Goal: Task Accomplishment & Management: Complete application form

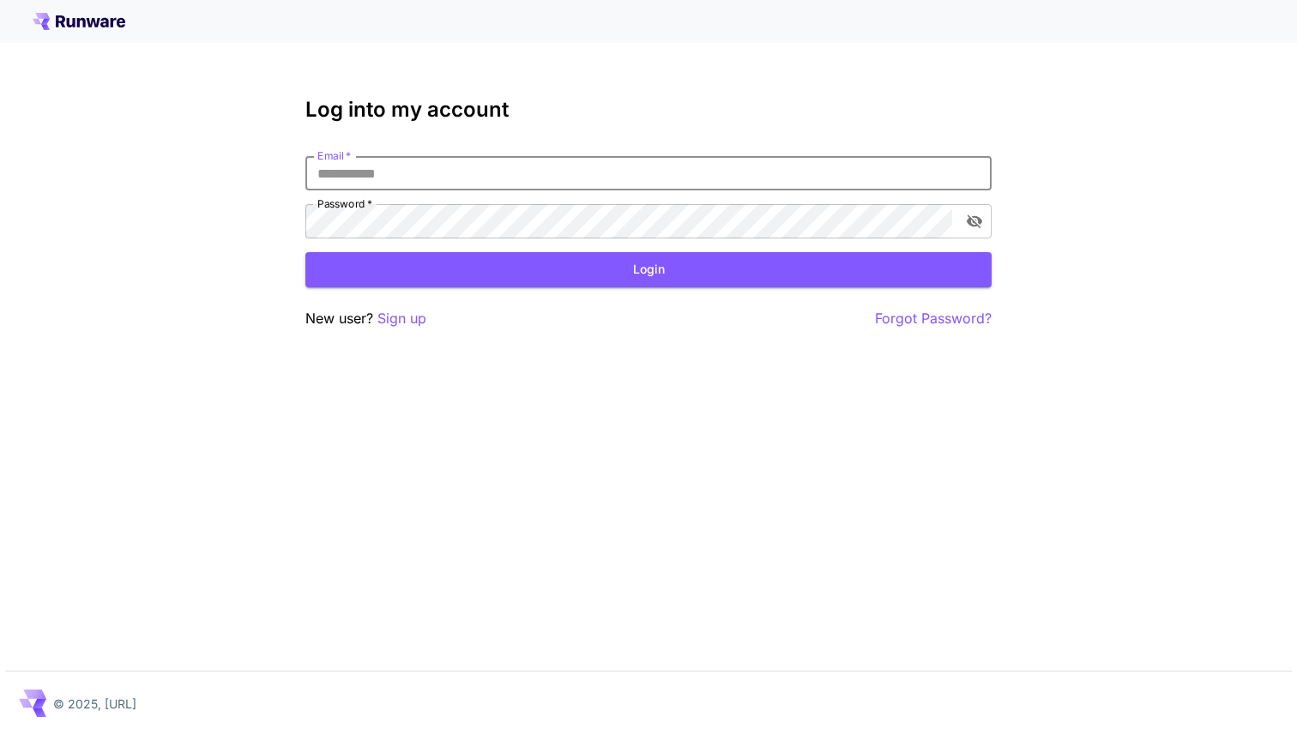
click at [413, 166] on input "Email   *" at bounding box center [648, 173] width 686 height 34
click at [397, 314] on p "Sign up" at bounding box center [401, 318] width 49 height 21
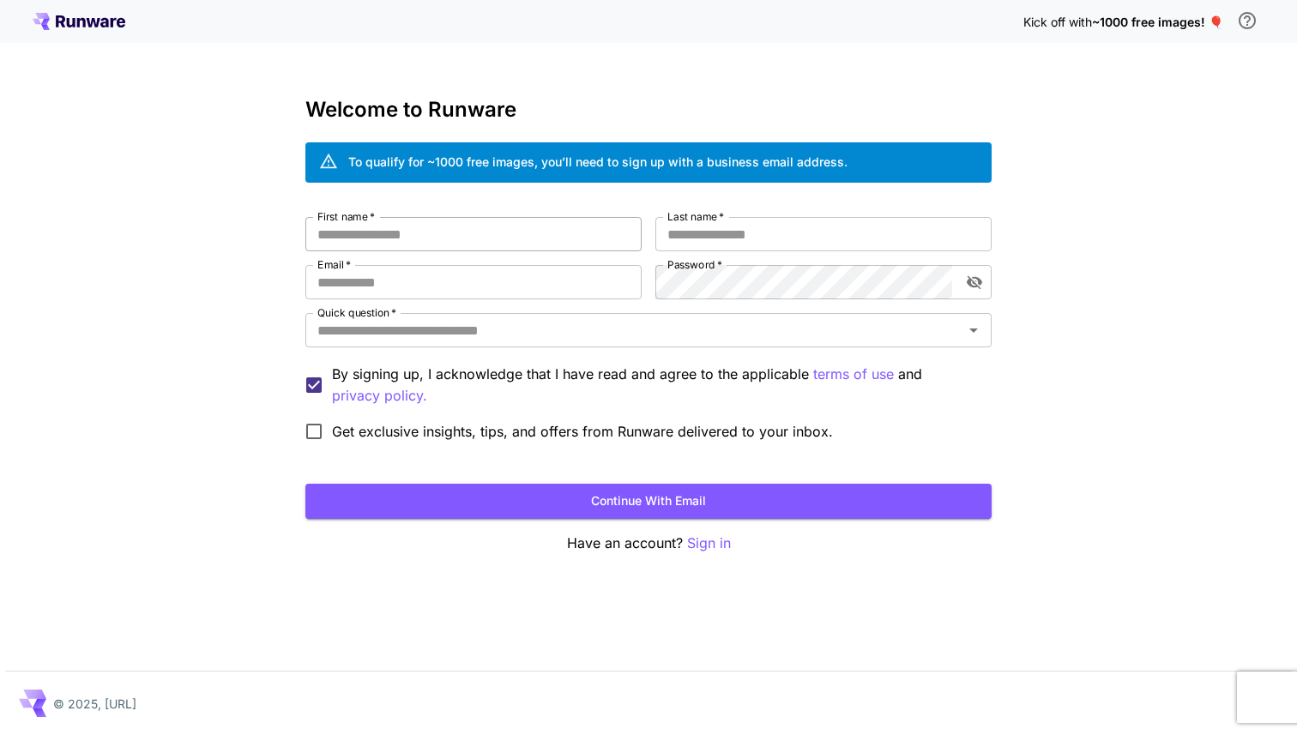
click at [434, 240] on input "First name   *" at bounding box center [473, 234] width 336 height 34
click at [459, 158] on div "To qualify for ~1000 free images, you’ll need to sign up with a business email …" at bounding box center [597, 162] width 499 height 18
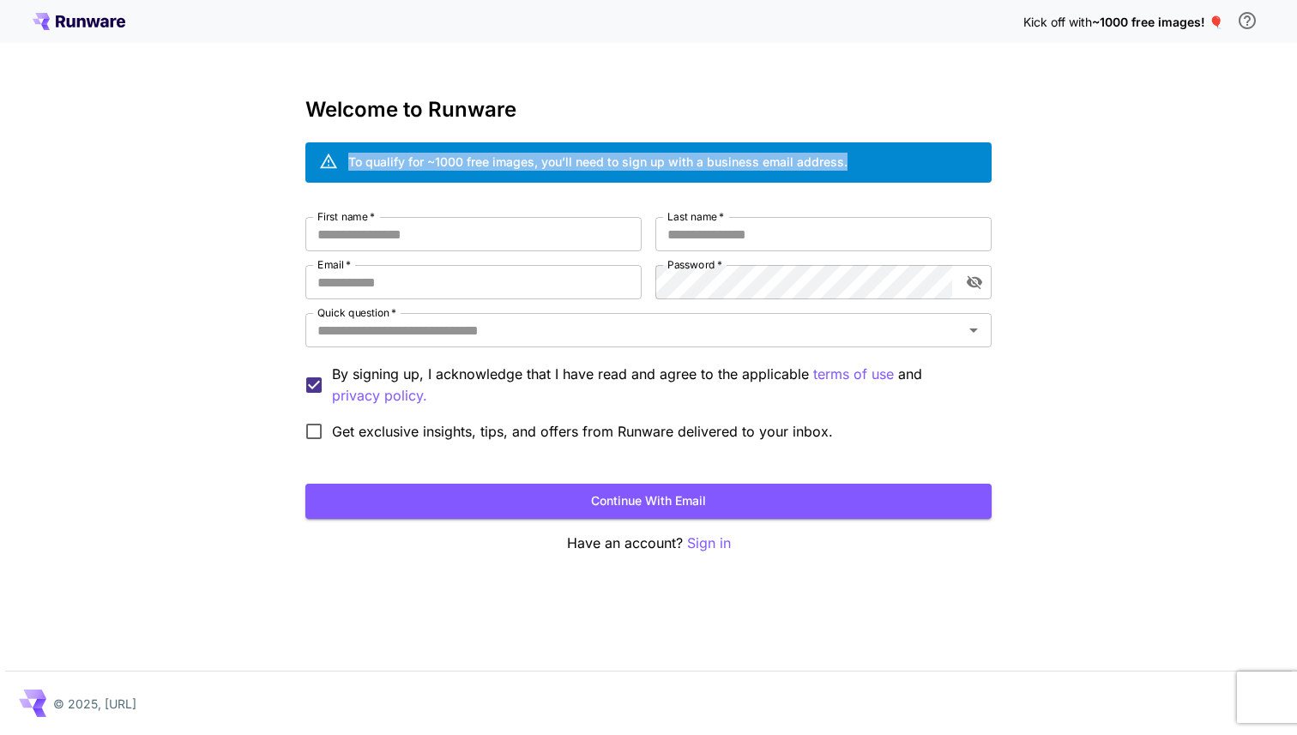
click at [459, 158] on div "To qualify for ~1000 free images, you’ll need to sign up with a business email …" at bounding box center [597, 162] width 499 height 18
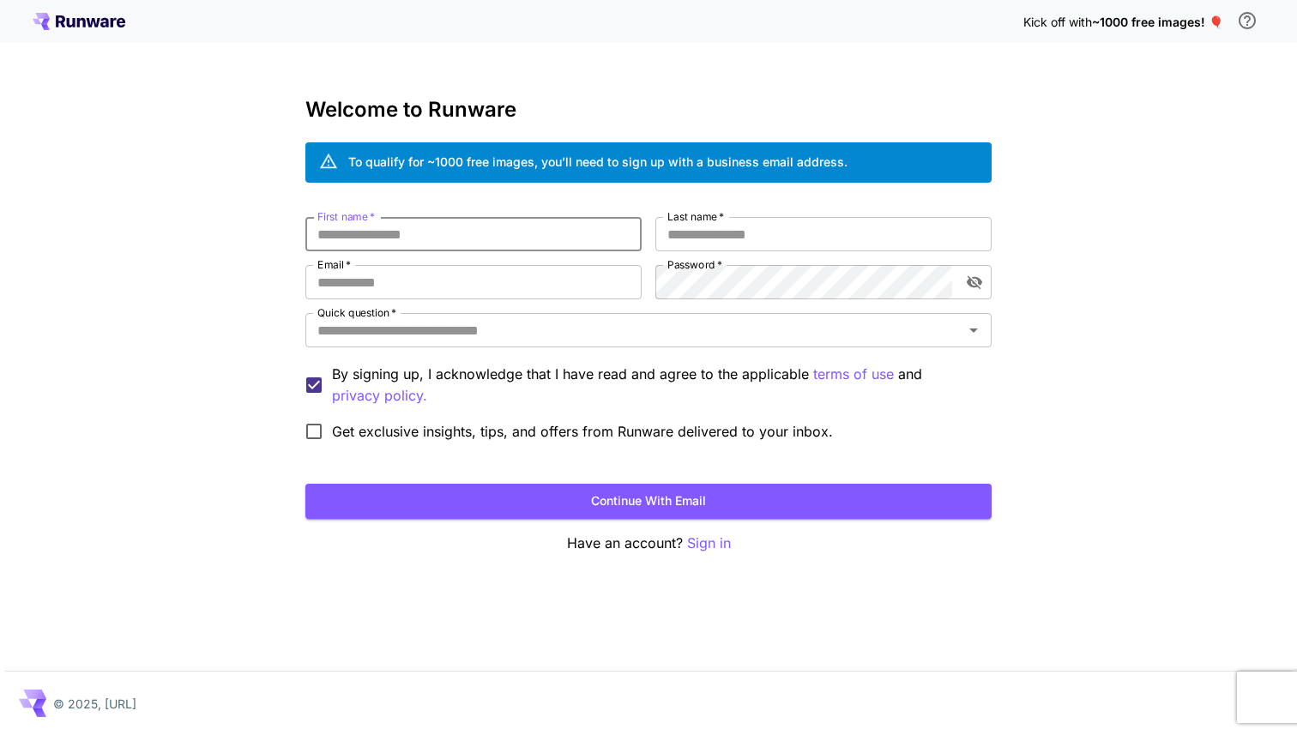
click at [467, 240] on input "First name   *" at bounding box center [473, 234] width 336 height 34
click at [441, 284] on input "Email   *" at bounding box center [473, 282] width 336 height 34
click at [688, 169] on div "To qualify for ~1000 free images, you’ll need to sign up with a business email …" at bounding box center [597, 162] width 499 height 18
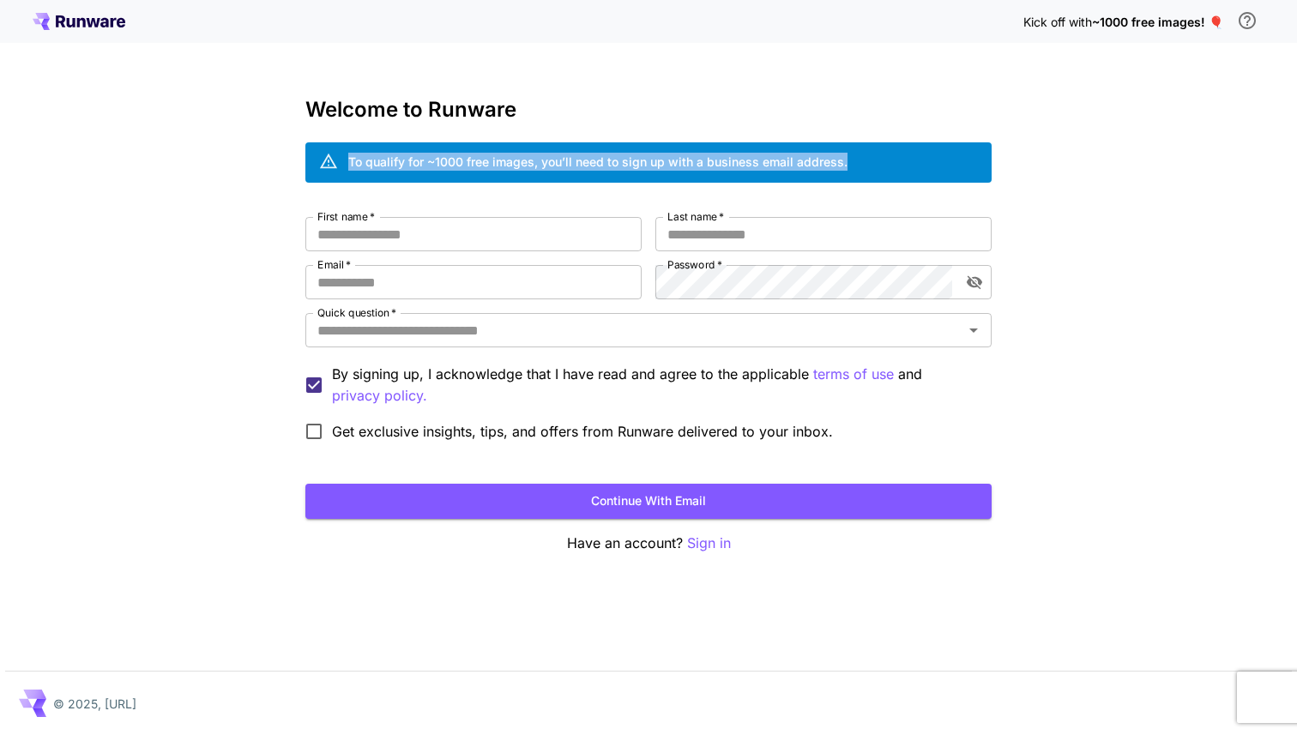
click at [688, 169] on div "To qualify for ~1000 free images, you’ll need to sign up with a business email …" at bounding box center [597, 162] width 499 height 18
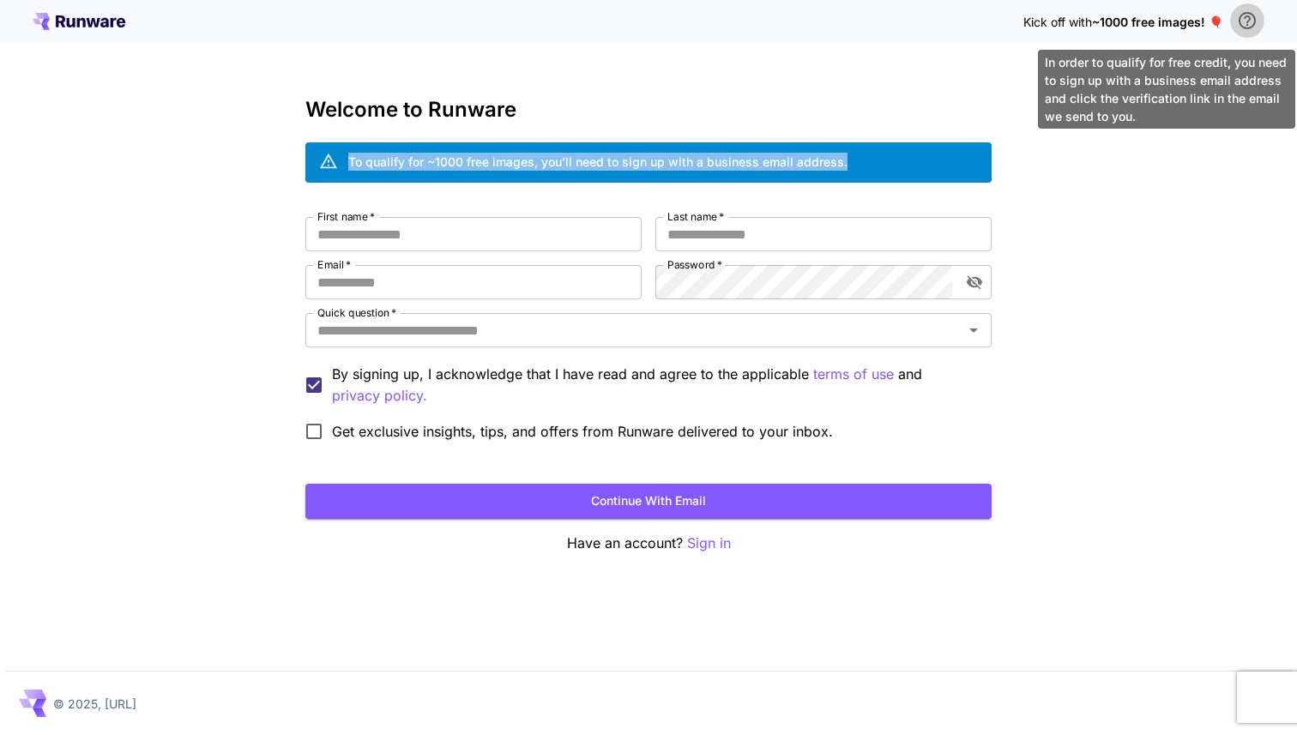
click at [1254, 26] on icon "\a In order to qualify for free credit, you need to sign up with a business ema…" at bounding box center [1247, 20] width 21 height 21
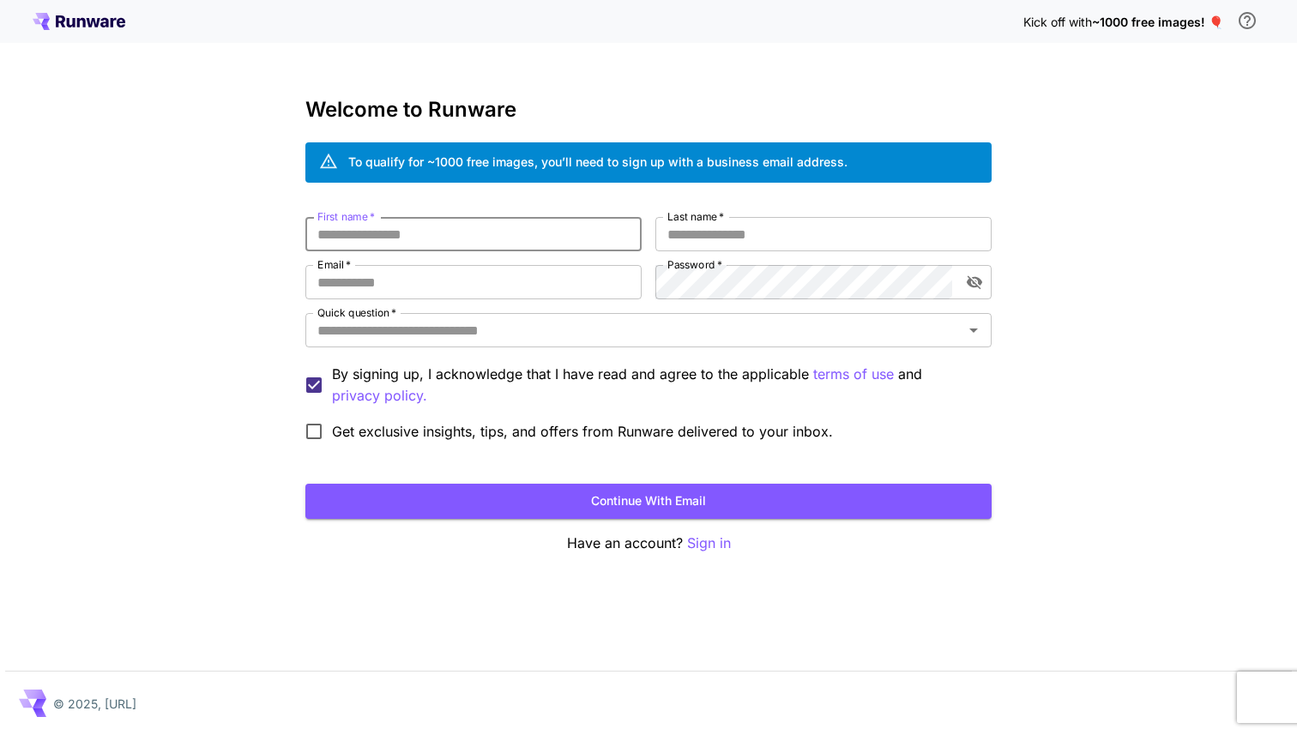
click at [376, 238] on input "First name   *" at bounding box center [473, 234] width 336 height 34
type input "*"
type input "***"
click at [753, 220] on input "Last name   *" at bounding box center [823, 234] width 336 height 34
type input "*"
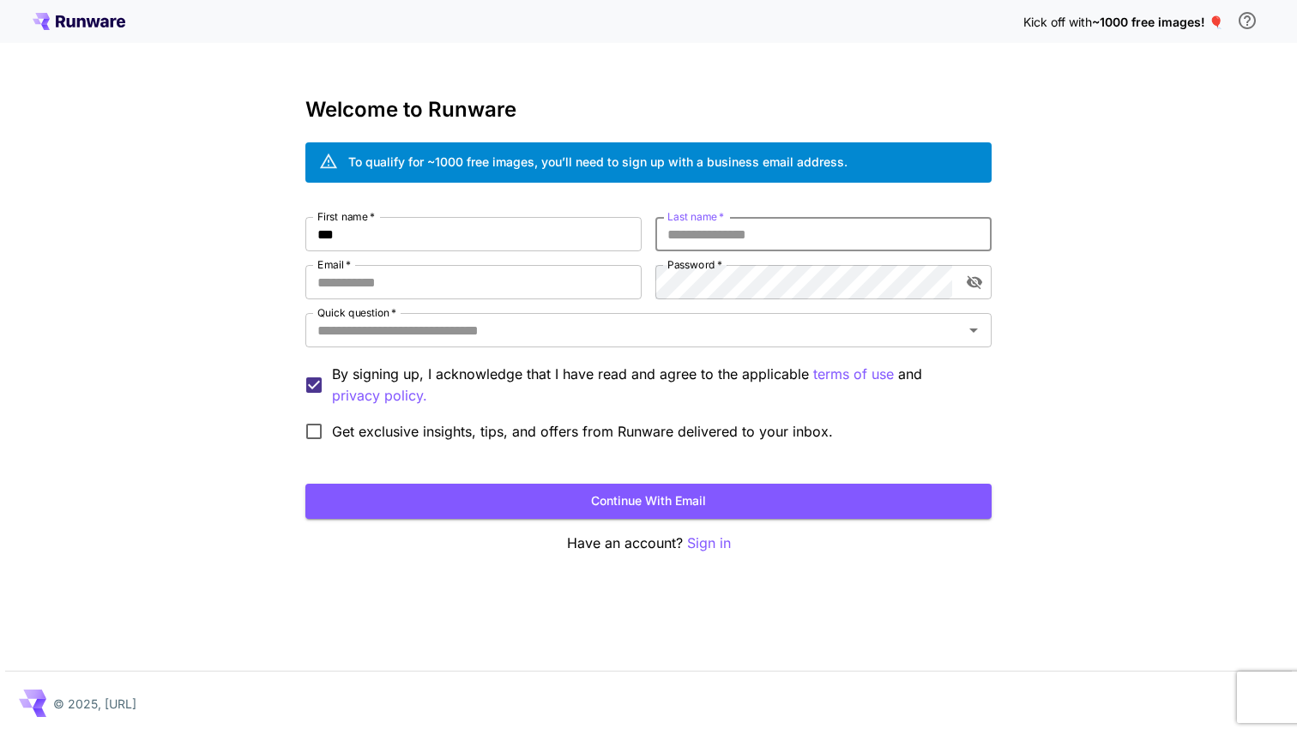
type input "*"
type input "*****"
click at [483, 286] on input "Email   *" at bounding box center [473, 282] width 336 height 34
type input "*"
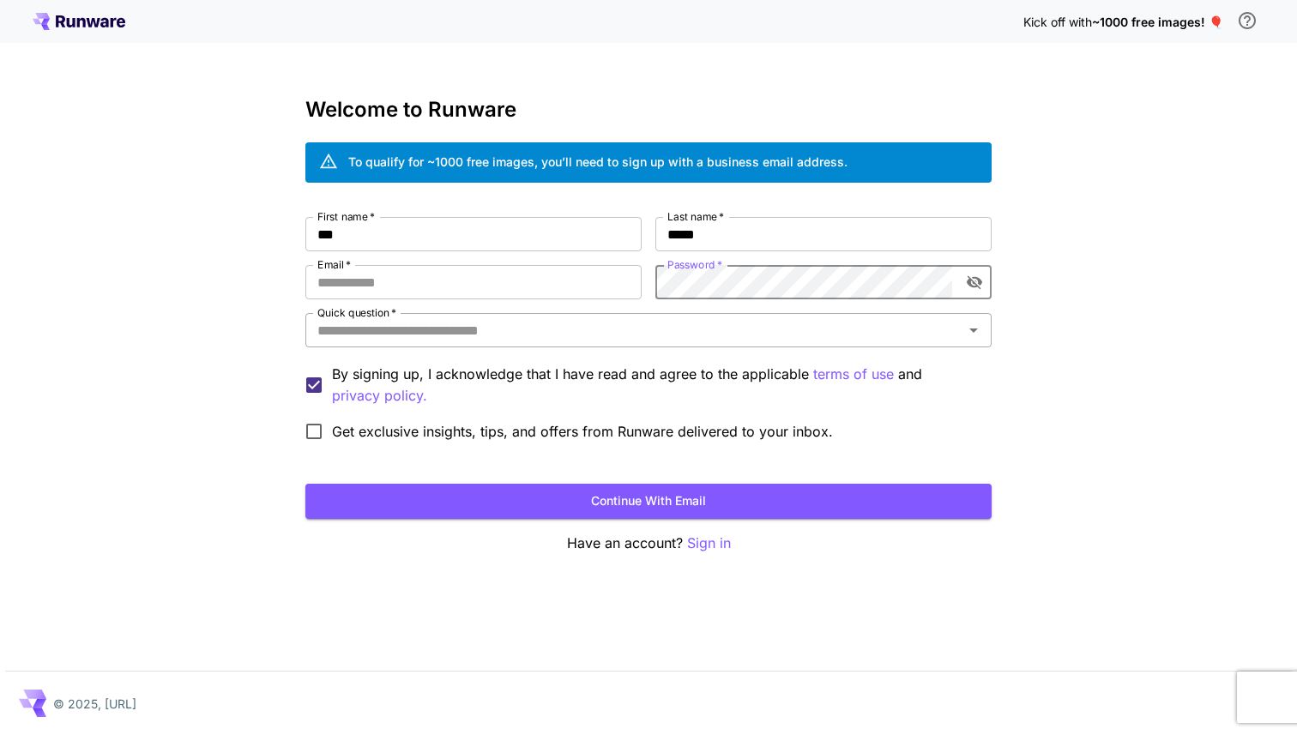
click at [601, 336] on input "Quick question   *" at bounding box center [633, 330] width 647 height 24
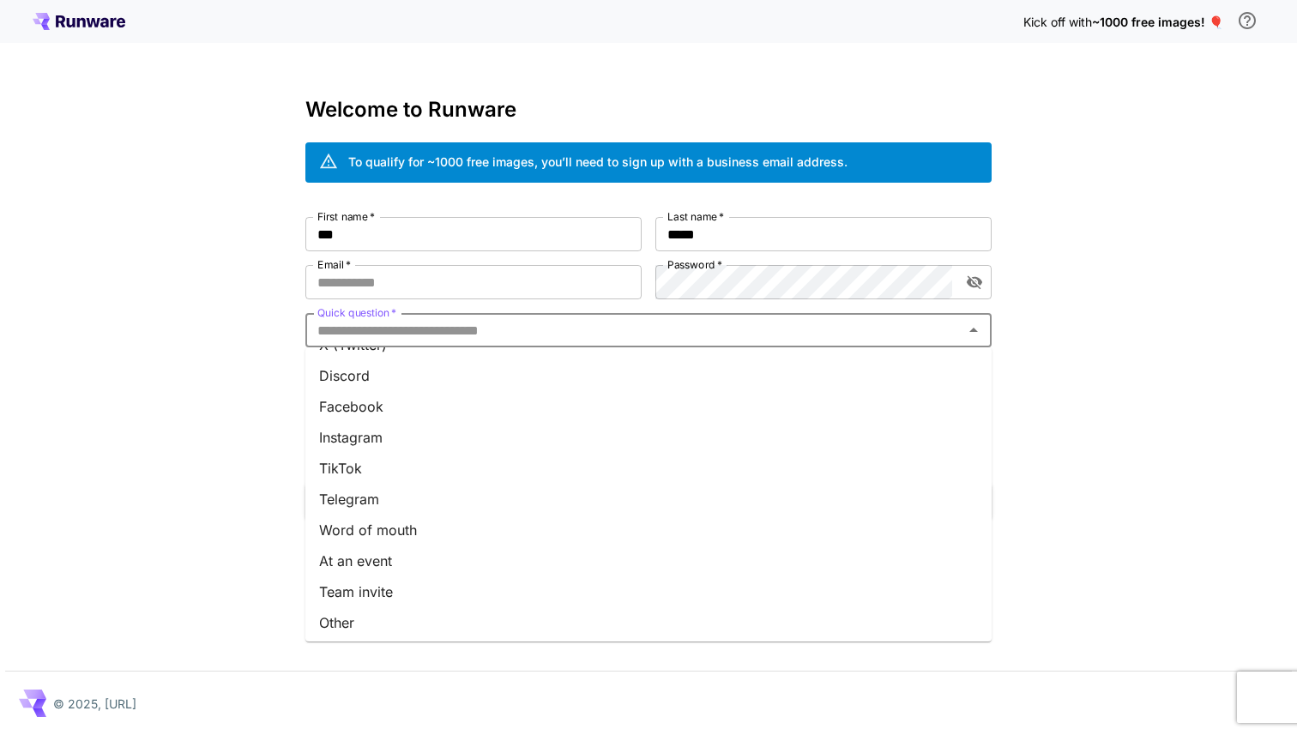
scroll to position [183, 0]
click at [461, 614] on li "Other" at bounding box center [648, 619] width 686 height 31
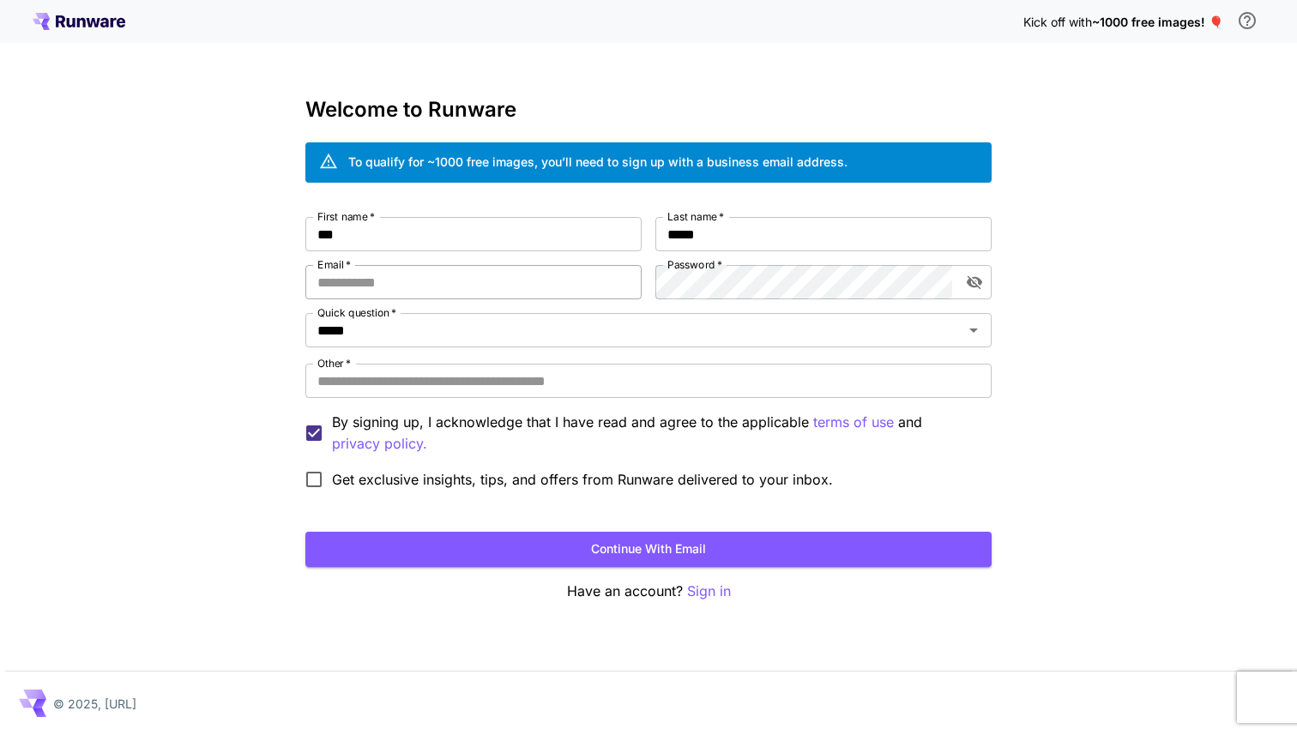
click at [451, 284] on input "Email   *" at bounding box center [473, 282] width 336 height 34
type input "*"
type input "*******"
type input "**********"
click at [377, 234] on input "***" at bounding box center [473, 234] width 336 height 34
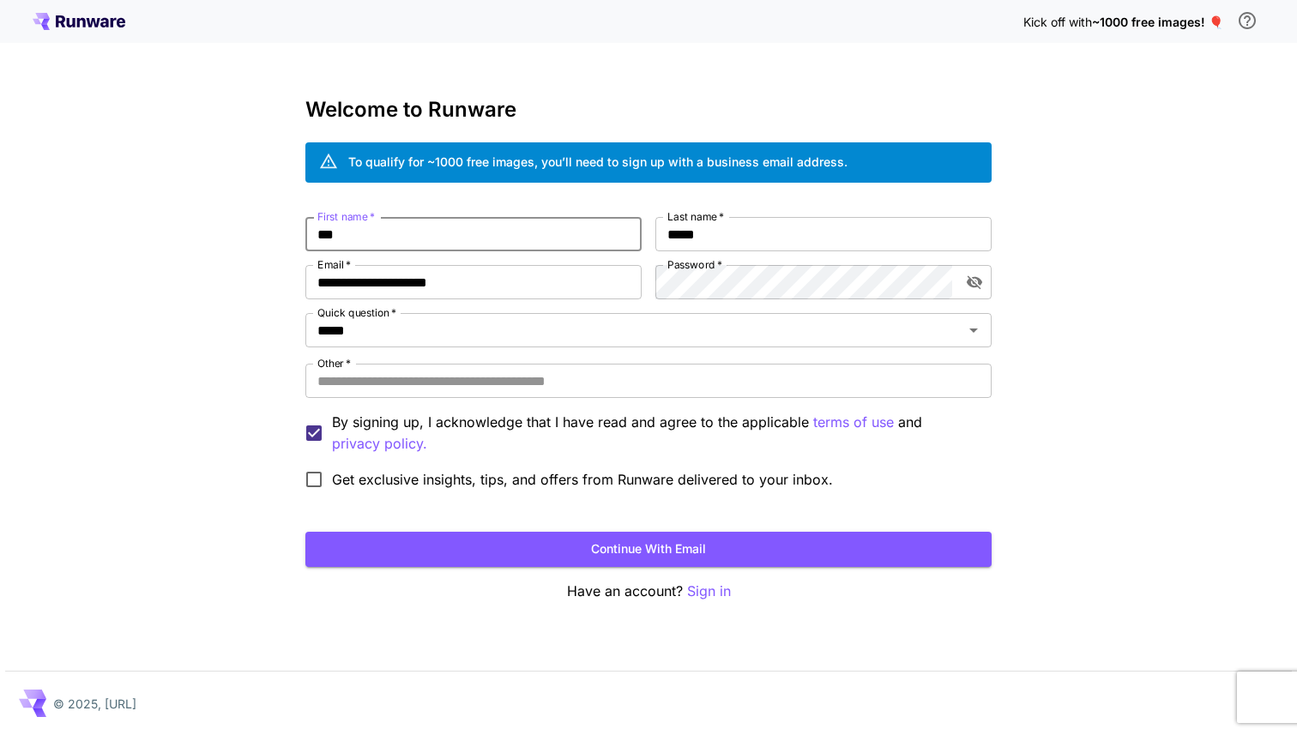
click at [377, 234] on input "***" at bounding box center [473, 234] width 336 height 34
click at [353, 235] on input "******" at bounding box center [473, 234] width 336 height 34
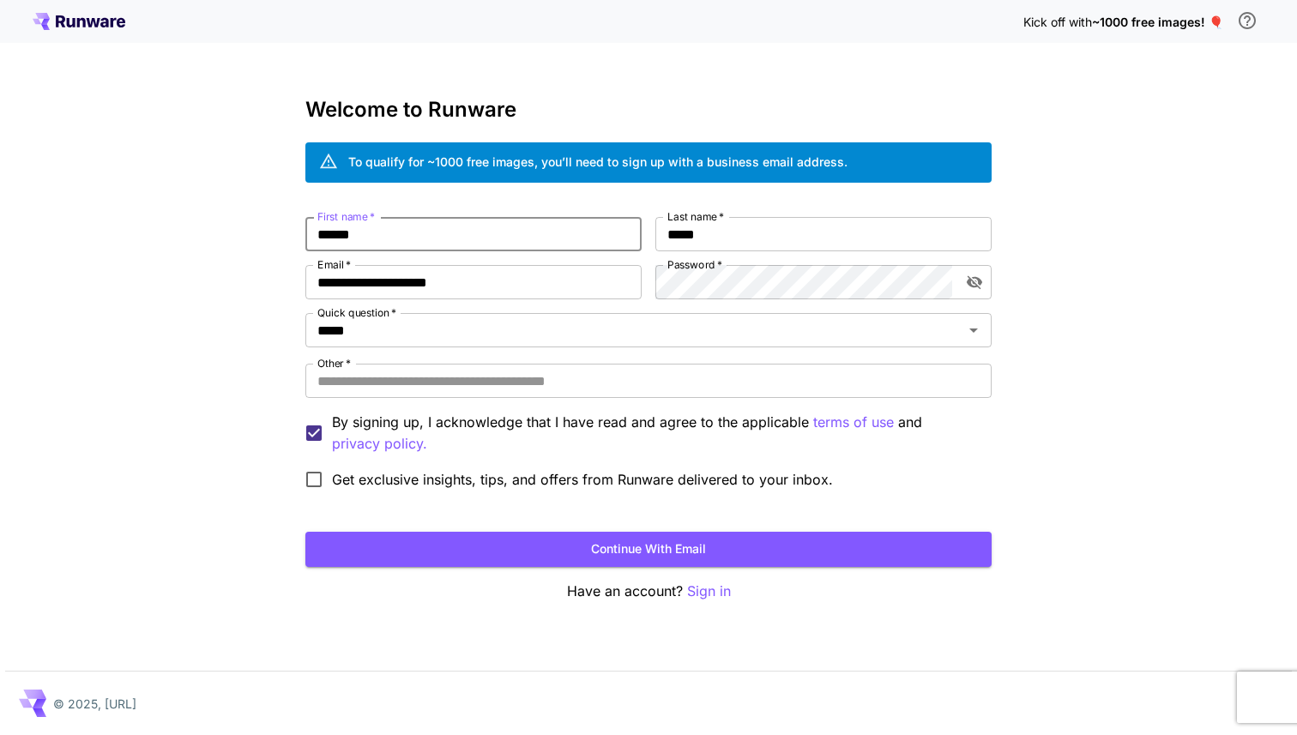
paste input "*"
click at [322, 238] on input "*******" at bounding box center [473, 234] width 336 height 34
click at [335, 224] on input "*******" at bounding box center [473, 234] width 336 height 34
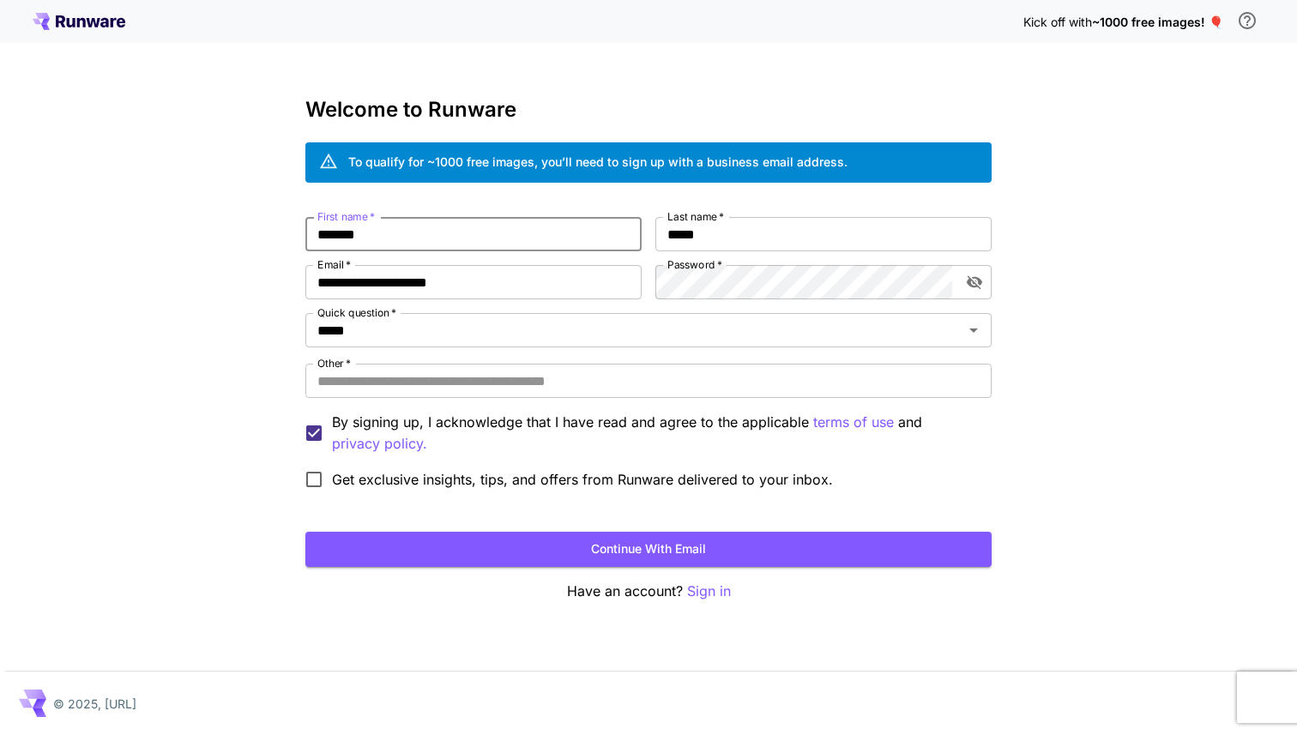
paste input "text"
type input "*******"
click at [726, 243] on input "*****" at bounding box center [823, 234] width 336 height 34
type input "********"
click at [499, 389] on input "Other   *" at bounding box center [648, 381] width 686 height 34
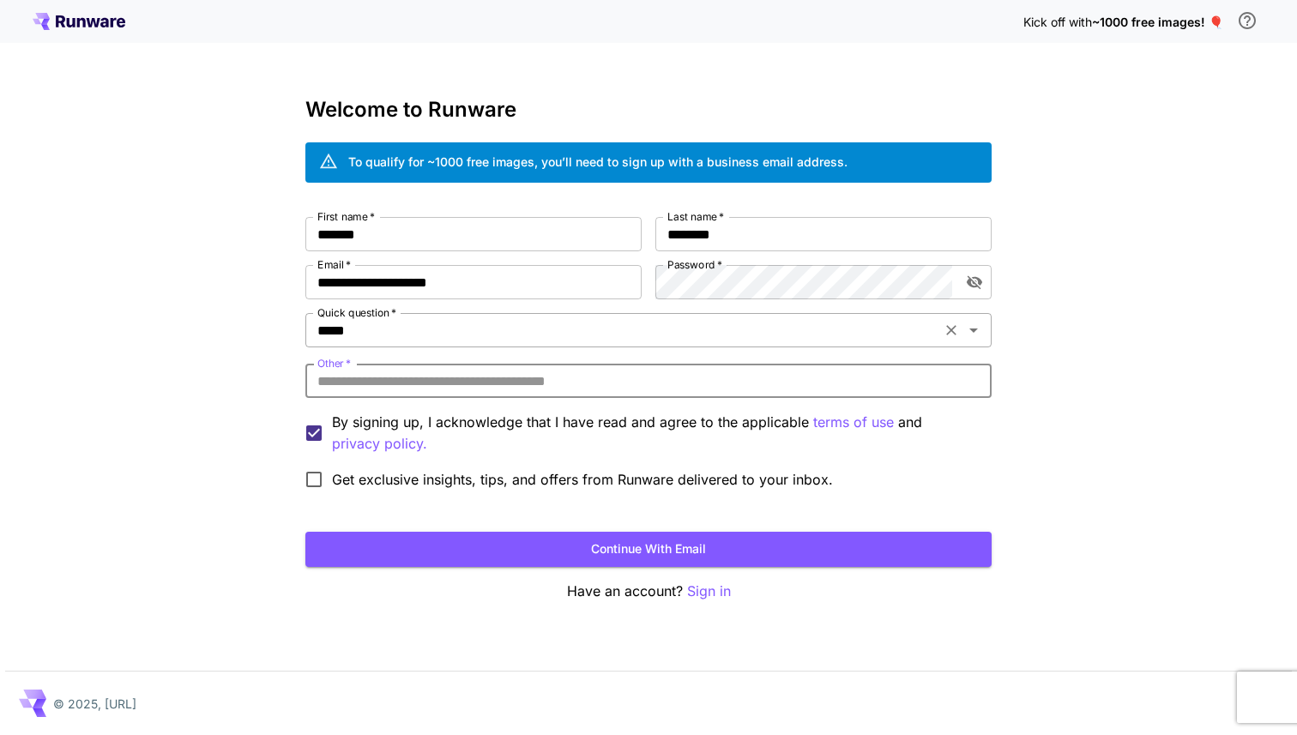
click at [451, 333] on input "*****" at bounding box center [622, 330] width 625 height 24
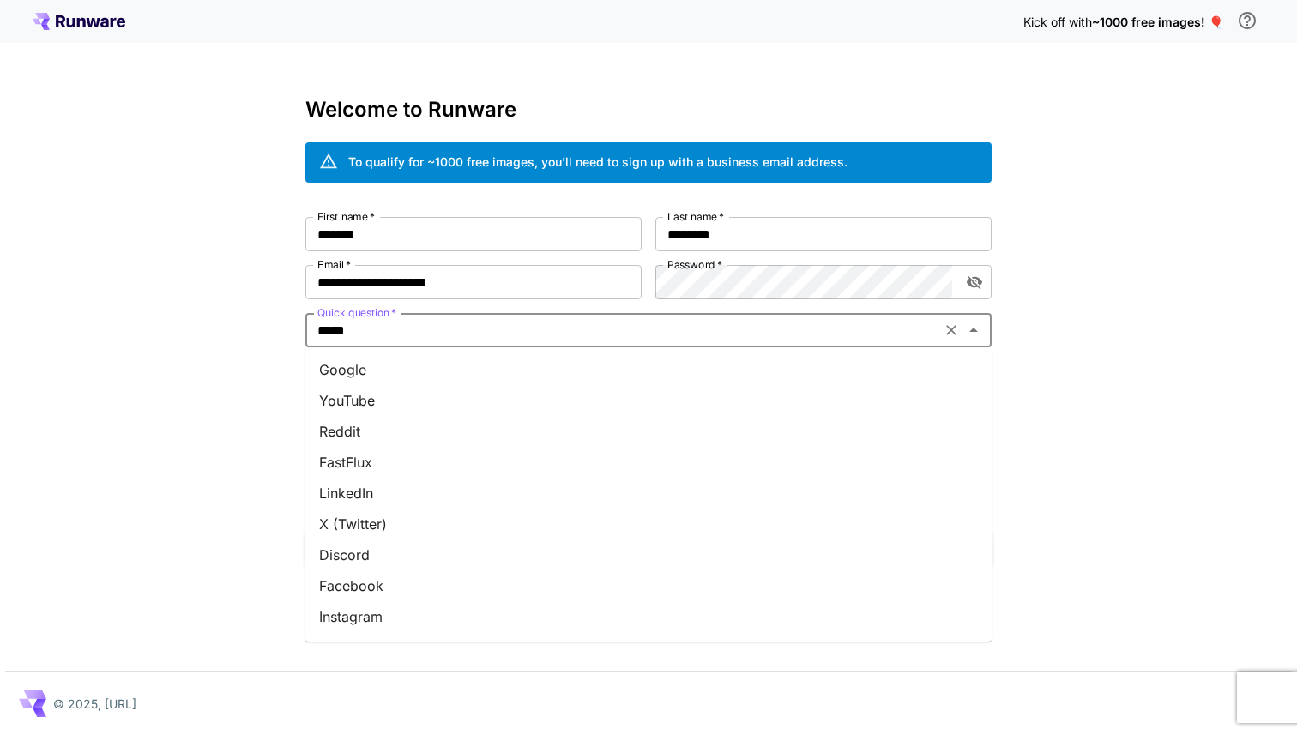
scroll to position [176, 0]
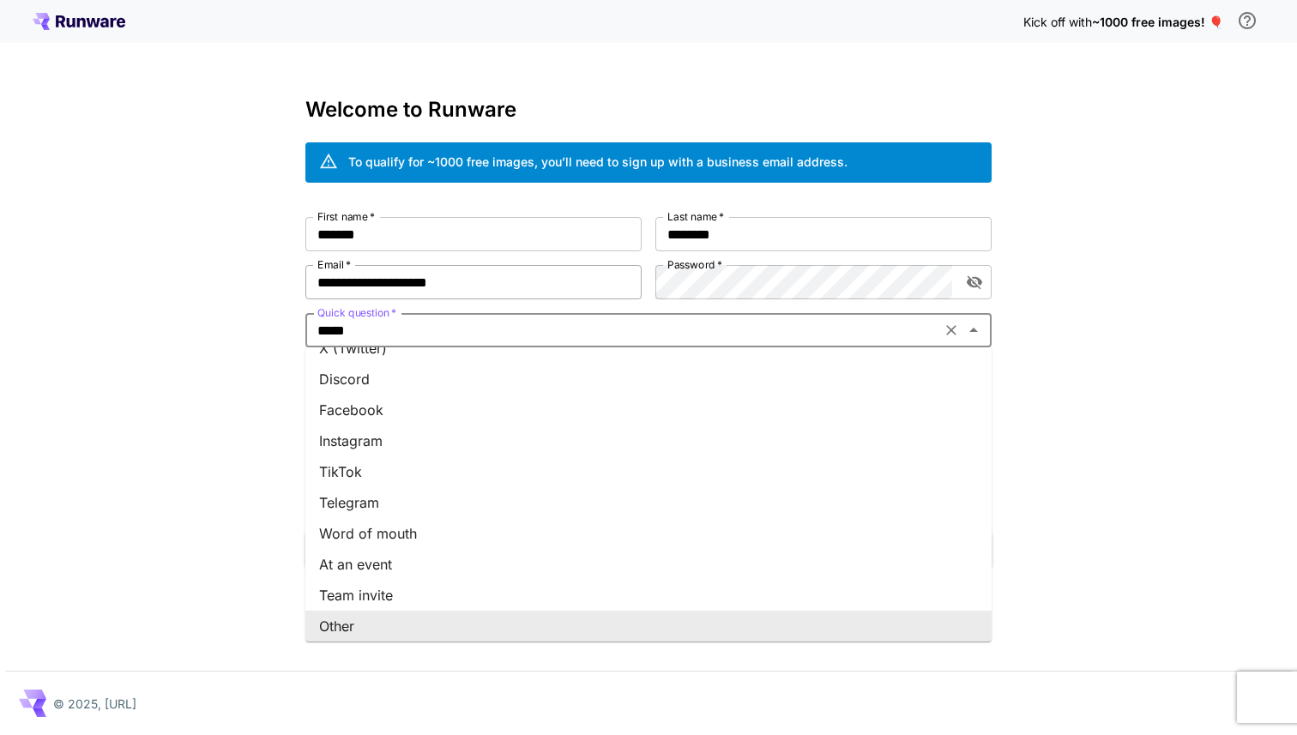
click at [496, 289] on input "**********" at bounding box center [473, 282] width 336 height 34
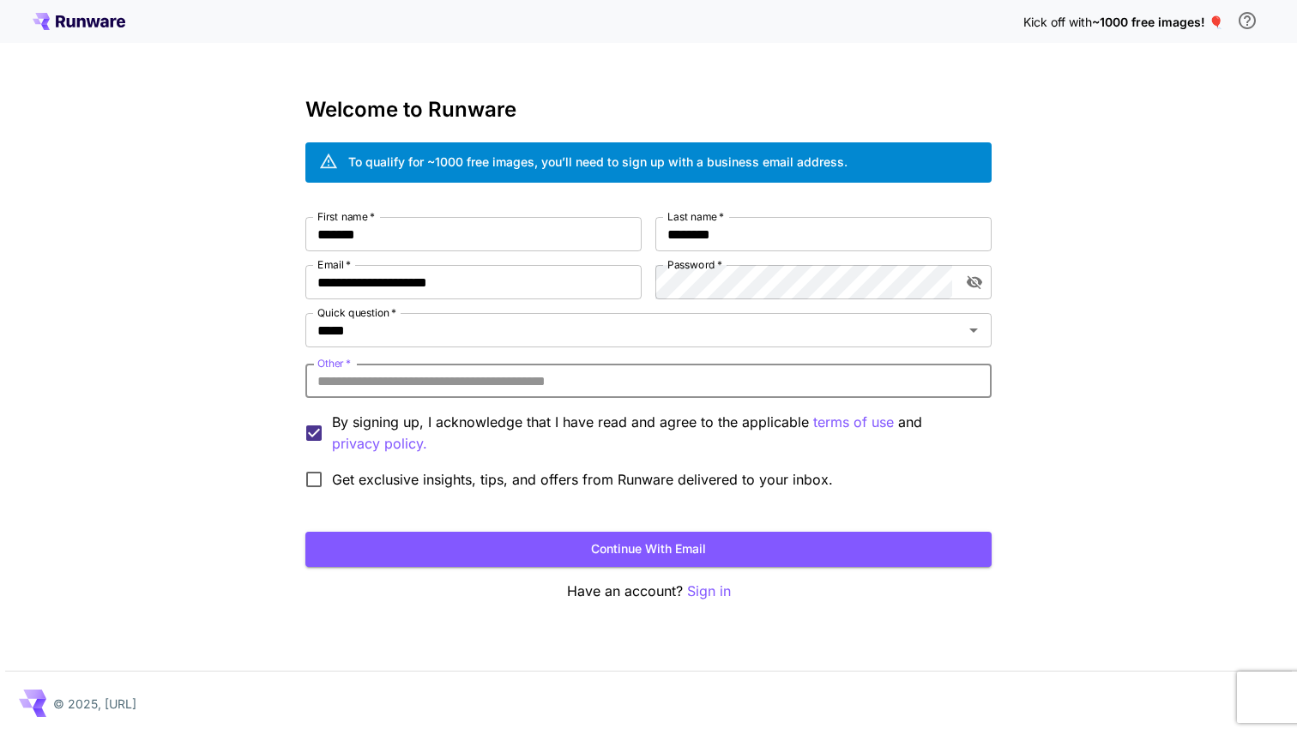
click at [454, 393] on input "Other   *" at bounding box center [648, 381] width 686 height 34
type input "*******"
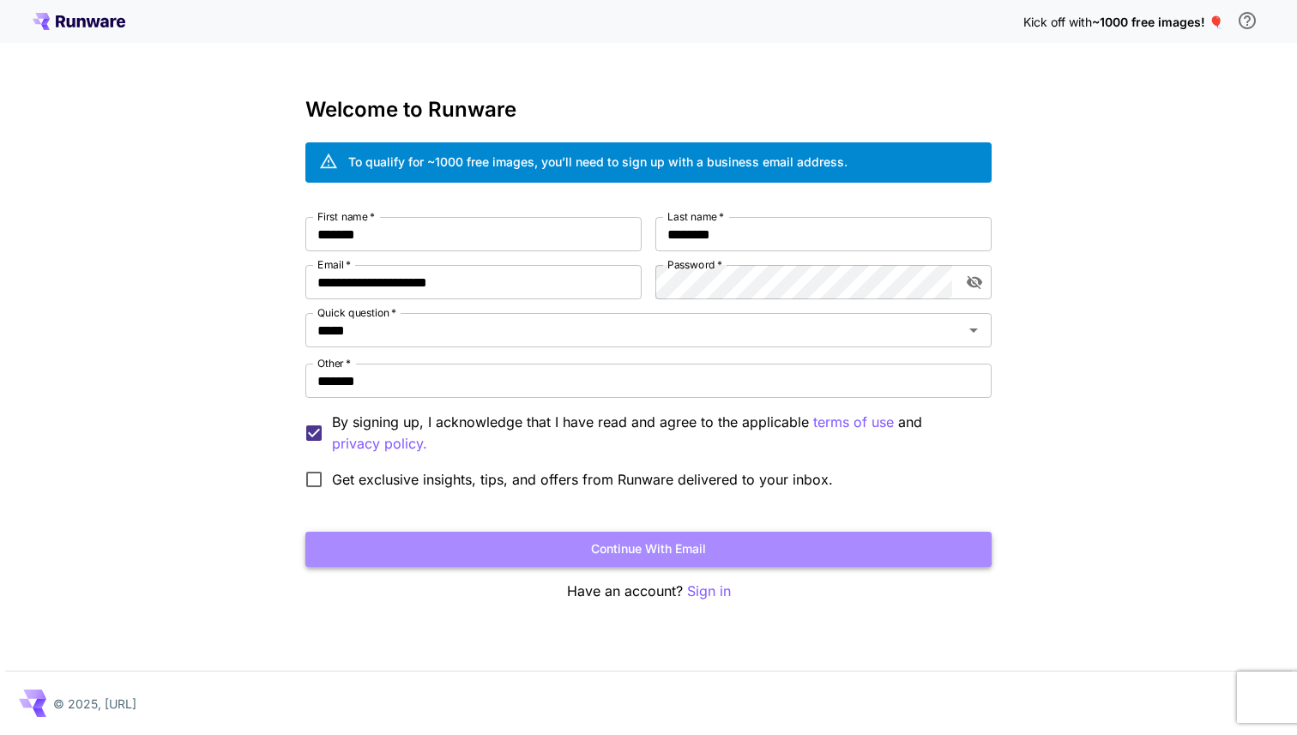
click at [512, 559] on button "Continue with email" at bounding box center [648, 549] width 686 height 35
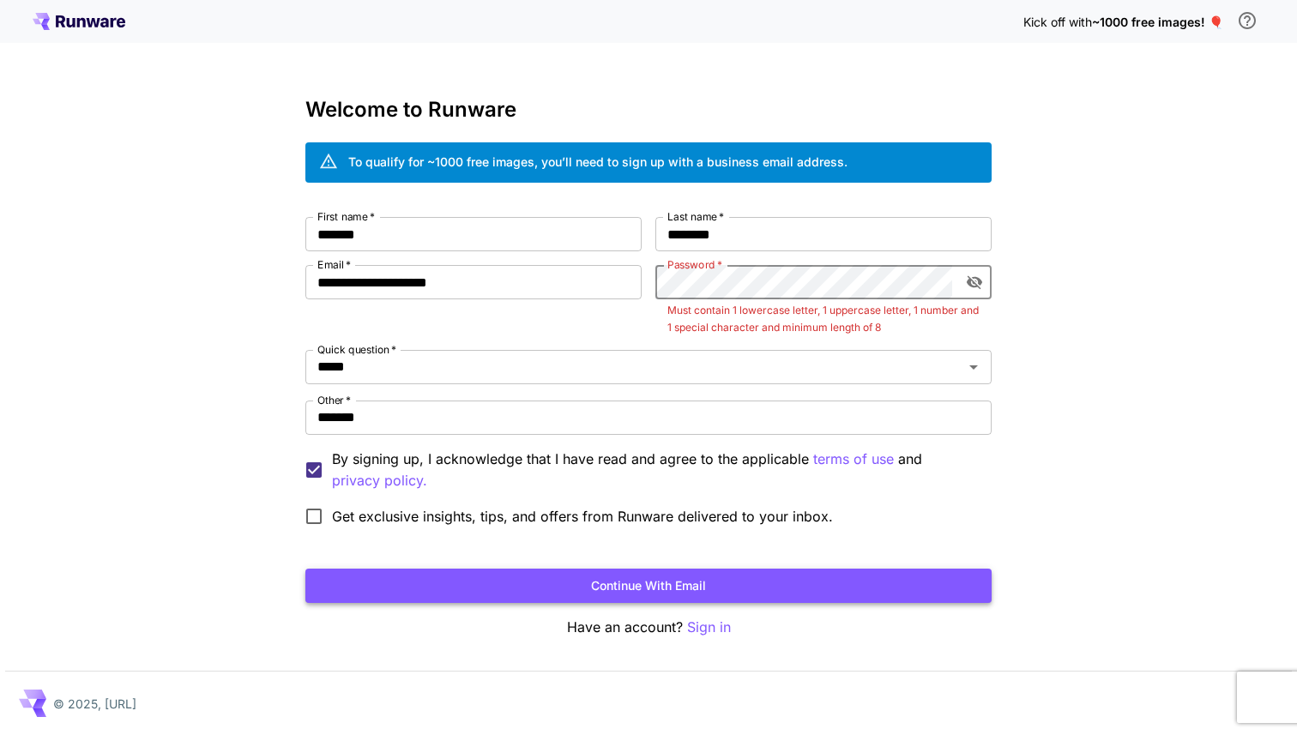
click at [683, 602] on button "Continue with email" at bounding box center [648, 586] width 686 height 35
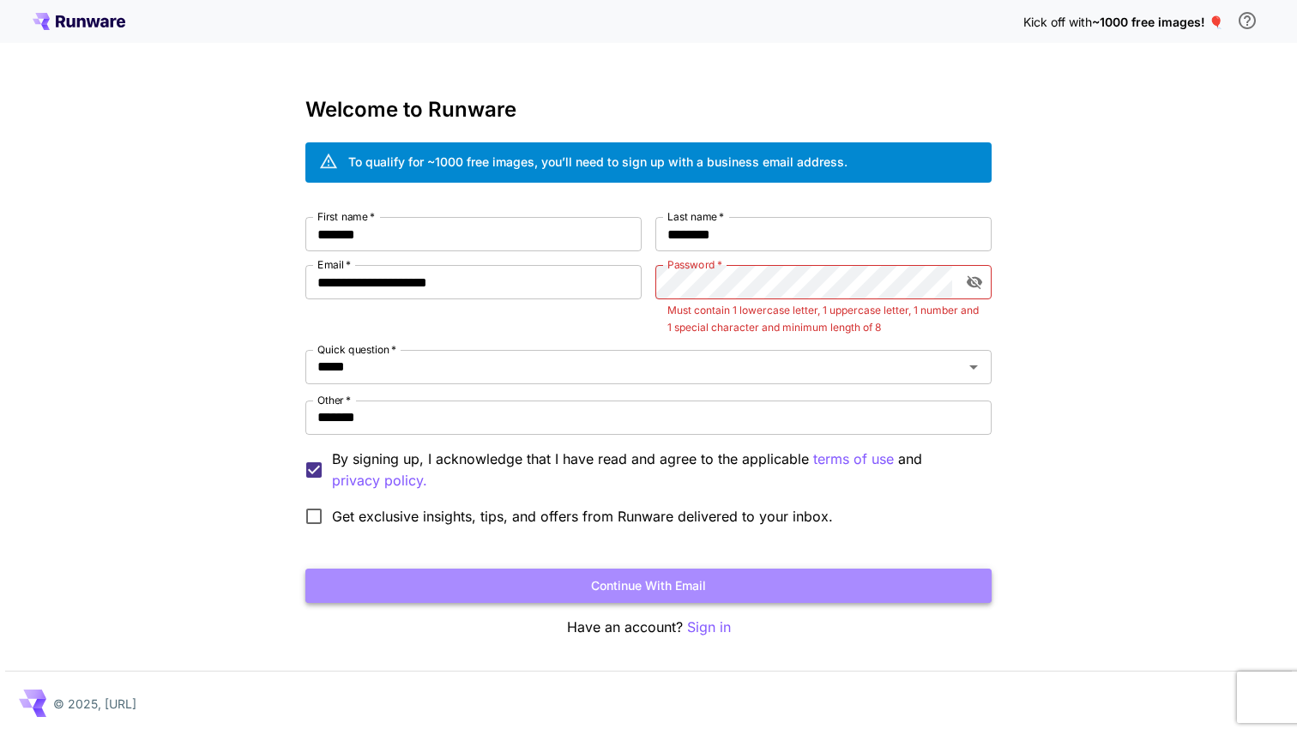
click at [693, 587] on button "Continue with email" at bounding box center [648, 586] width 686 height 35
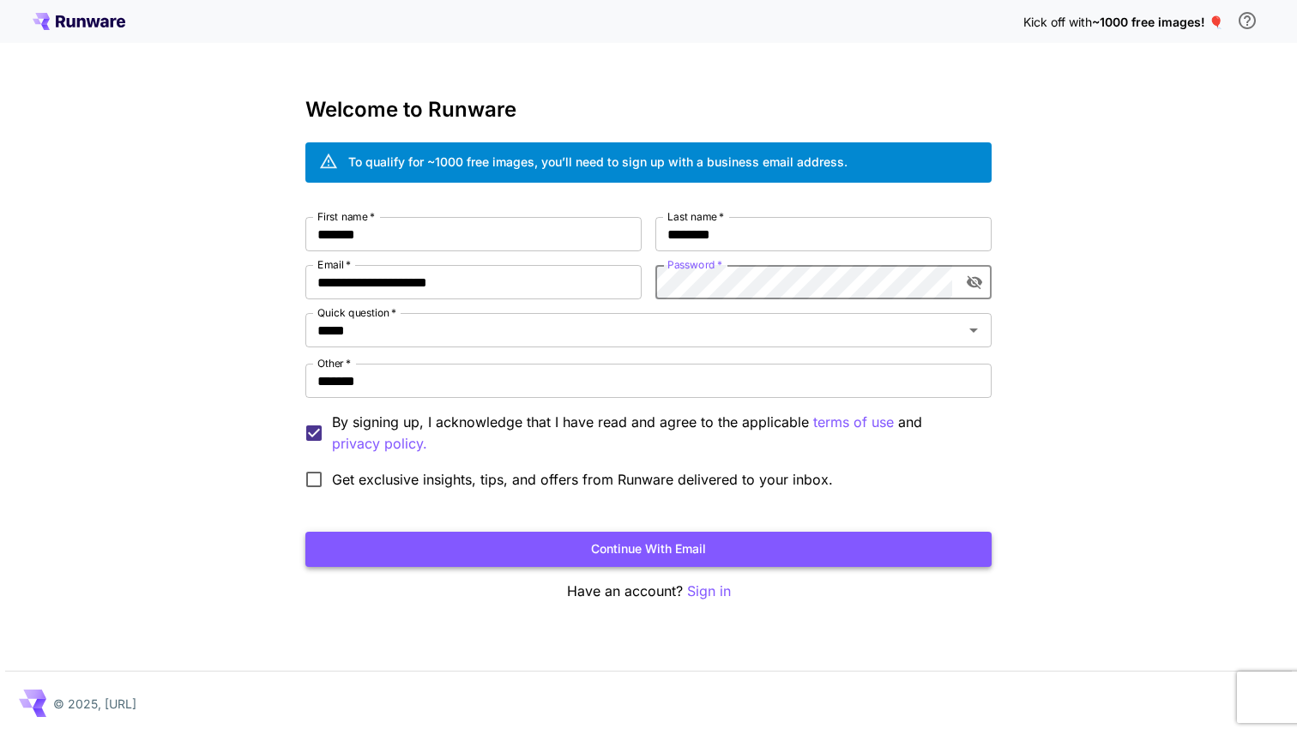
click at [661, 555] on button "Continue with email" at bounding box center [648, 549] width 686 height 35
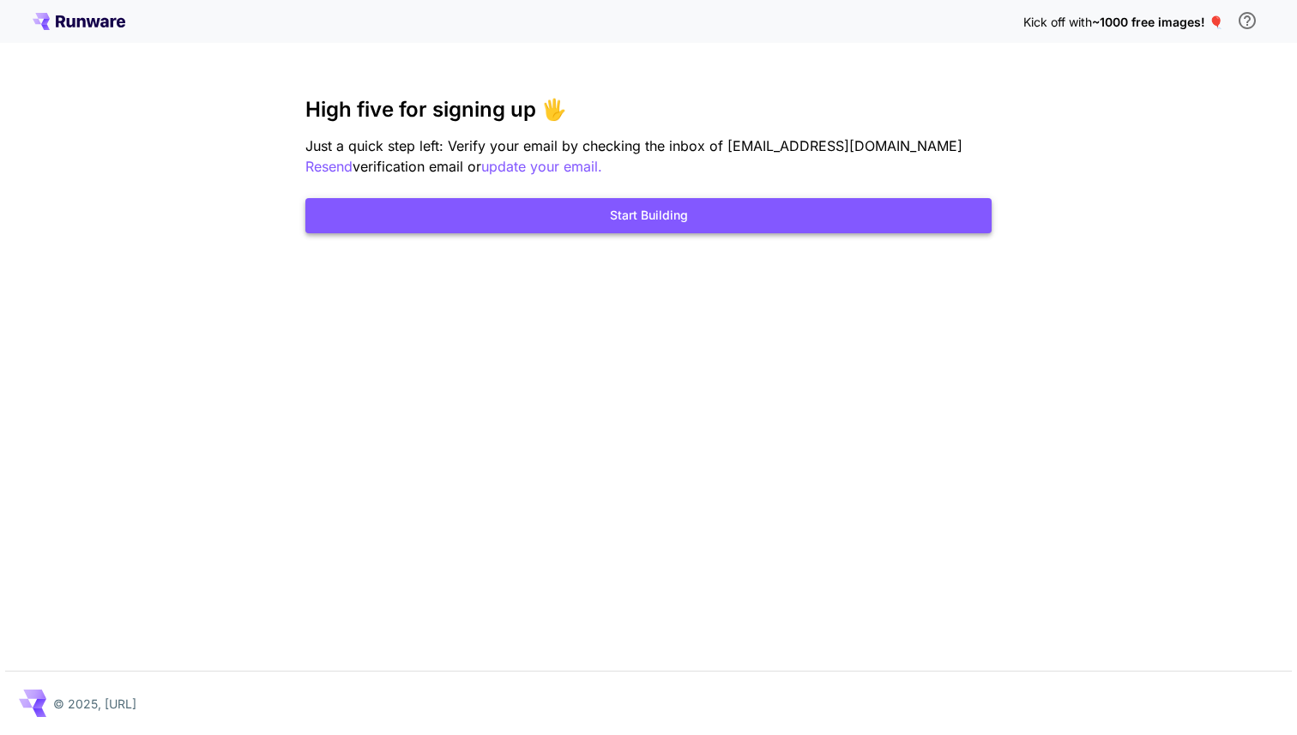
click at [721, 212] on button "Start Building" at bounding box center [648, 215] width 686 height 35
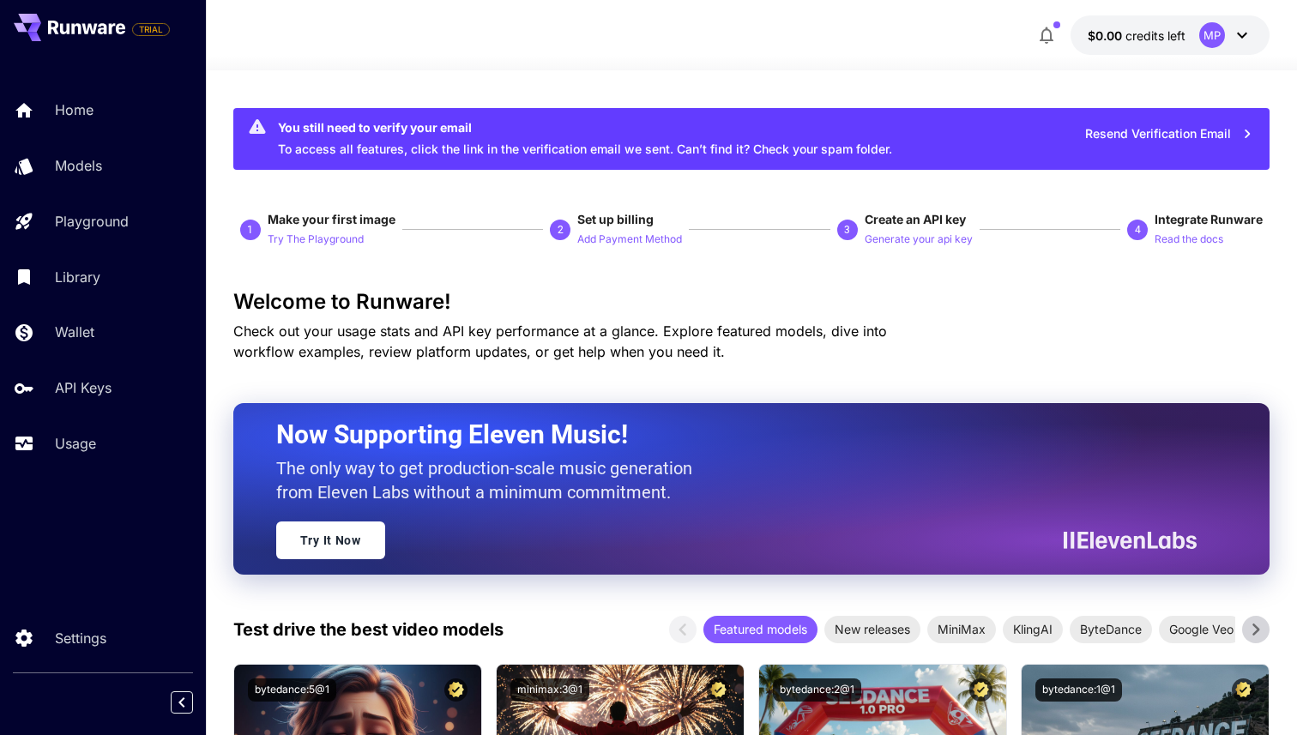
click at [667, 61] on div at bounding box center [751, 60] width 1091 height 21
click at [135, 166] on div "Models" at bounding box center [125, 165] width 134 height 21
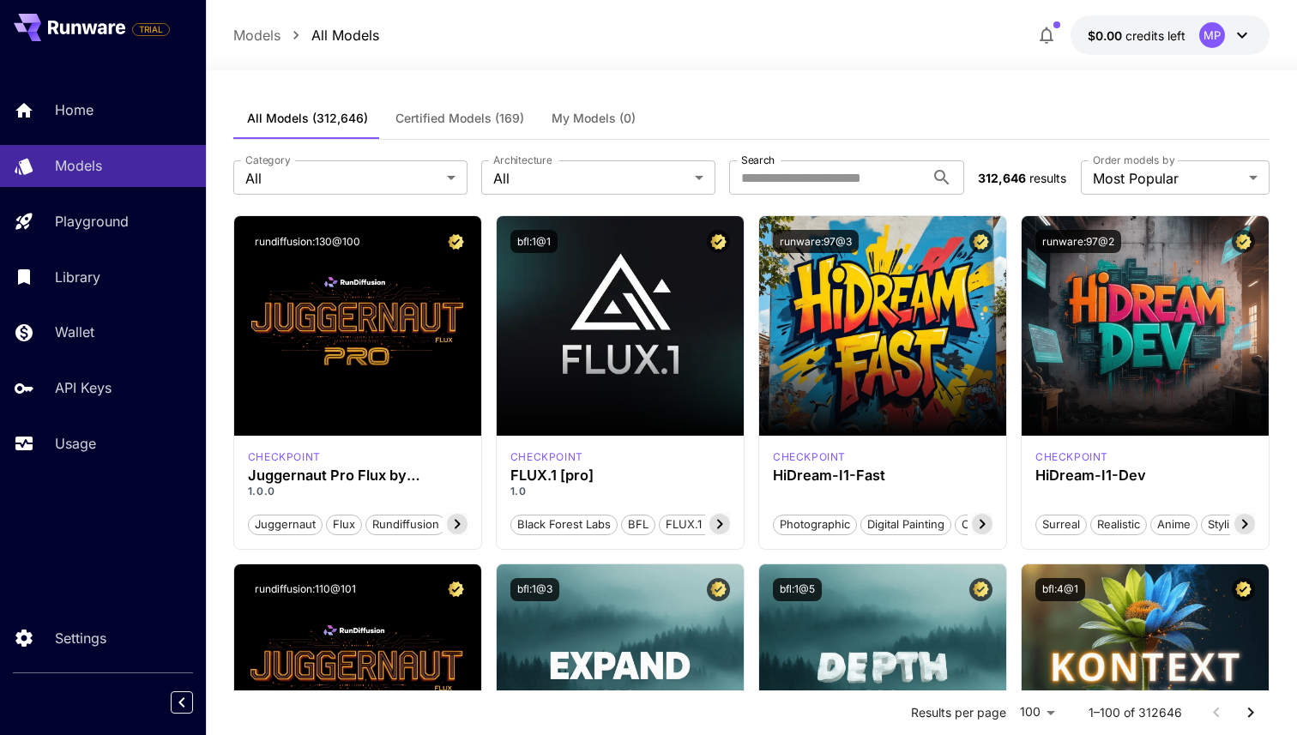
scroll to position [7, 0]
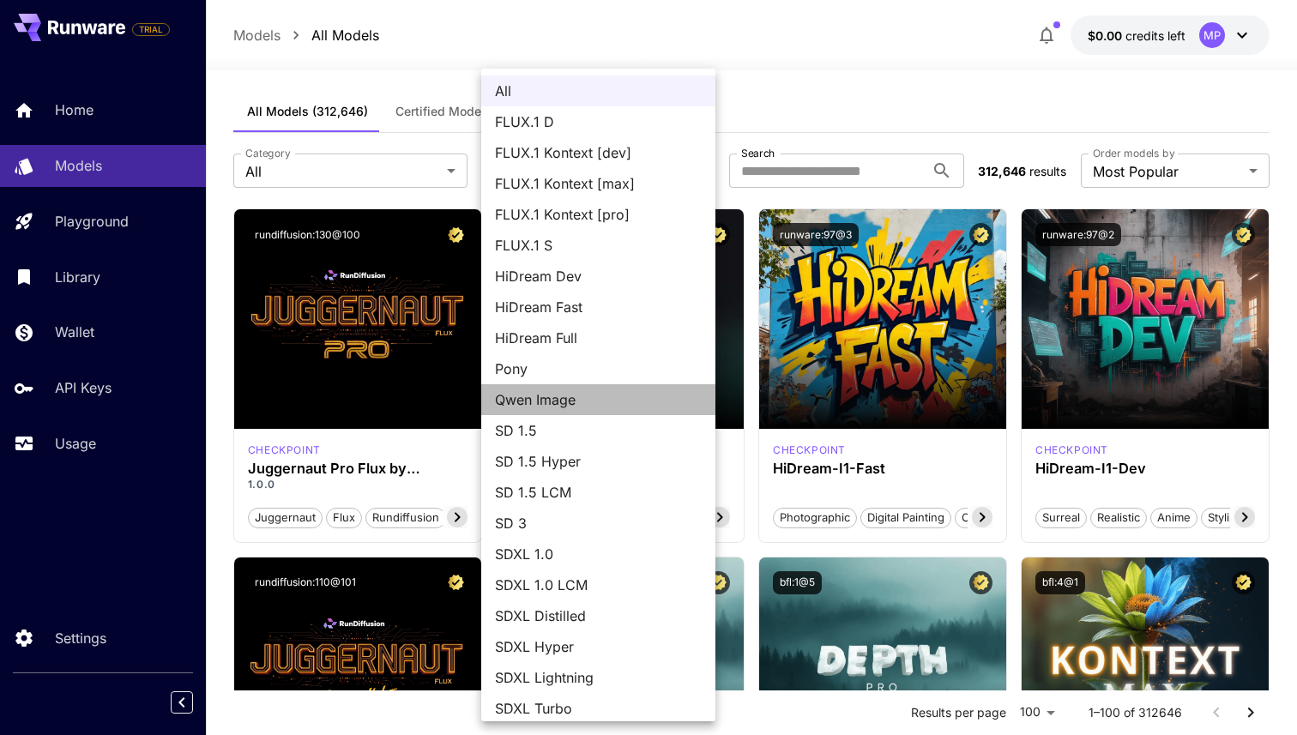
click at [613, 391] on span "Qwen Image" at bounding box center [598, 399] width 207 height 21
type input "**********"
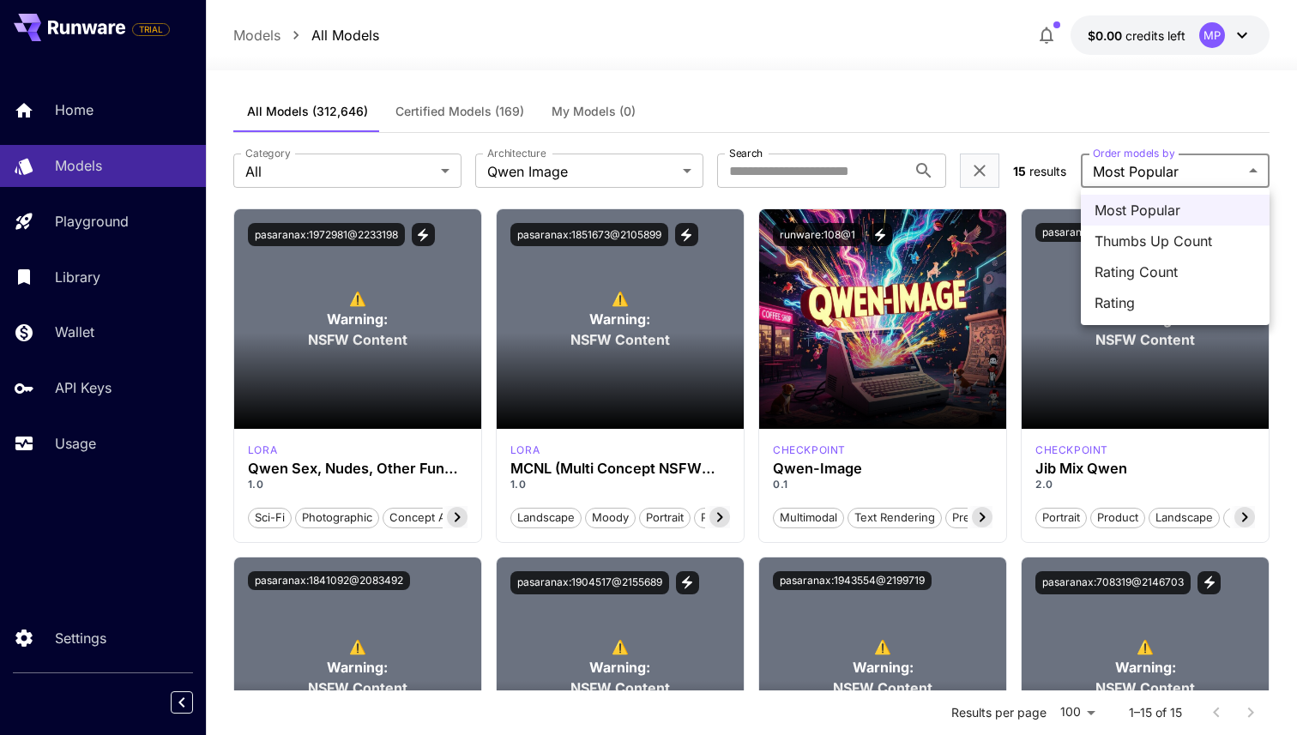
click at [1020, 97] on div at bounding box center [648, 367] width 1297 height 735
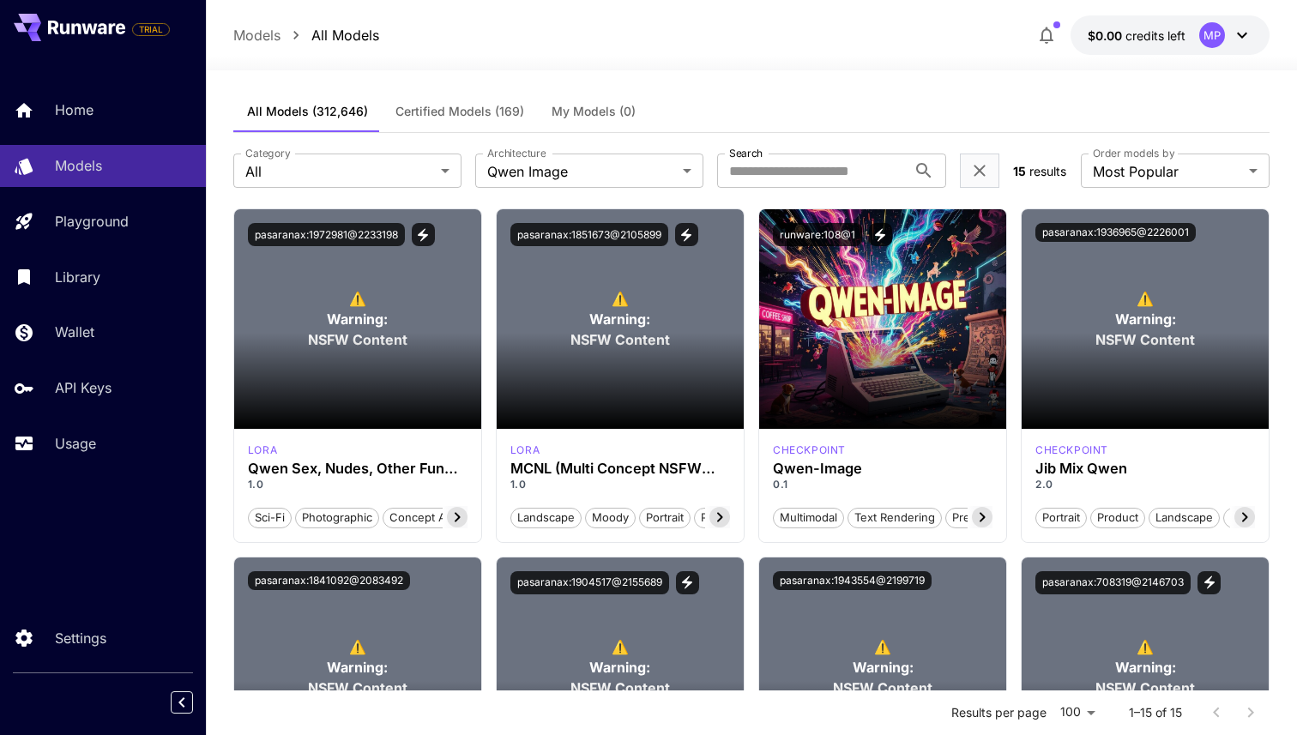
click at [832, 152] on div "**********" at bounding box center [751, 170] width 1036 height 75
click at [808, 164] on input "Search" at bounding box center [811, 171] width 189 height 34
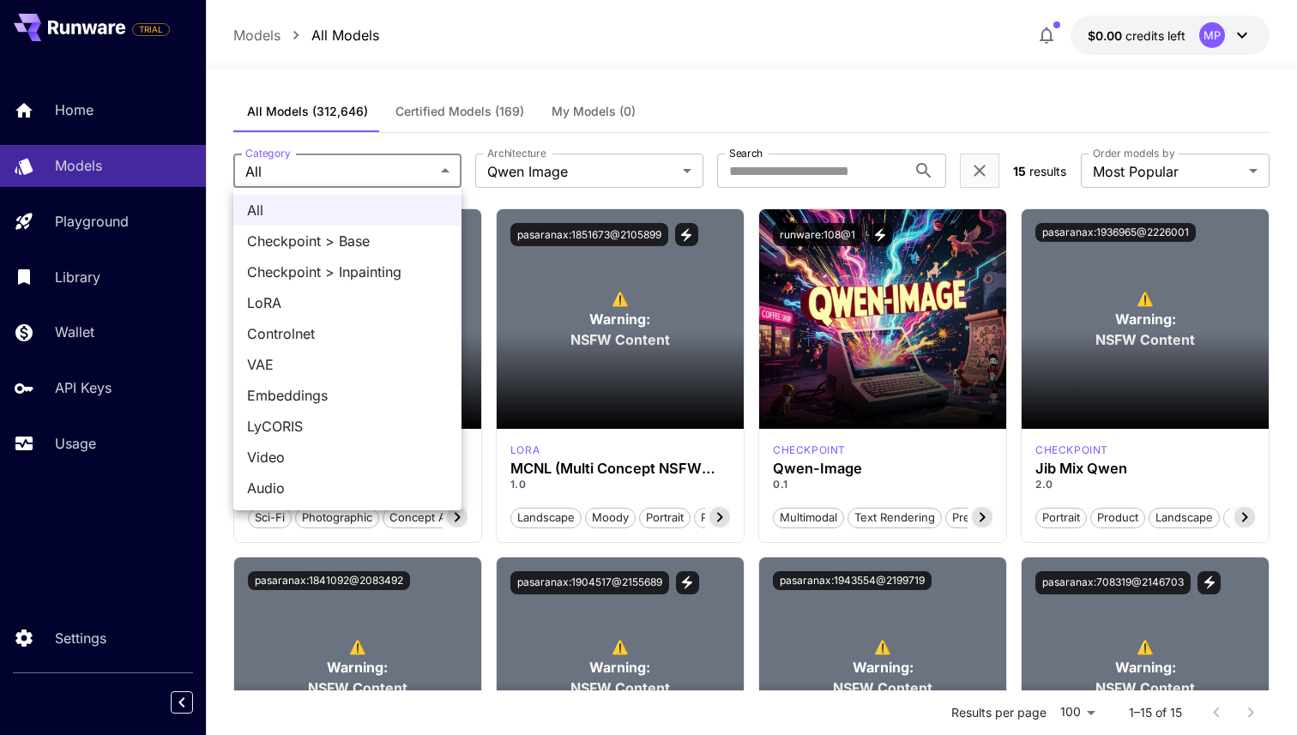
click at [961, 109] on div at bounding box center [648, 367] width 1297 height 735
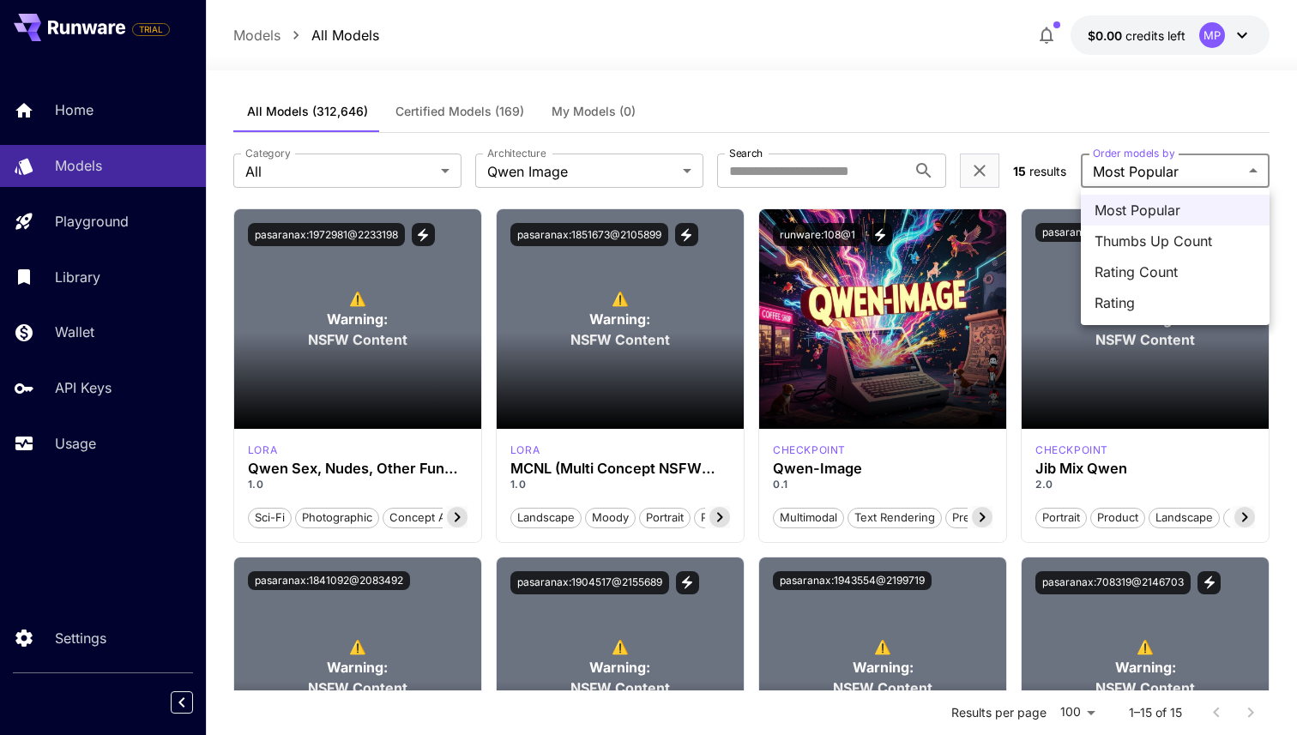
click at [1059, 135] on div at bounding box center [648, 367] width 1297 height 735
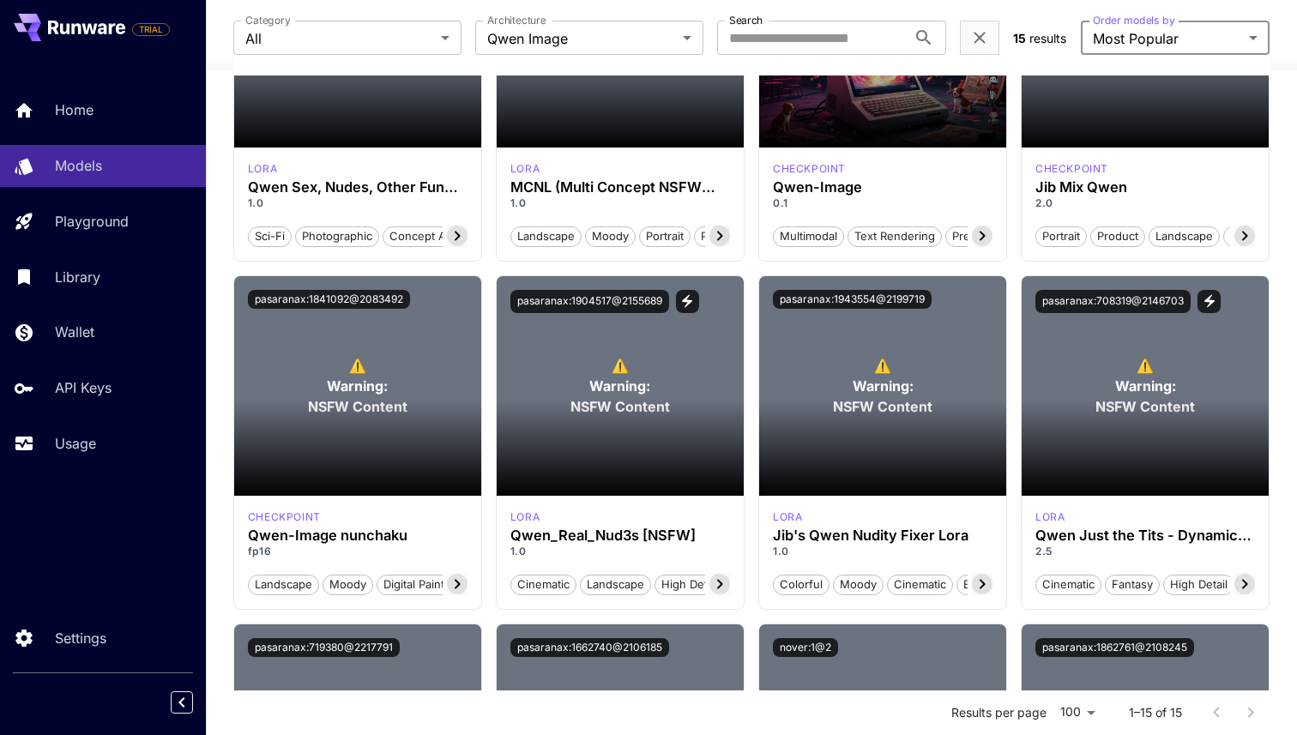
scroll to position [0, 0]
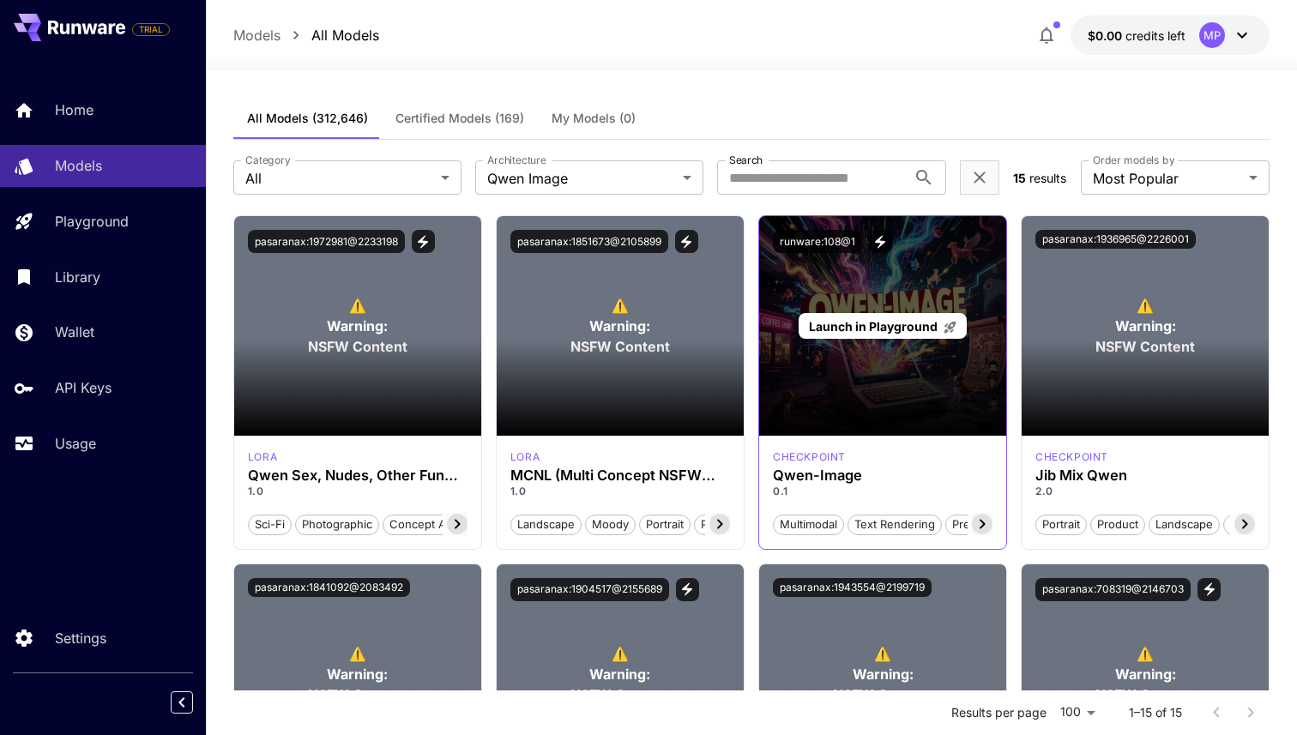
click at [868, 390] on div "Launch in Playground" at bounding box center [882, 326] width 247 height 220
click at [869, 317] on p "Launch in Playground" at bounding box center [883, 326] width 148 height 18
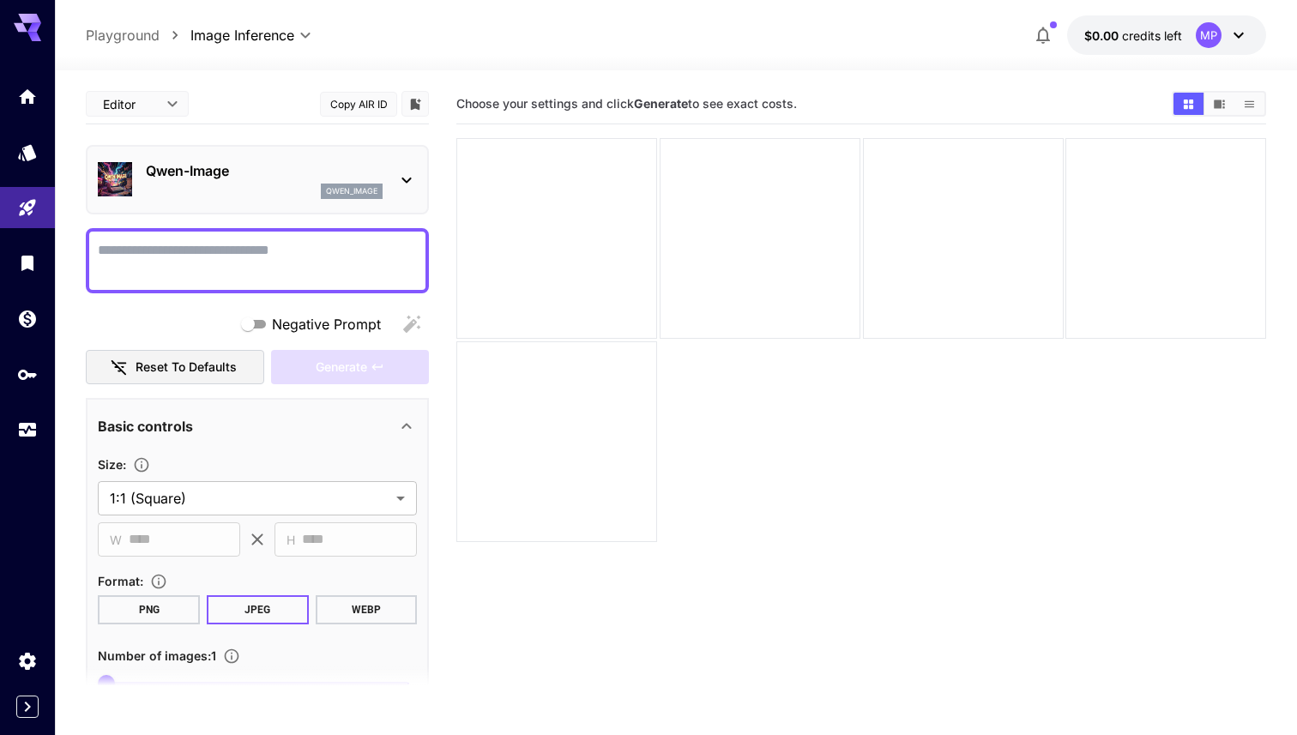
click at [1222, 105] on icon "Show media in video view" at bounding box center [1218, 103] width 11 height 9
click at [1248, 106] on icon "Show media in list view" at bounding box center [1248, 103] width 9 height 7
click at [1196, 101] on button "Show media in grid view" at bounding box center [1188, 104] width 30 height 22
click at [172, 99] on body "**********" at bounding box center [648, 435] width 1297 height 870
click at [185, 101] on div at bounding box center [648, 367] width 1297 height 735
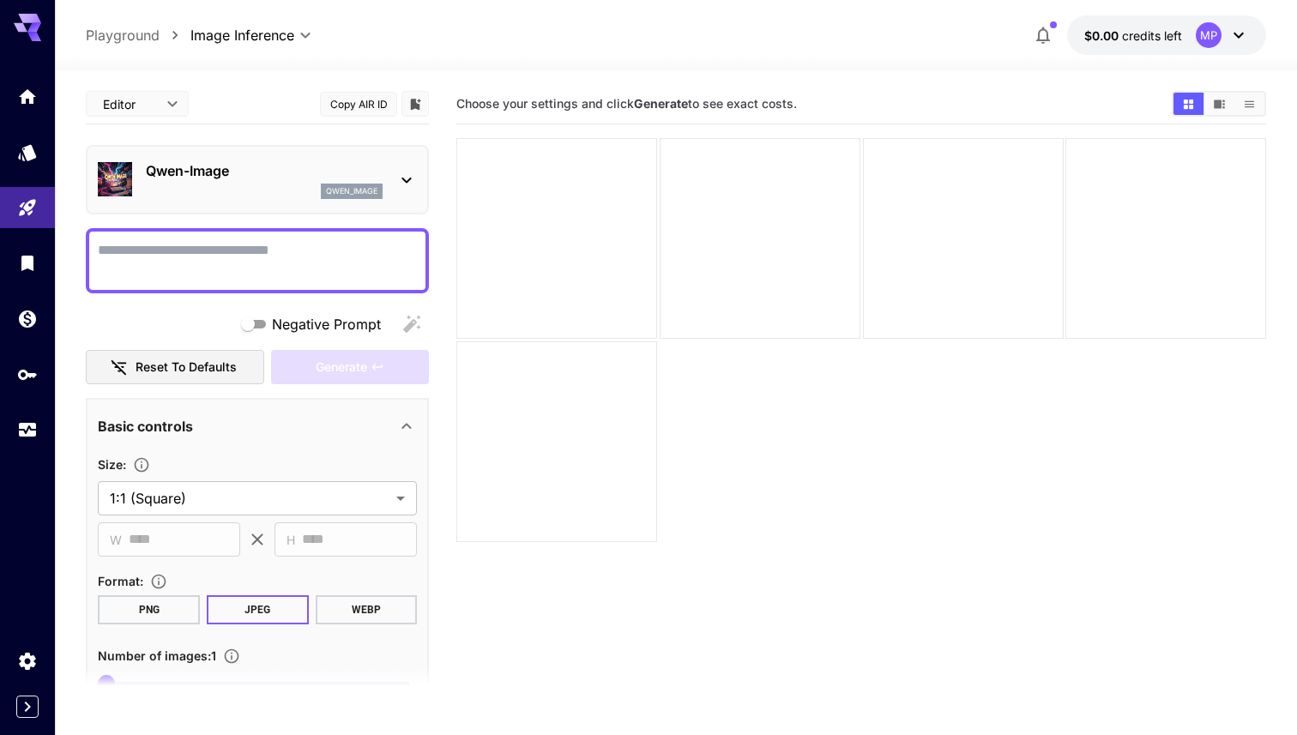
click at [334, 192] on p "qwen_image" at bounding box center [351, 191] width 51 height 12
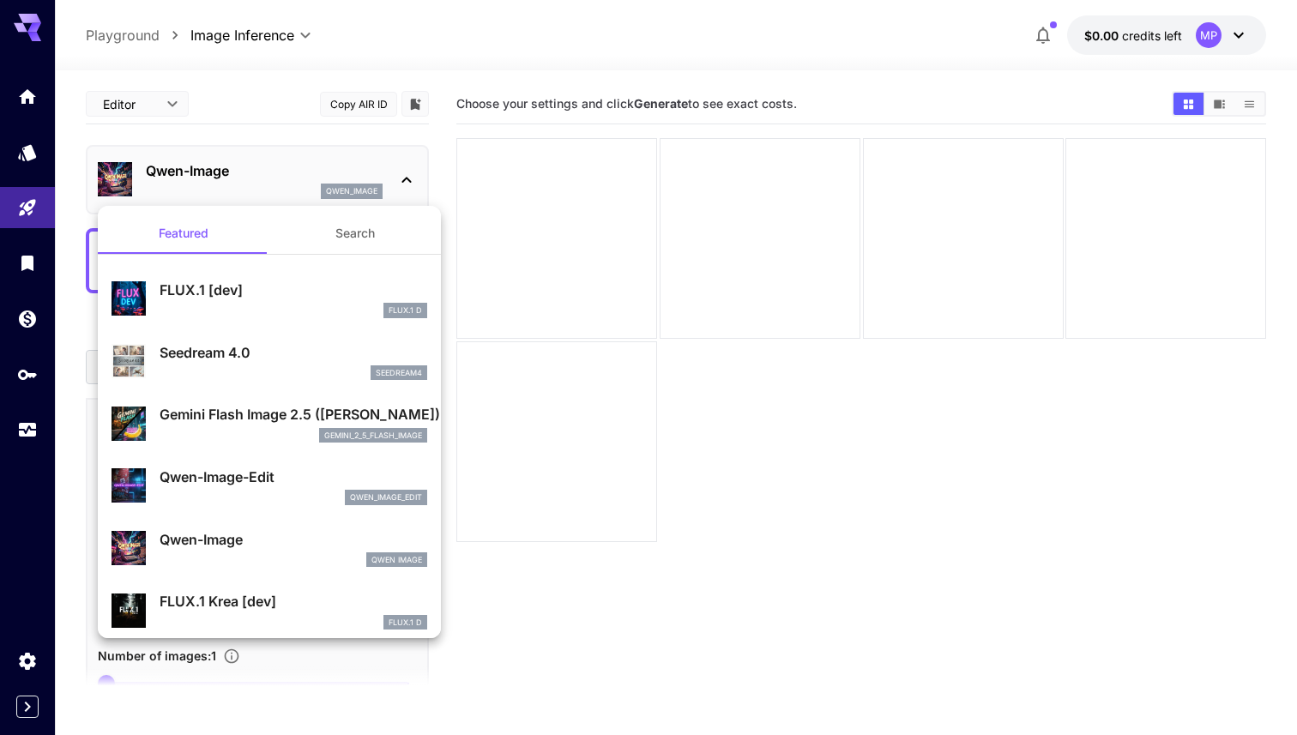
click at [334, 192] on div at bounding box center [648, 367] width 1297 height 735
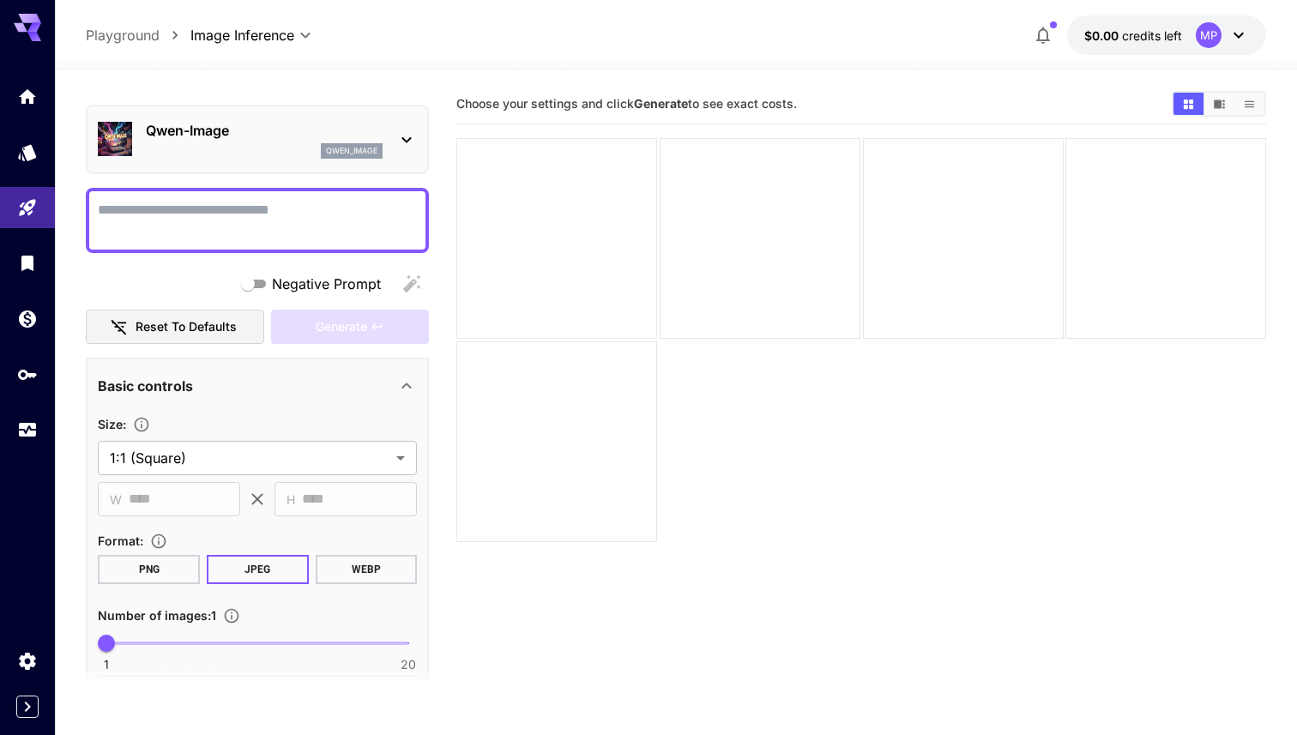
scroll to position [192, 0]
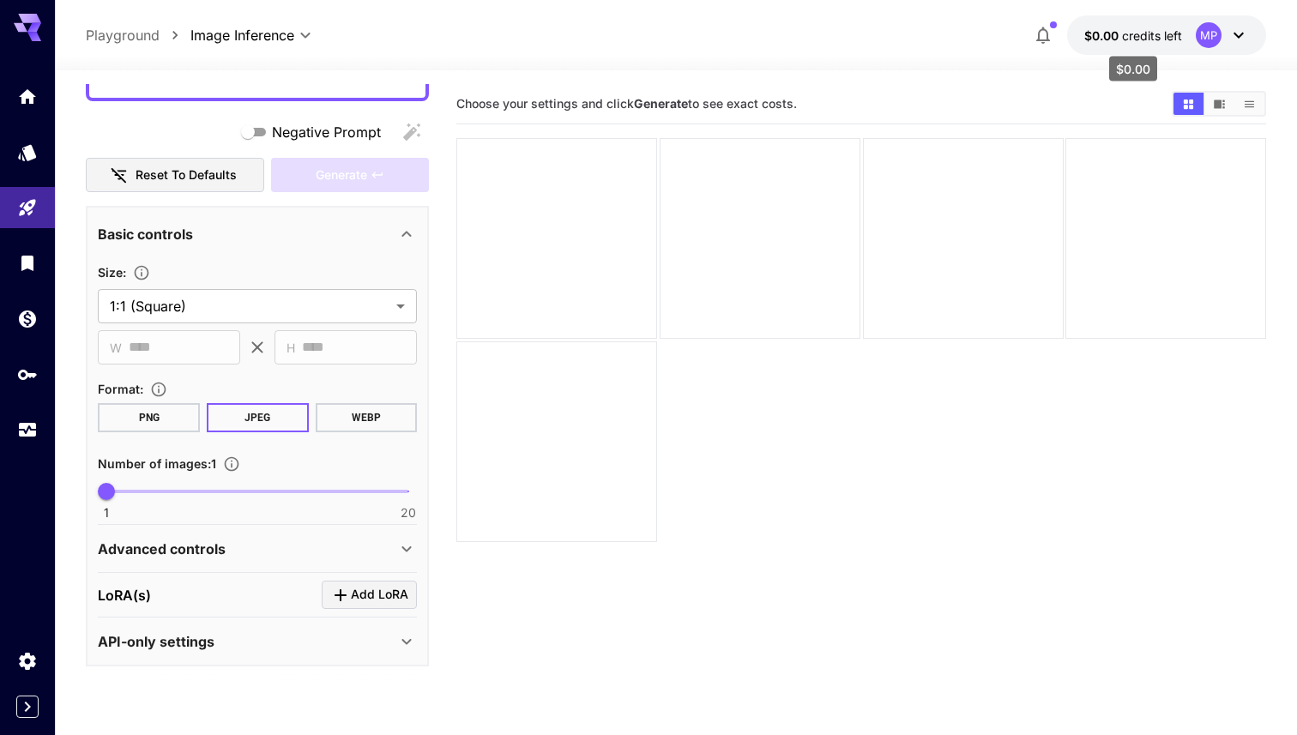
click at [1158, 41] on span "credits left" at bounding box center [1152, 35] width 60 height 15
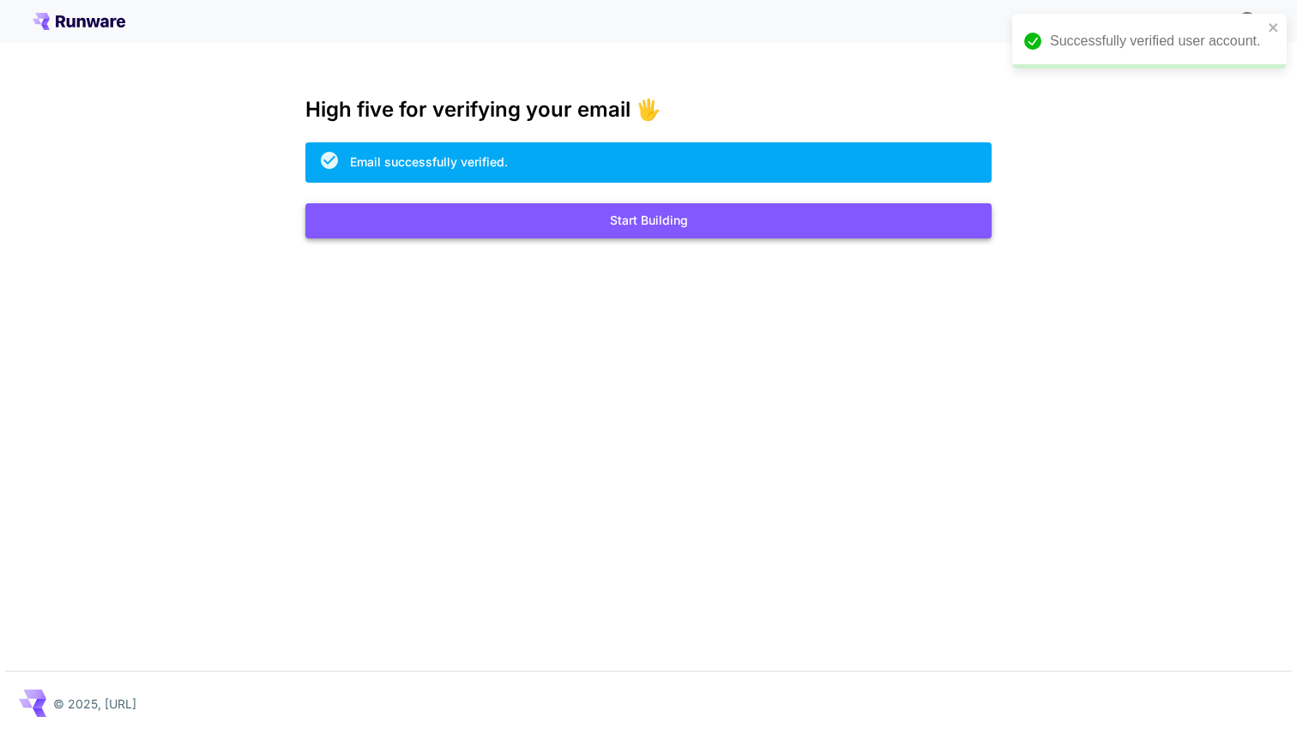
click at [667, 218] on button "Start Building" at bounding box center [648, 220] width 686 height 35
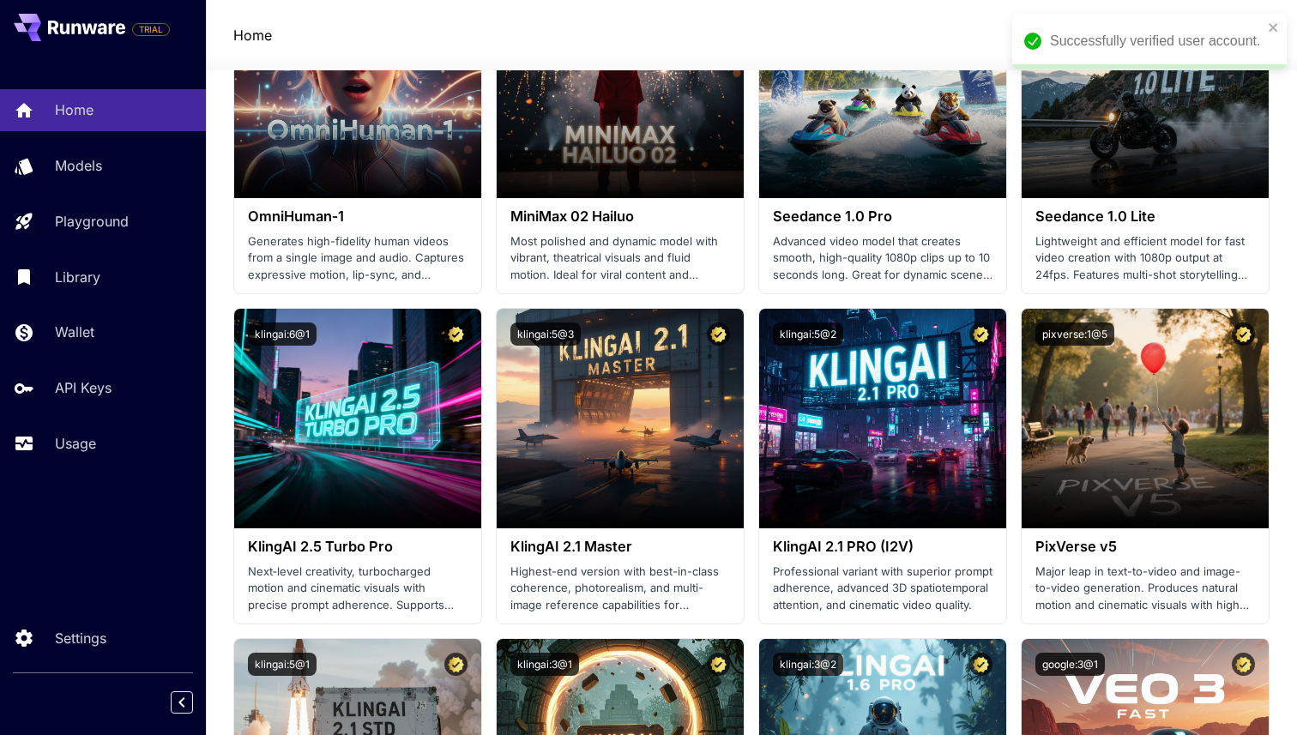
scroll to position [1079, 0]
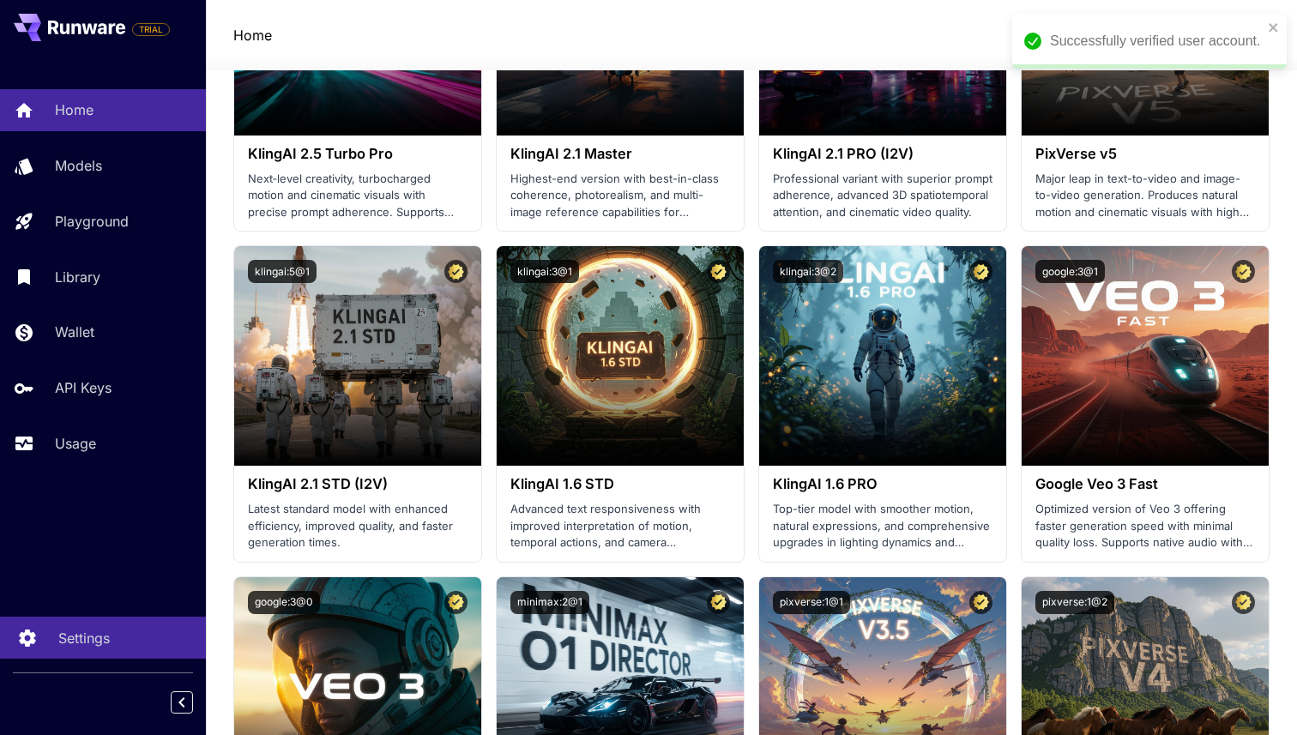
click at [135, 632] on div "Settings" at bounding box center [125, 638] width 134 height 21
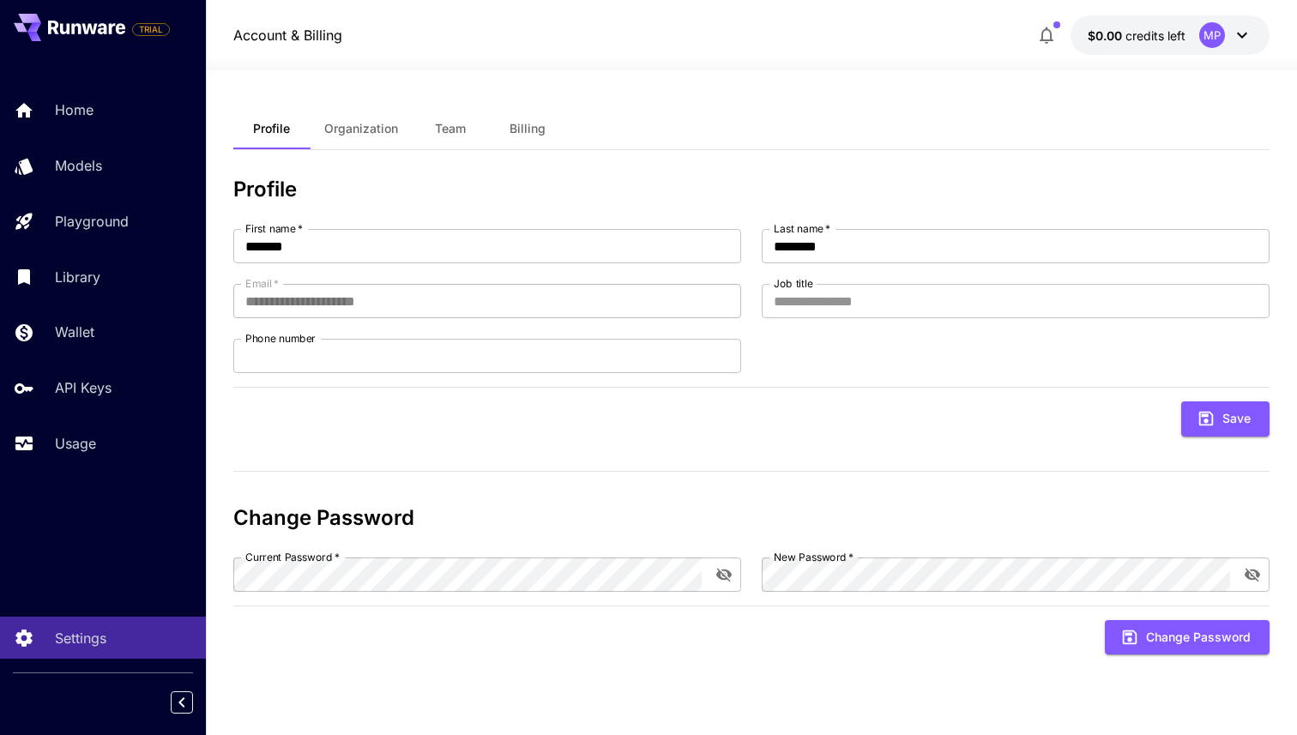
click at [536, 130] on span "Billing" at bounding box center [527, 128] width 36 height 15
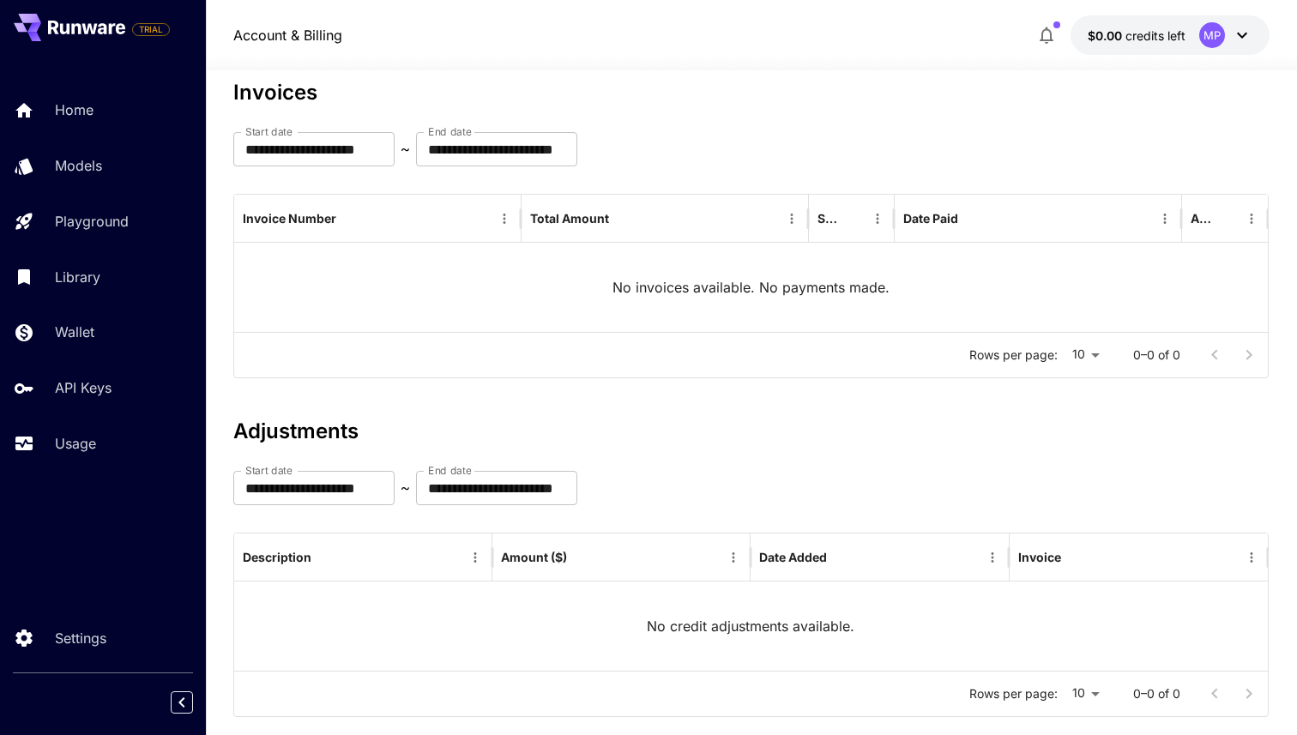
scroll to position [130, 0]
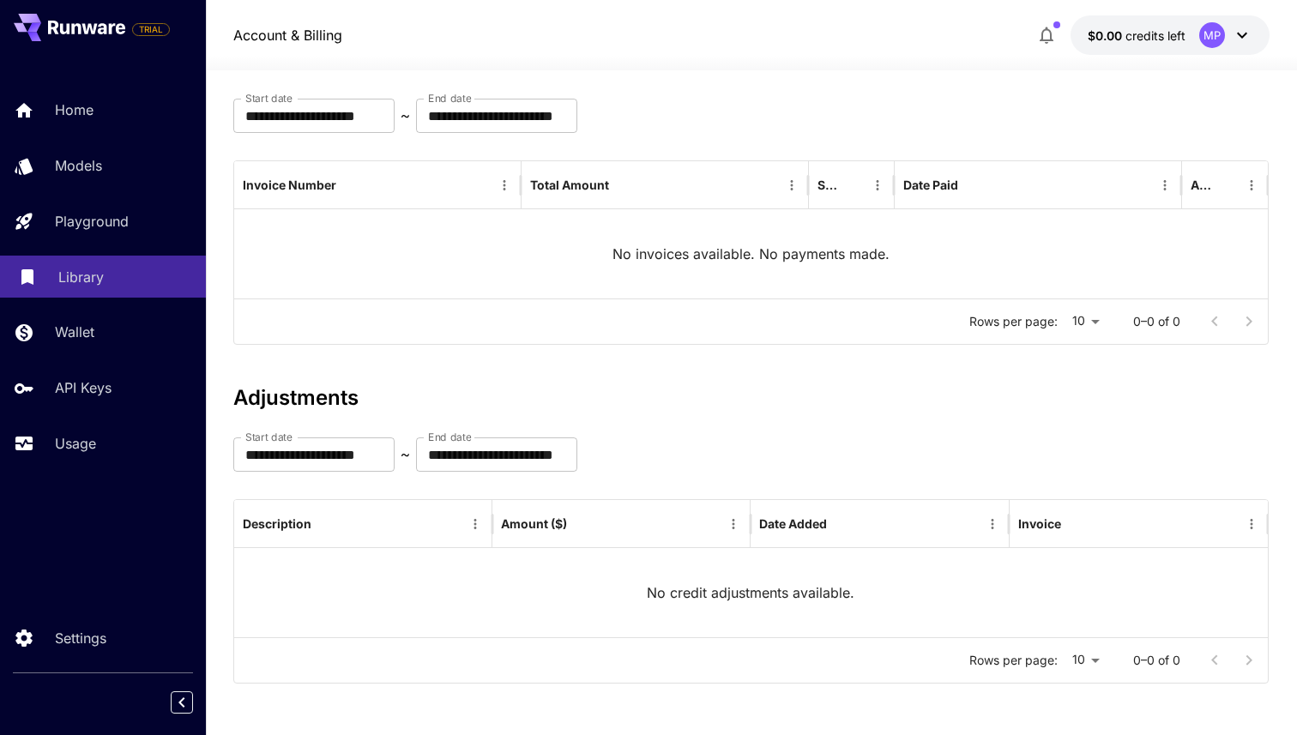
click at [111, 260] on link "Library" at bounding box center [103, 277] width 206 height 42
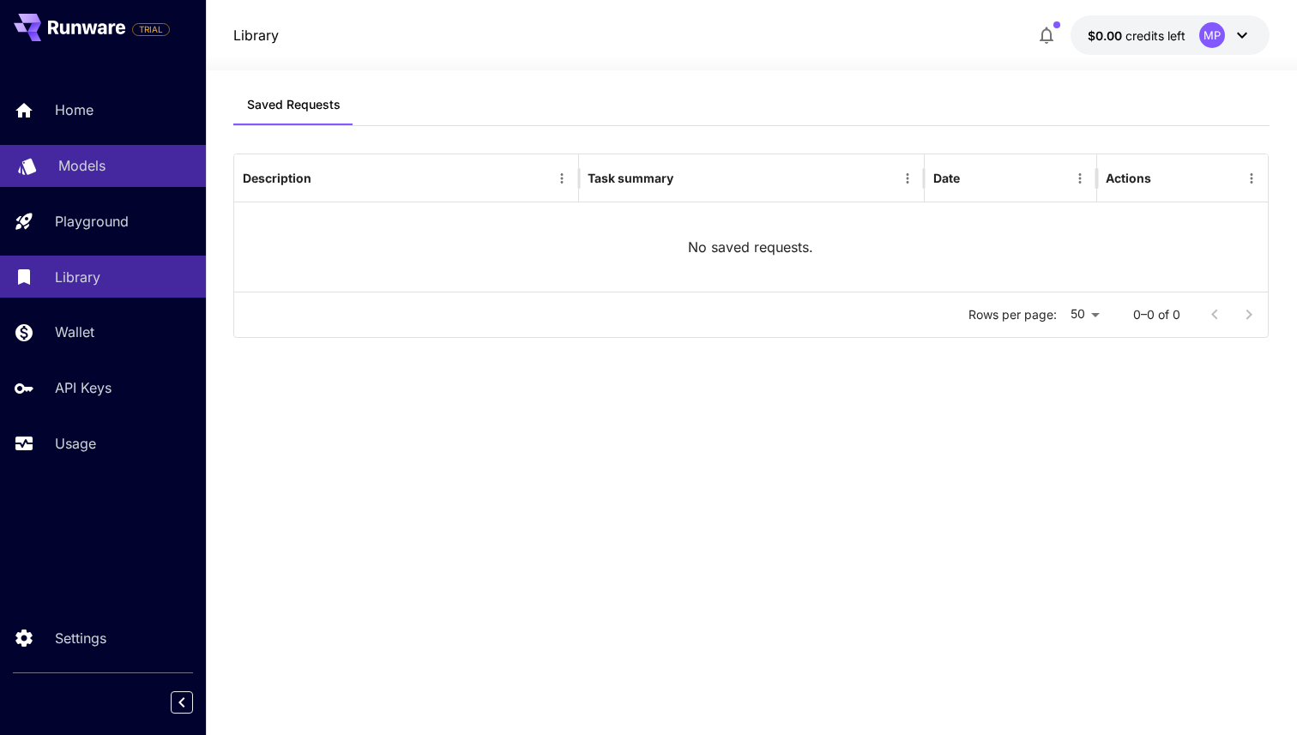
click at [127, 168] on div "Models" at bounding box center [125, 165] width 134 height 21
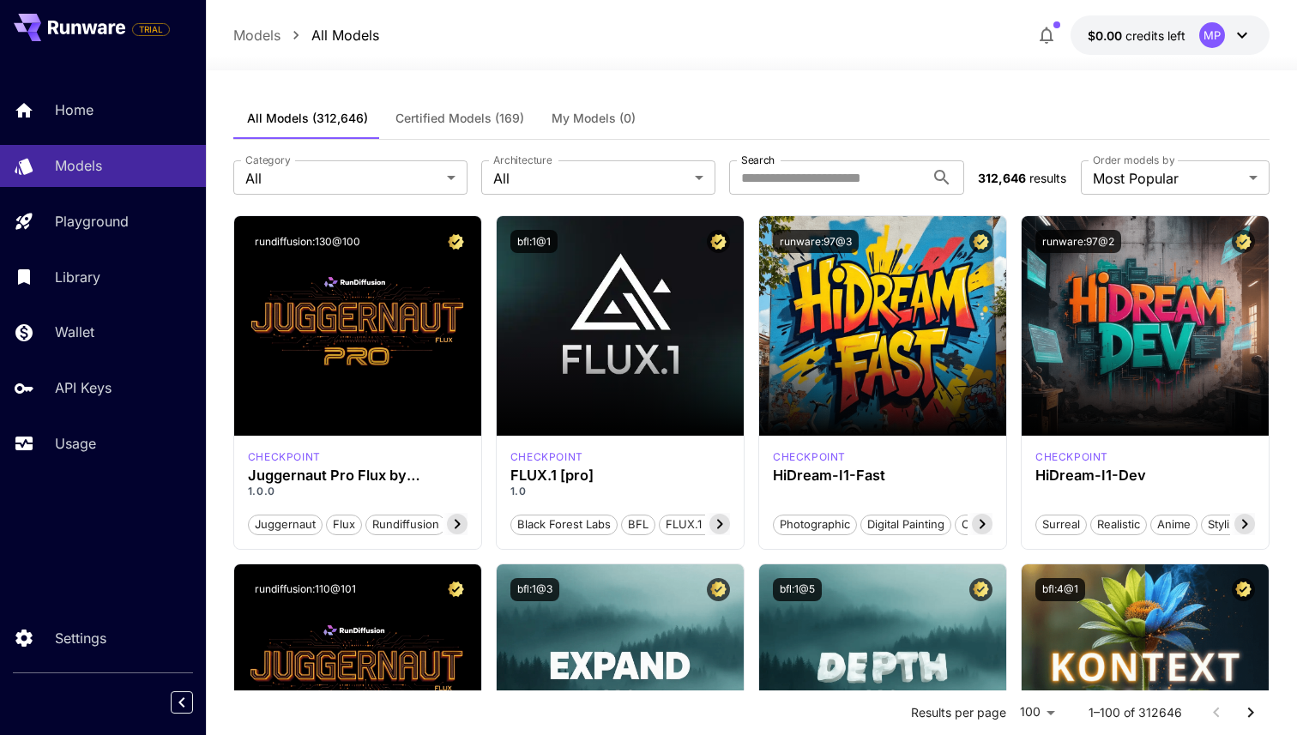
click at [1052, 29] on icon "button" at bounding box center [1046, 35] width 21 height 21
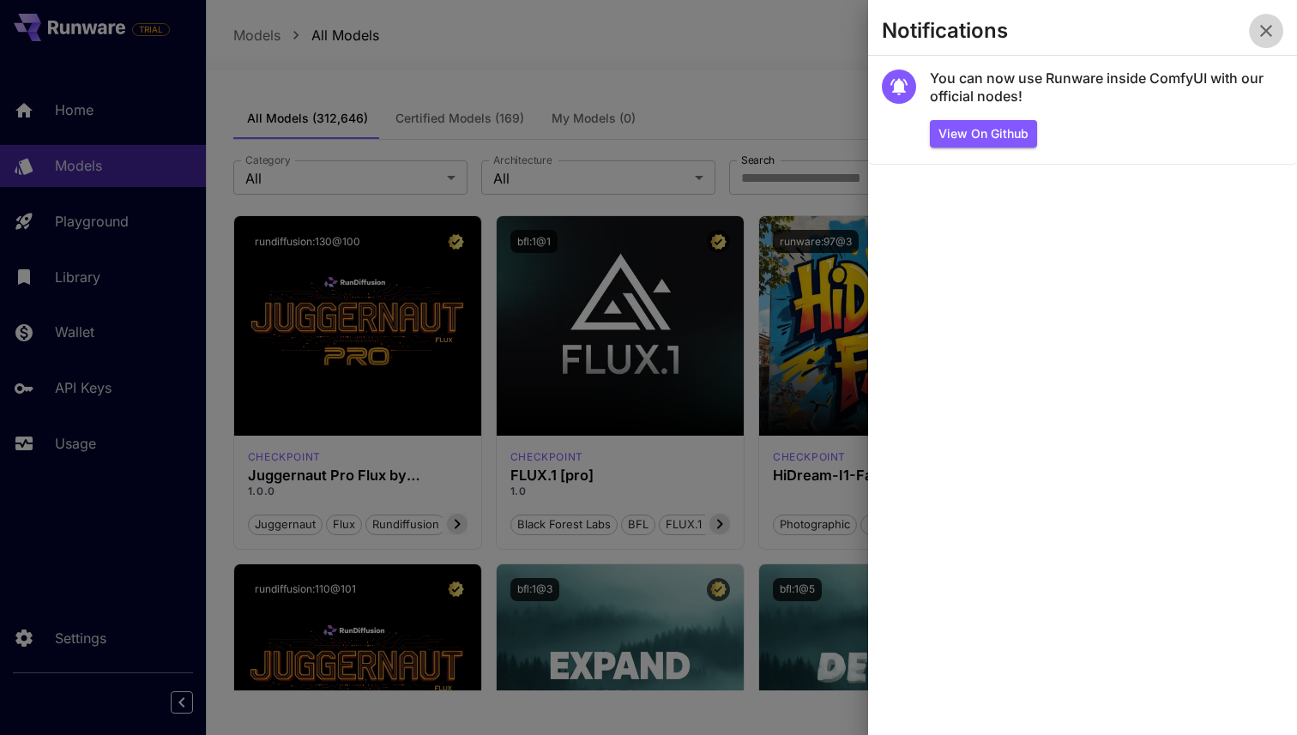
click at [1268, 25] on icon "button" at bounding box center [1265, 31] width 21 height 21
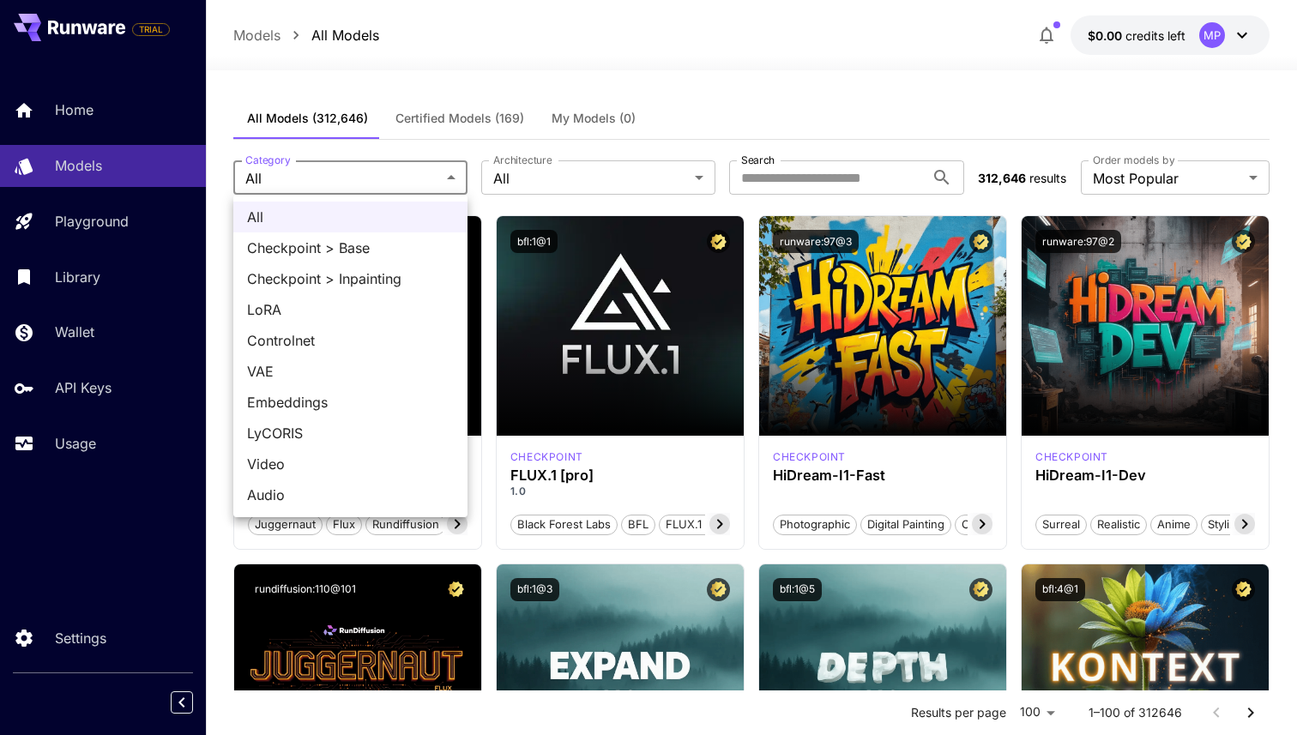
click at [378, 168] on div at bounding box center [648, 367] width 1297 height 735
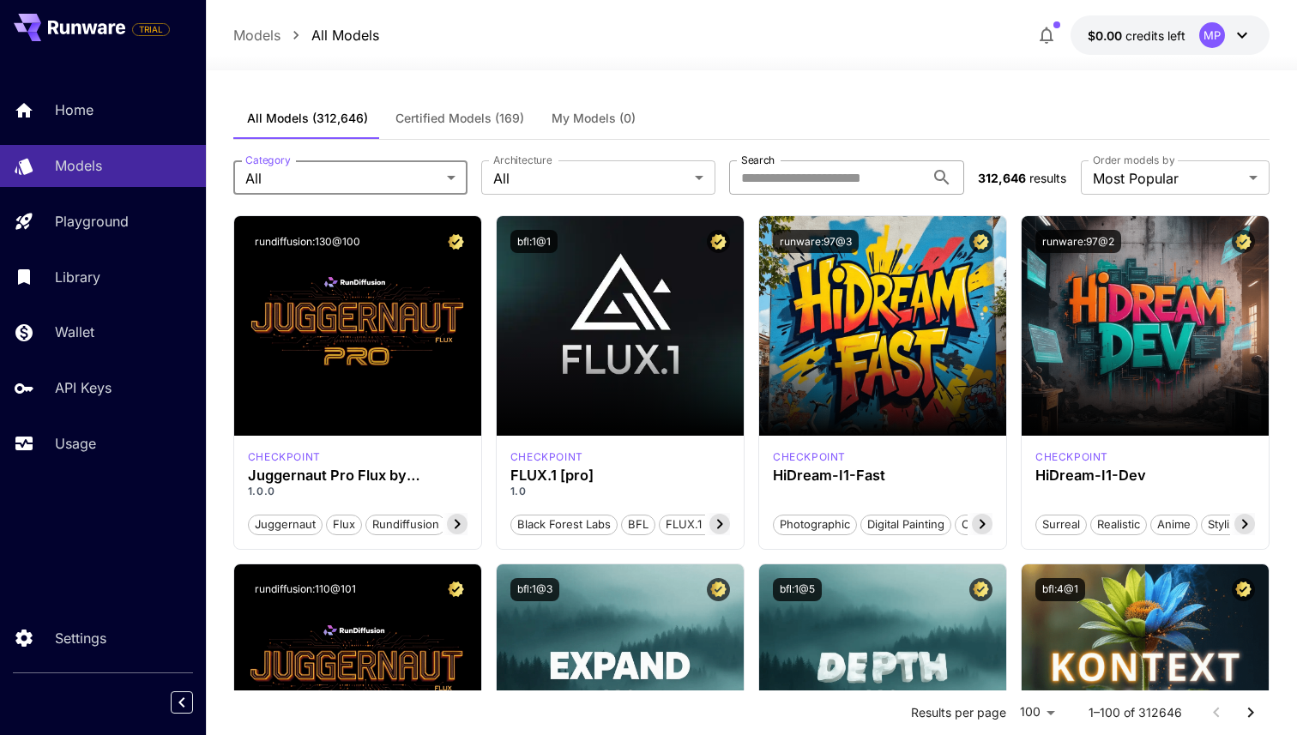
click at [865, 179] on input "Search" at bounding box center [826, 177] width 195 height 34
type input "**********"
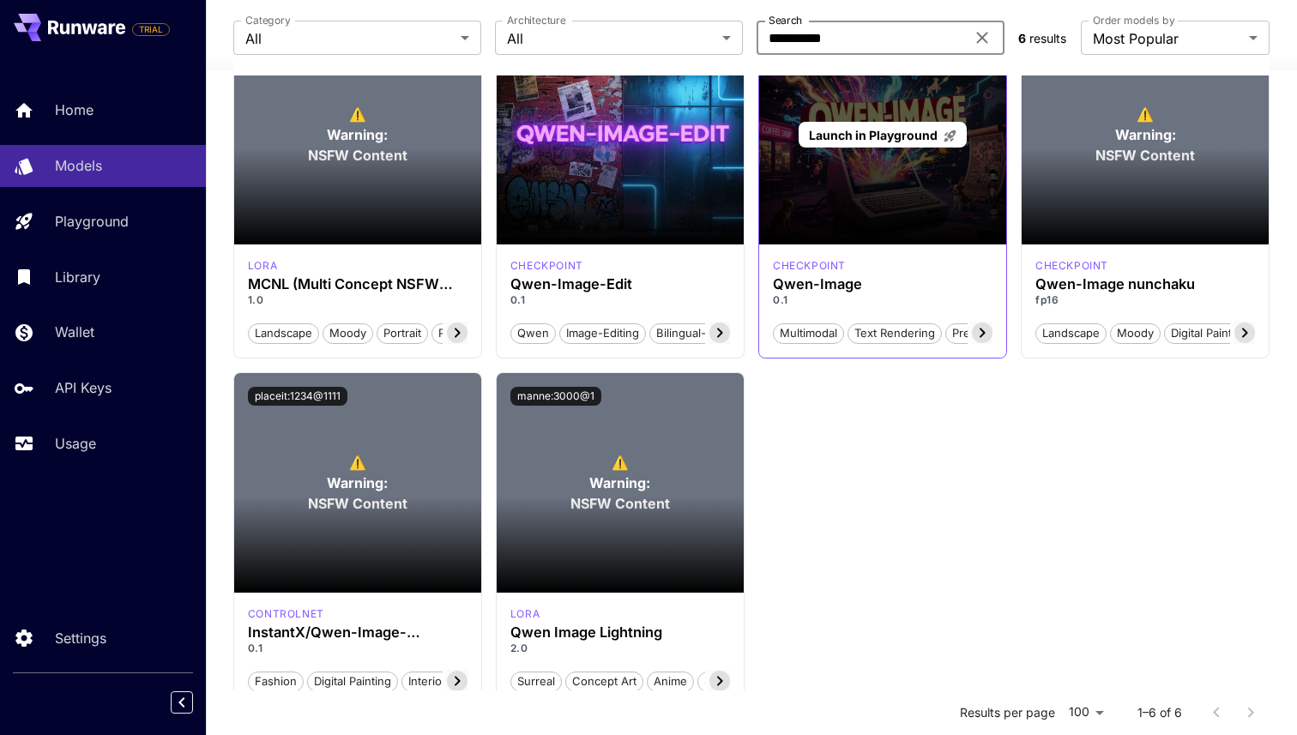
scroll to position [148, 0]
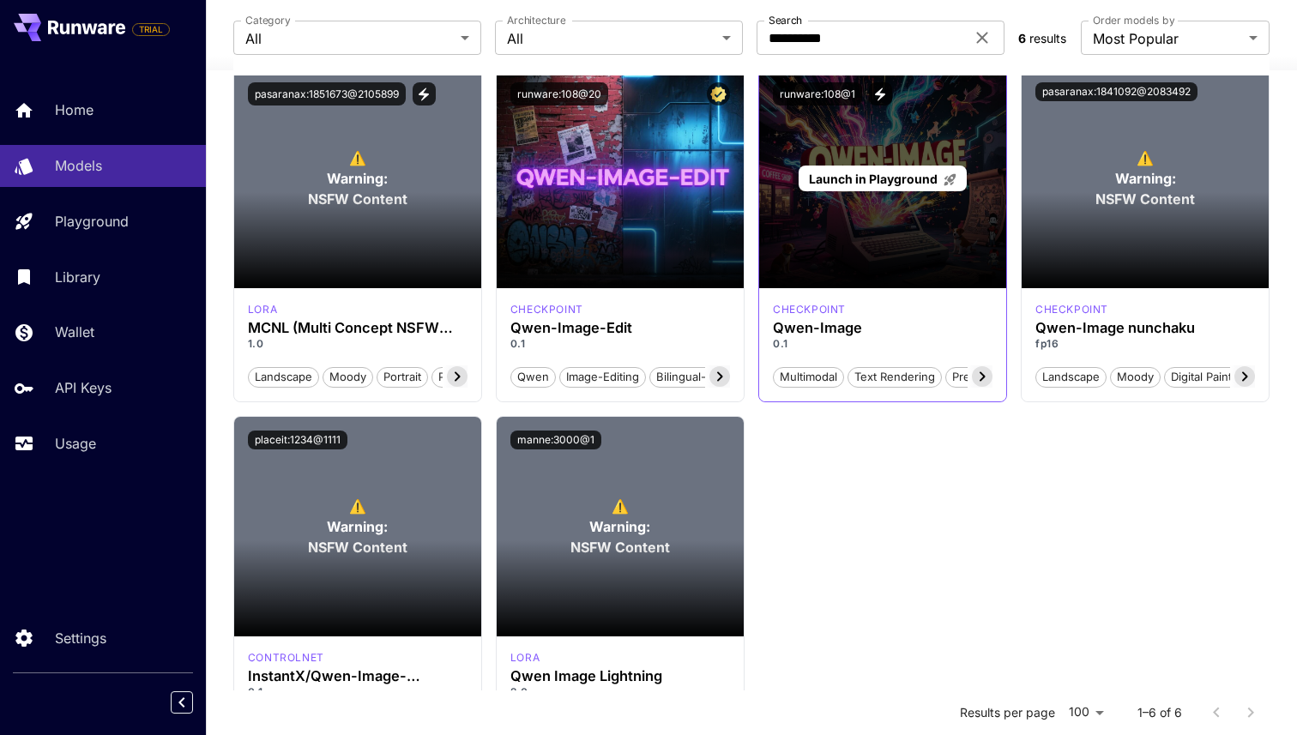
click at [901, 218] on div "Launch in Playground" at bounding box center [882, 179] width 247 height 220
click at [883, 174] on span "Launch in Playground" at bounding box center [873, 179] width 129 height 15
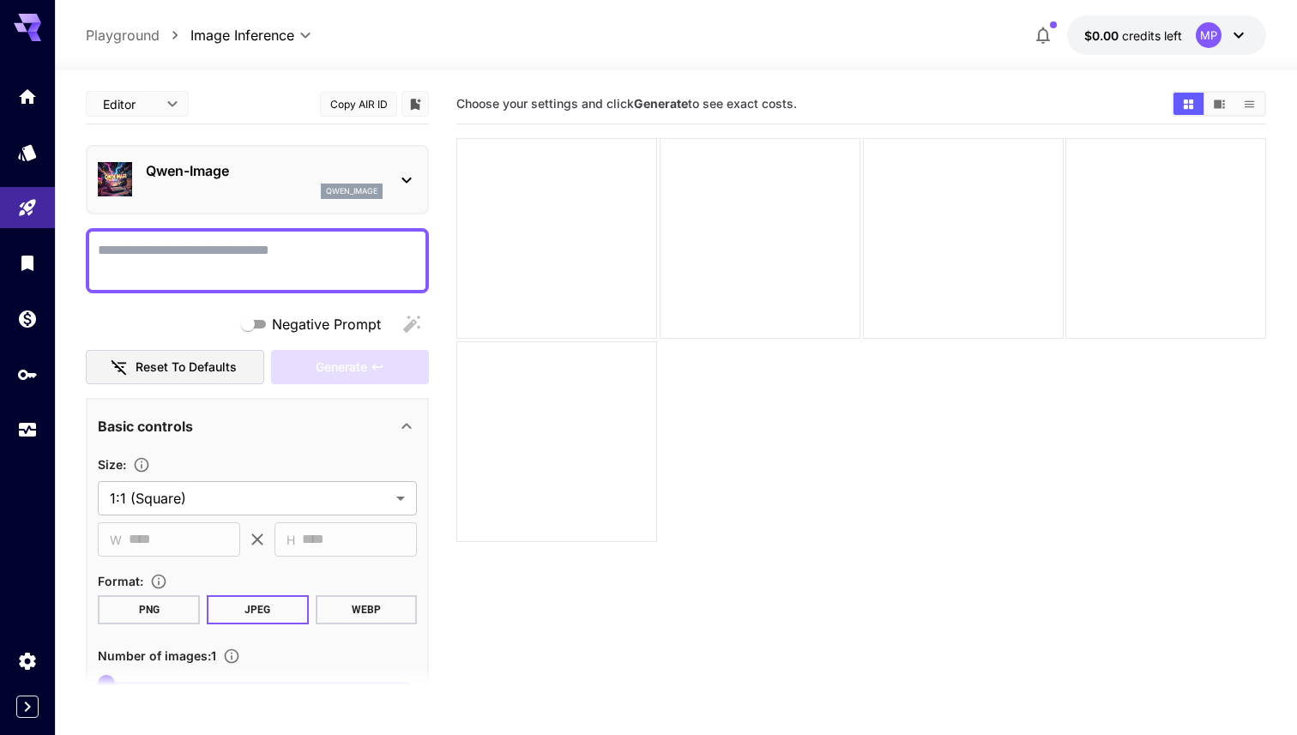
click at [704, 106] on span "Choose your settings and click Generate to see exact costs." at bounding box center [626, 103] width 340 height 15
click at [707, 108] on span "Choose your settings and click Generate to see exact costs." at bounding box center [626, 103] width 340 height 15
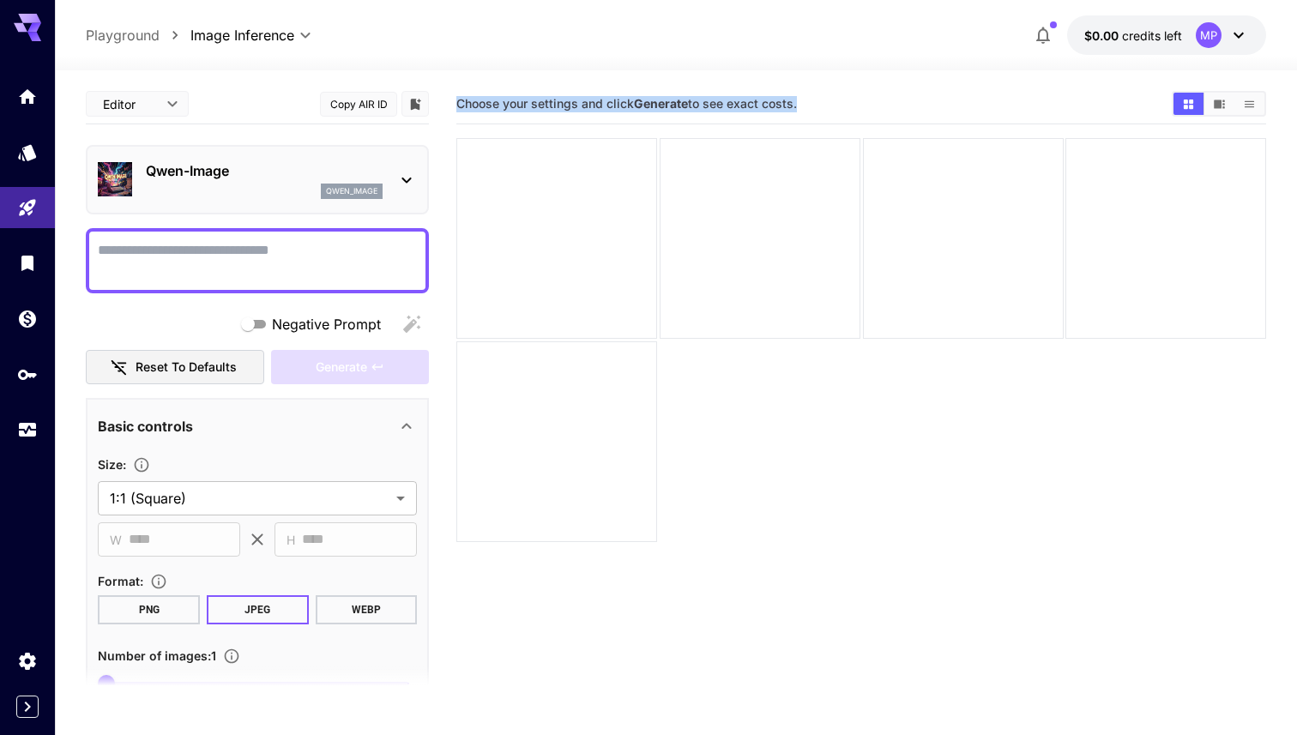
click at [707, 108] on span "Choose your settings and click Generate to see exact costs." at bounding box center [626, 103] width 340 height 15
click at [244, 250] on textarea "Negative Prompt" at bounding box center [257, 260] width 319 height 41
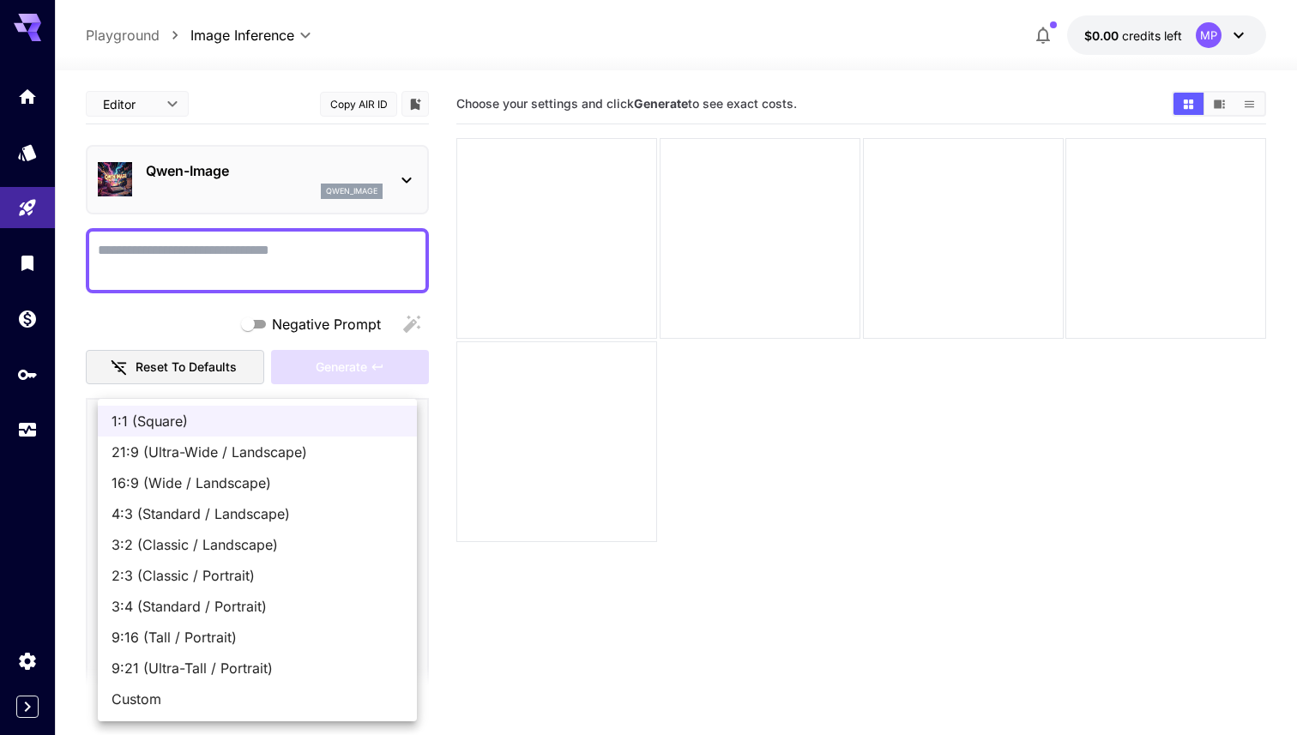
click at [203, 513] on body "**********" at bounding box center [648, 435] width 1297 height 870
click at [258, 481] on span "16:9 (Wide / Landscape)" at bounding box center [257, 483] width 292 height 21
type input "**********"
type input "****"
type input "***"
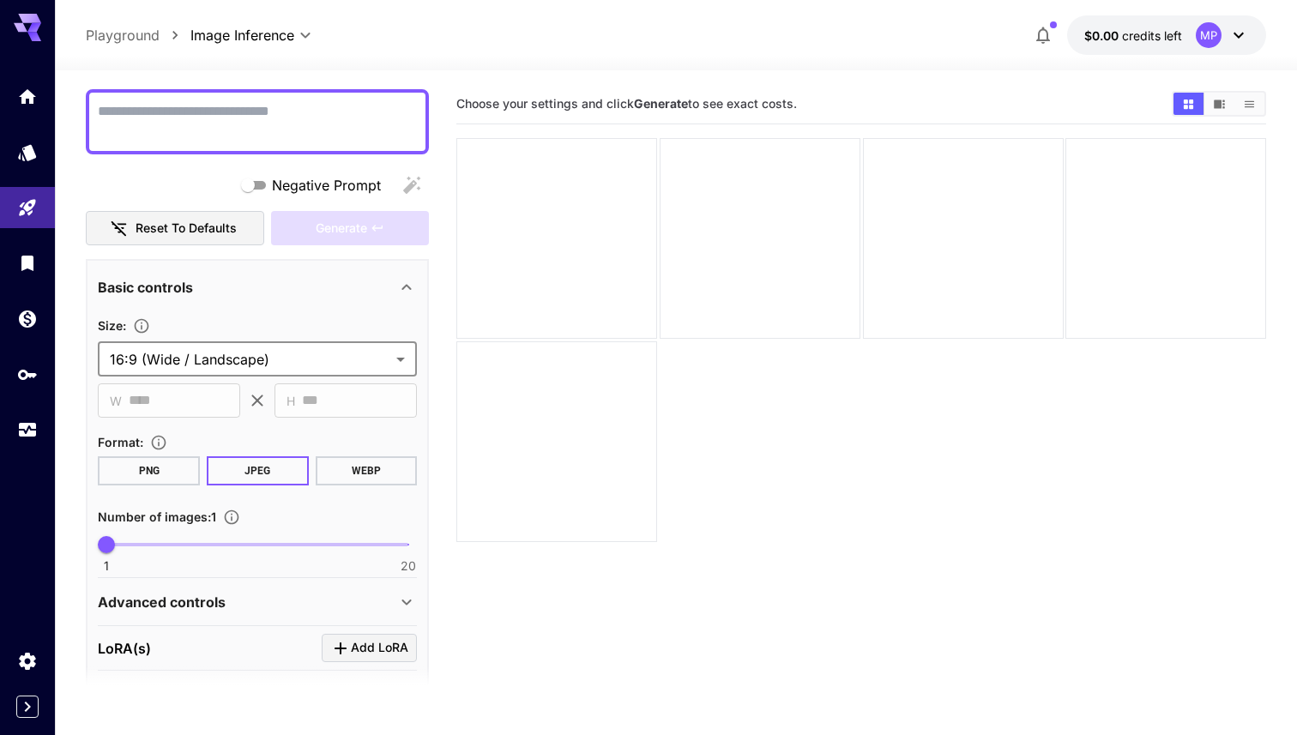
scroll to position [192, 0]
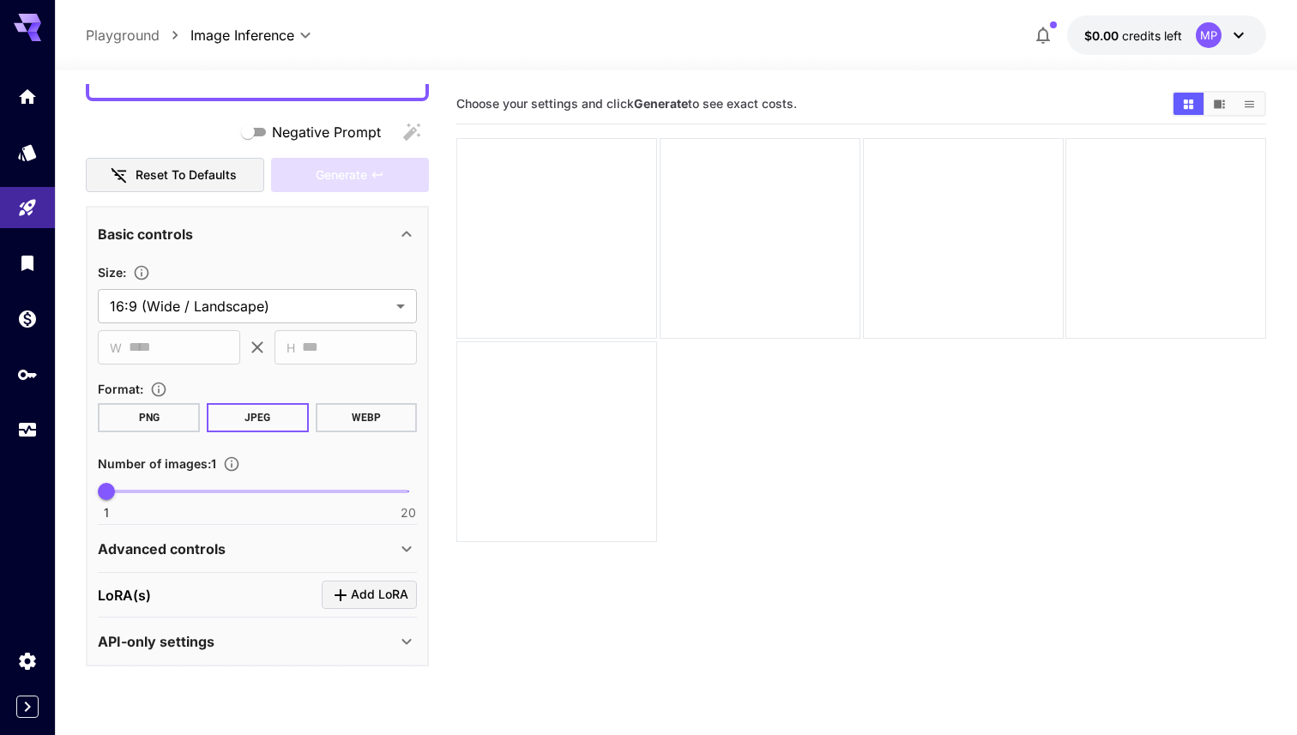
click at [152, 423] on button "PNG" at bounding box center [149, 417] width 102 height 29
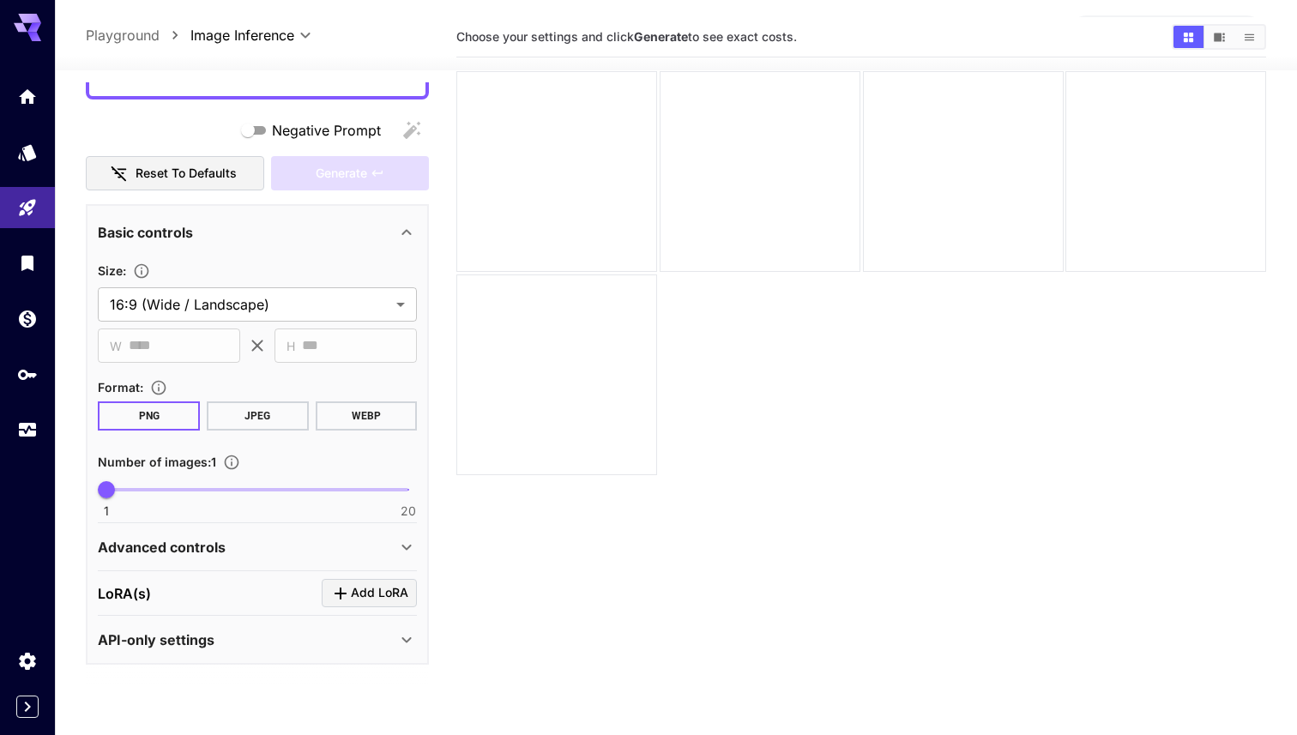
scroll to position [69, 0]
click at [214, 551] on p "Advanced controls" at bounding box center [162, 547] width 128 height 21
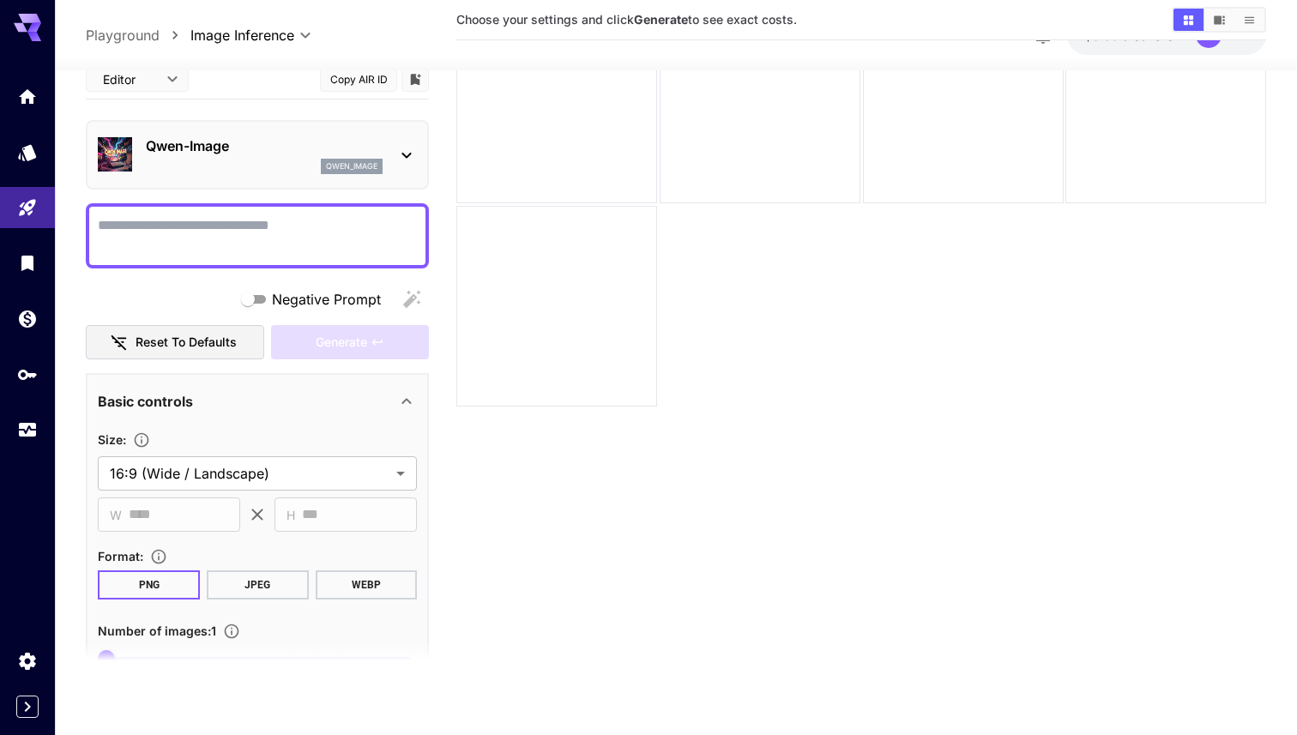
scroll to position [0, 0]
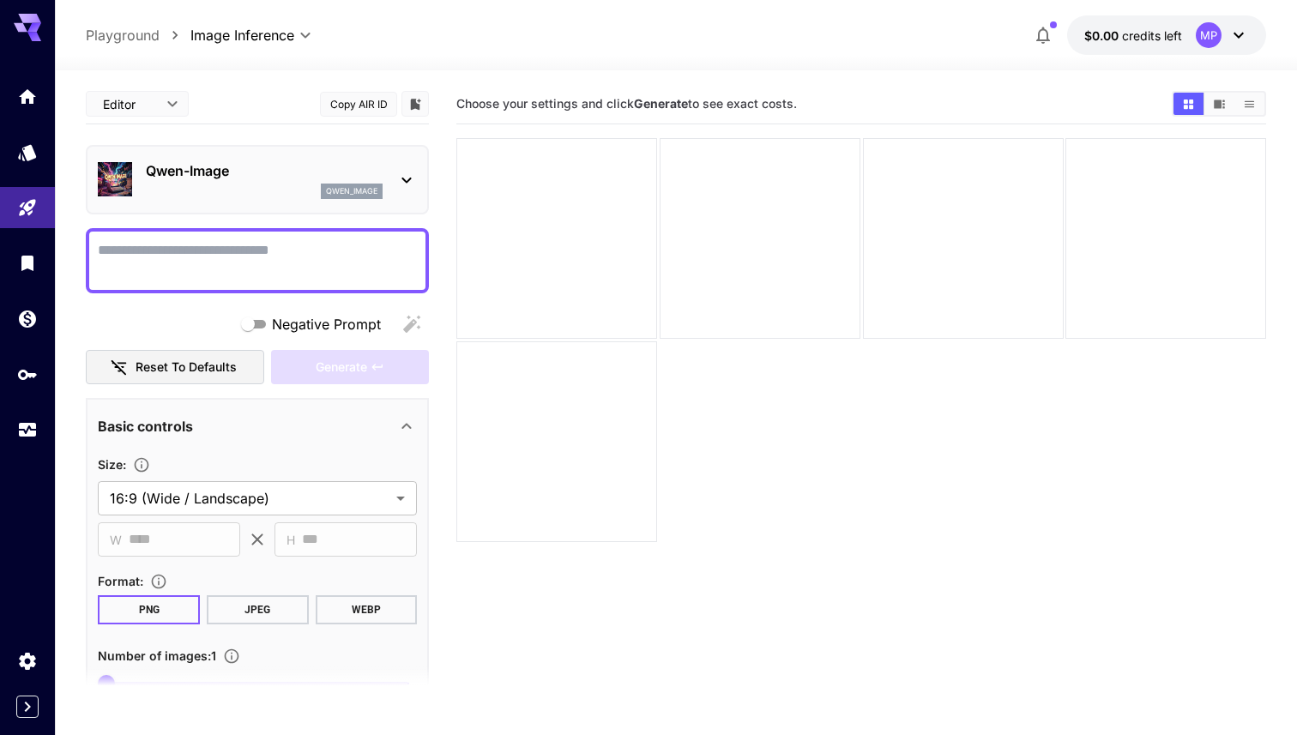
click at [261, 267] on textarea "Negative Prompt" at bounding box center [257, 260] width 319 height 41
click at [555, 117] on div "Choose your settings and click Generate to see exact costs." at bounding box center [861, 104] width 810 height 40
click at [555, 105] on span "Choose your settings and click Generate to see exact costs." at bounding box center [626, 103] width 340 height 15
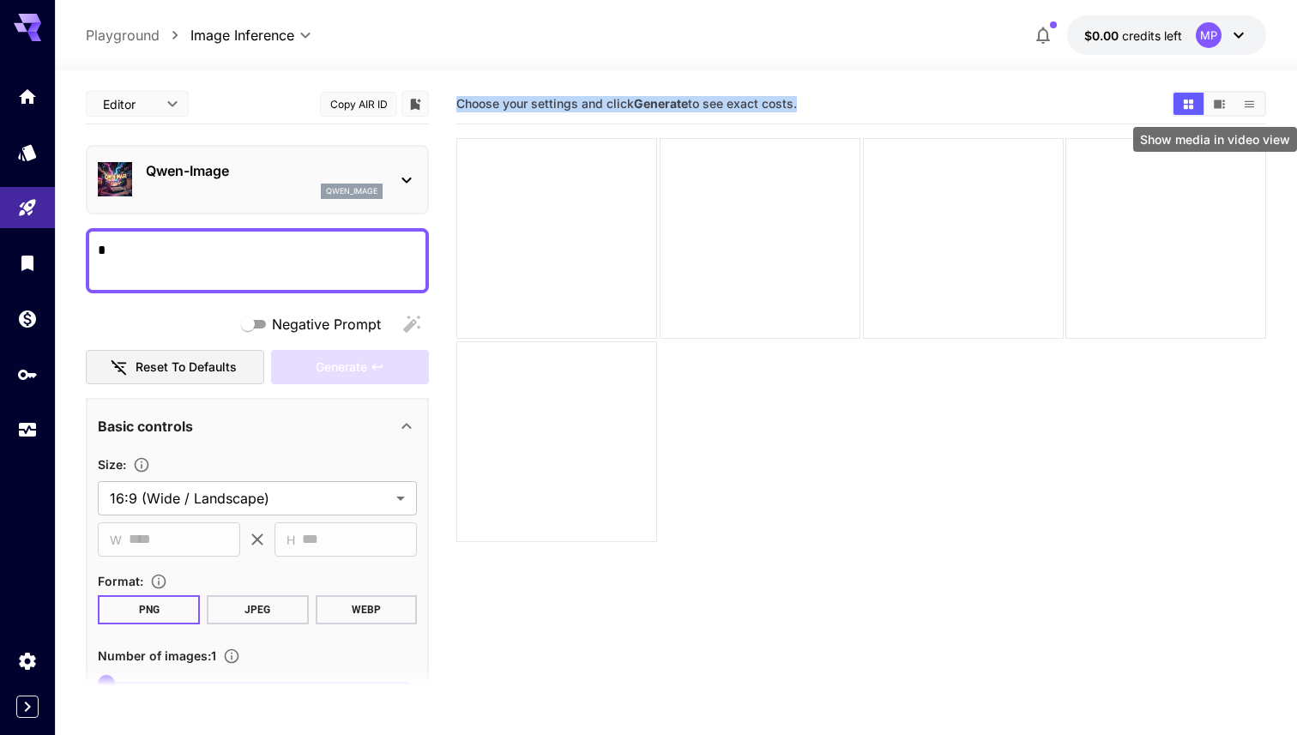
click at [1221, 103] on icon "Show media in video view" at bounding box center [1219, 104] width 13 height 13
click at [1186, 93] on button "Show media in grid view" at bounding box center [1188, 104] width 30 height 22
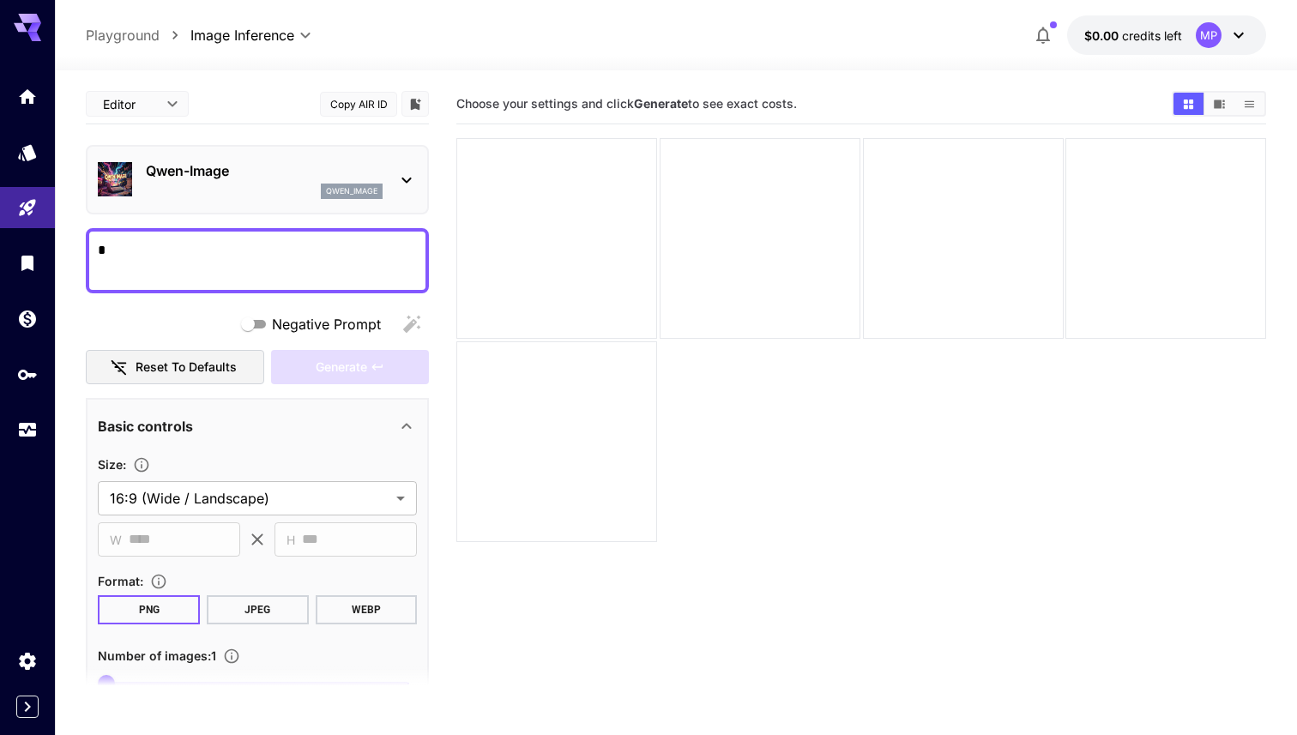
click at [488, 97] on span "Choose your settings and click Generate to see exact costs." at bounding box center [626, 103] width 340 height 15
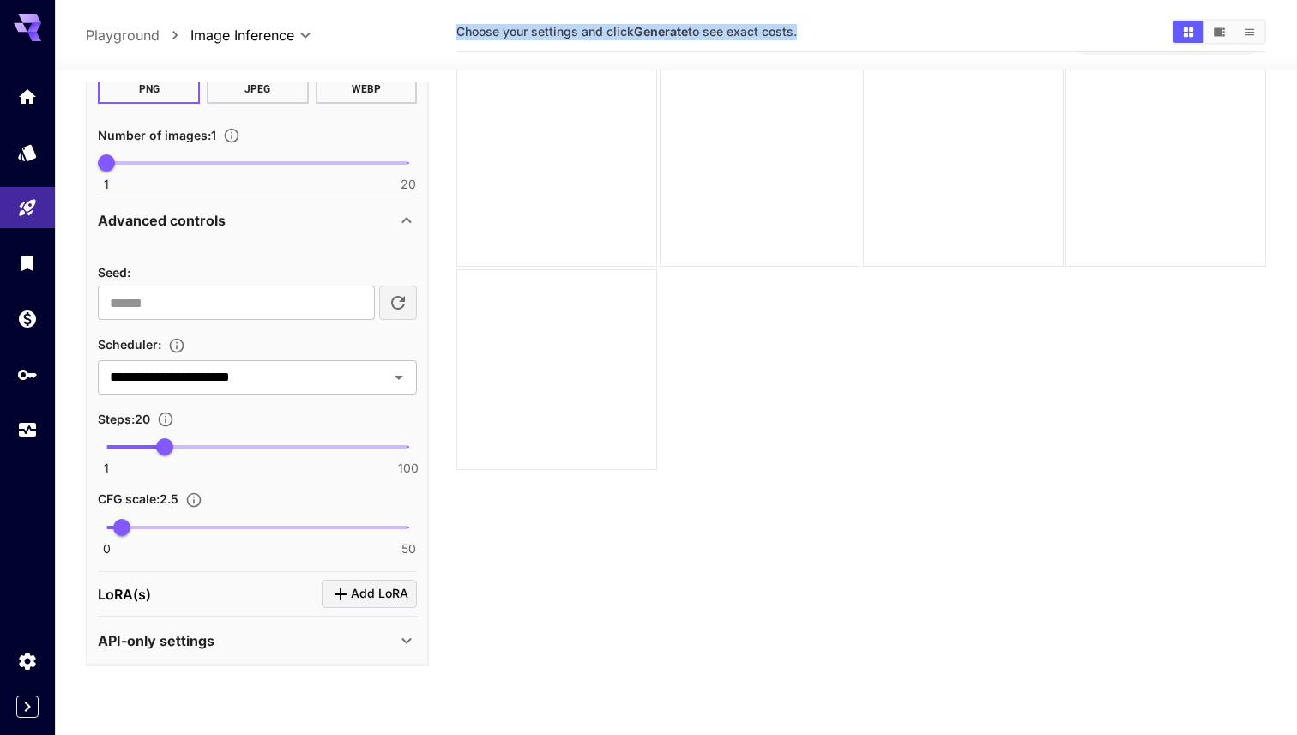
scroll to position [103, 0]
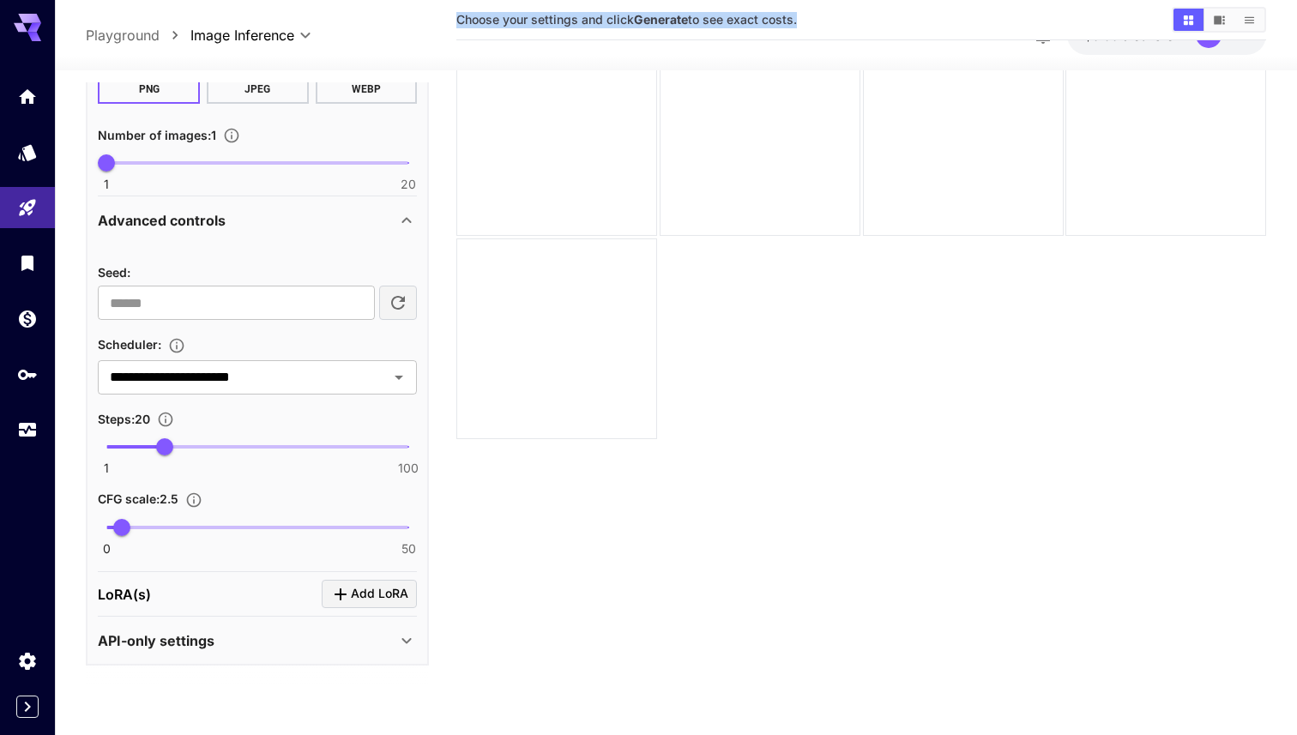
click at [202, 644] on p "API-only settings" at bounding box center [156, 640] width 117 height 21
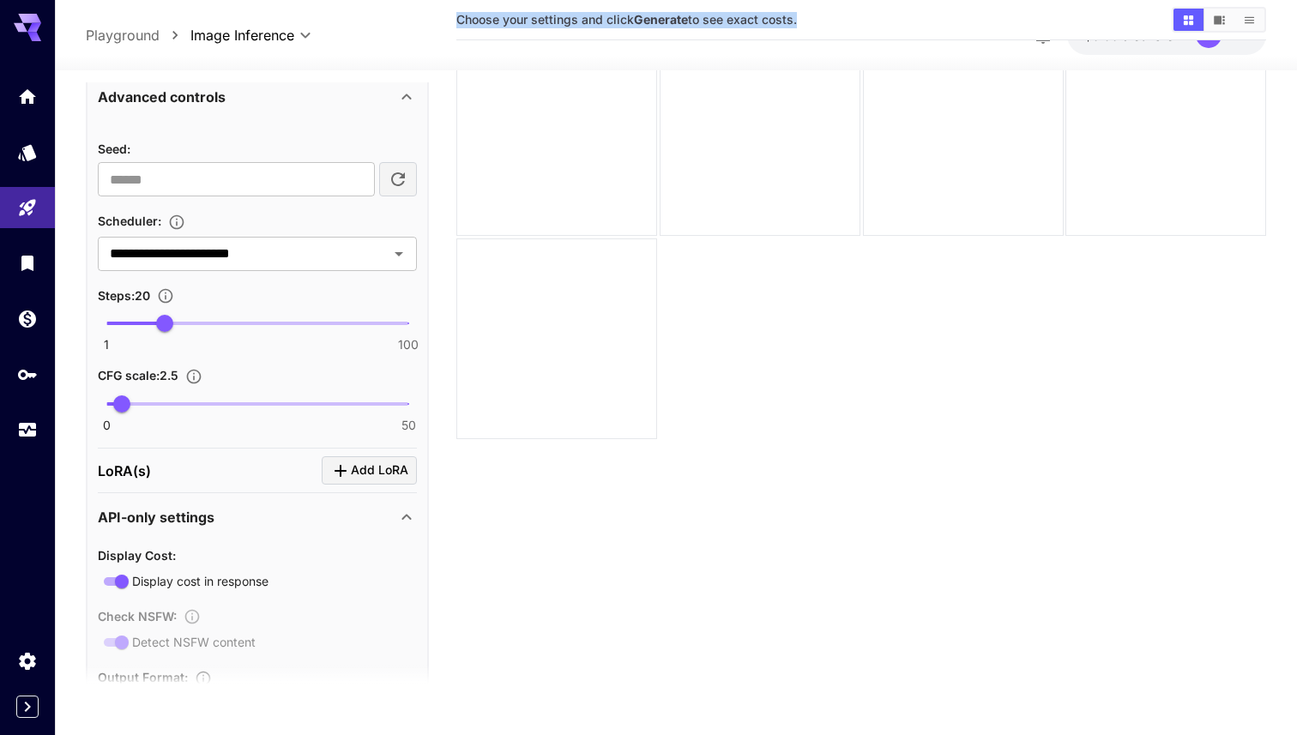
click at [173, 525] on p "API-only settings" at bounding box center [156, 517] width 117 height 21
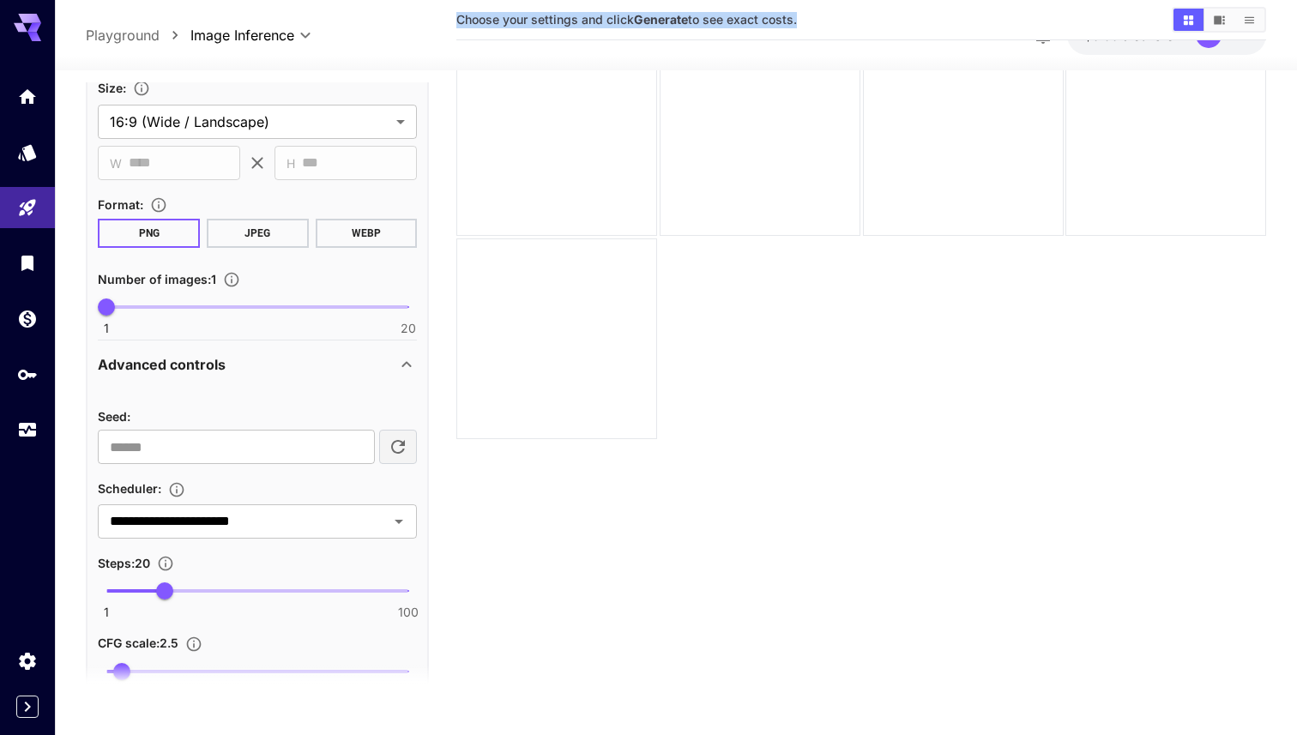
scroll to position [352, 0]
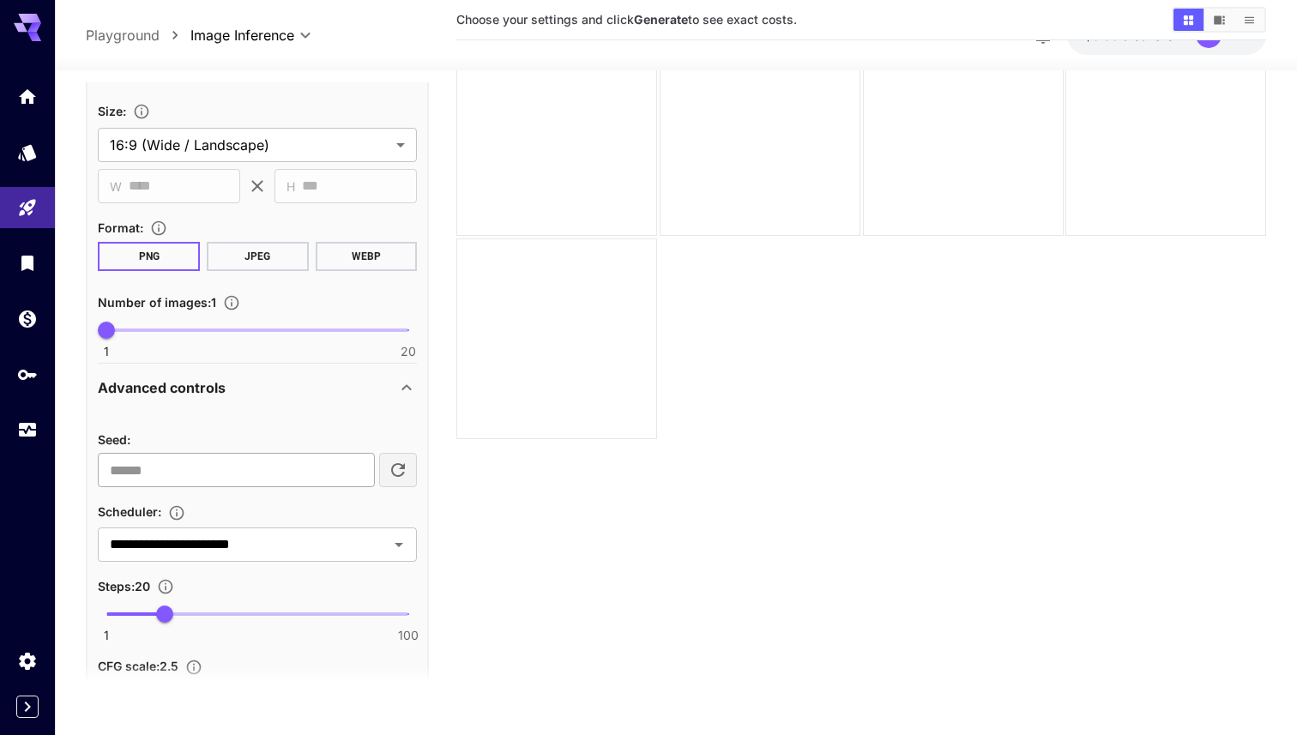
click at [303, 467] on input "number" at bounding box center [236, 470] width 277 height 34
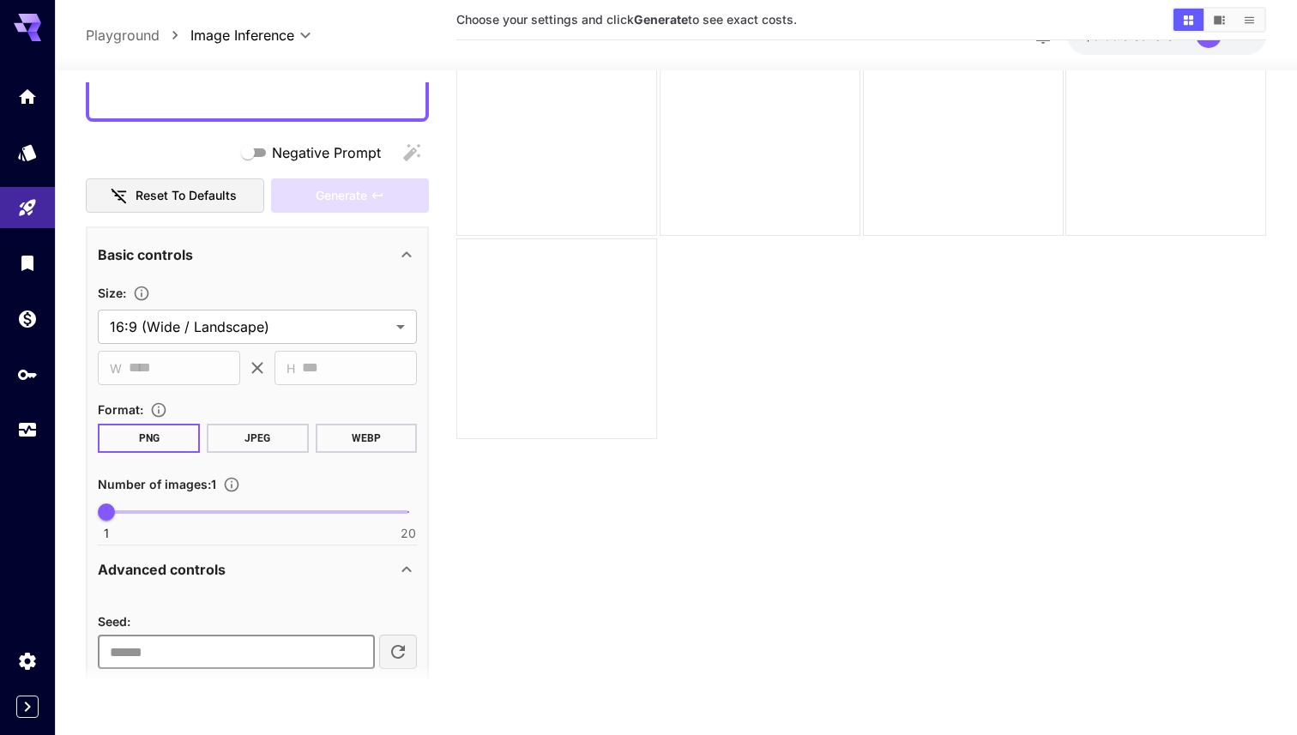
scroll to position [160, 0]
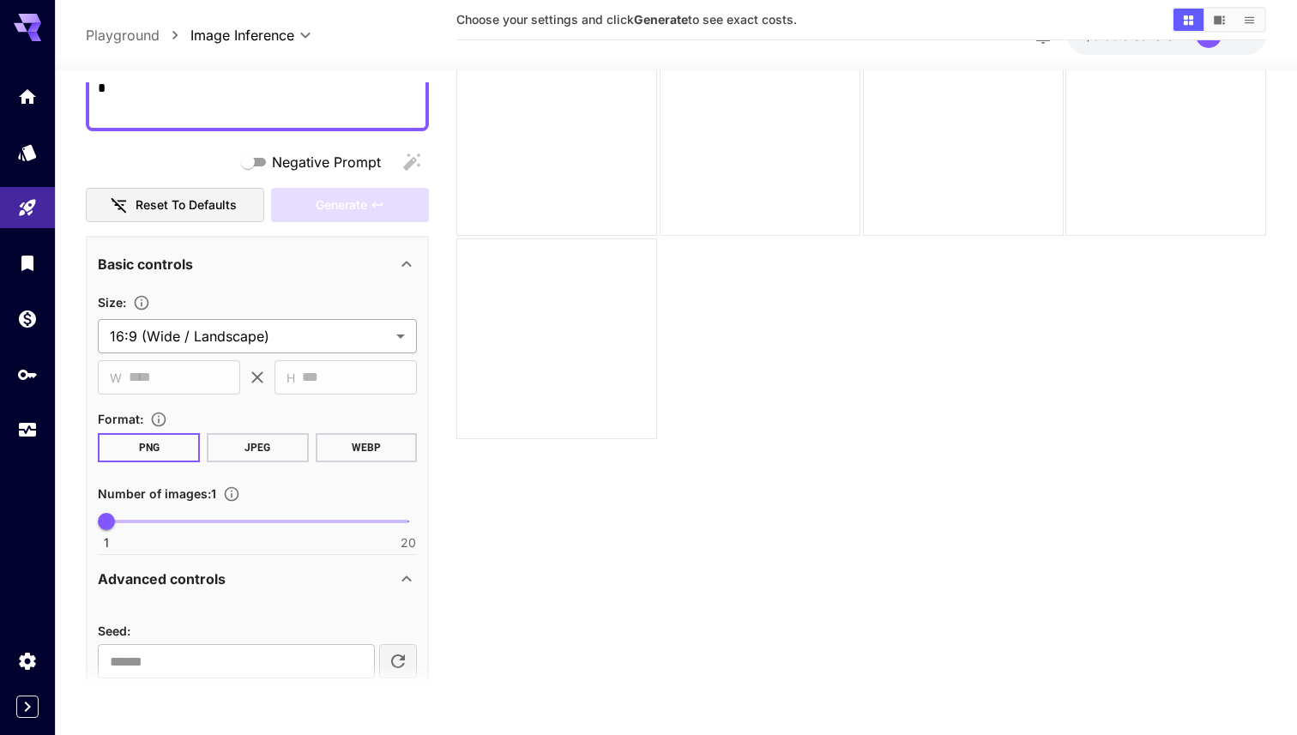
click at [306, 330] on body "**********" at bounding box center [648, 332] width 1297 height 870
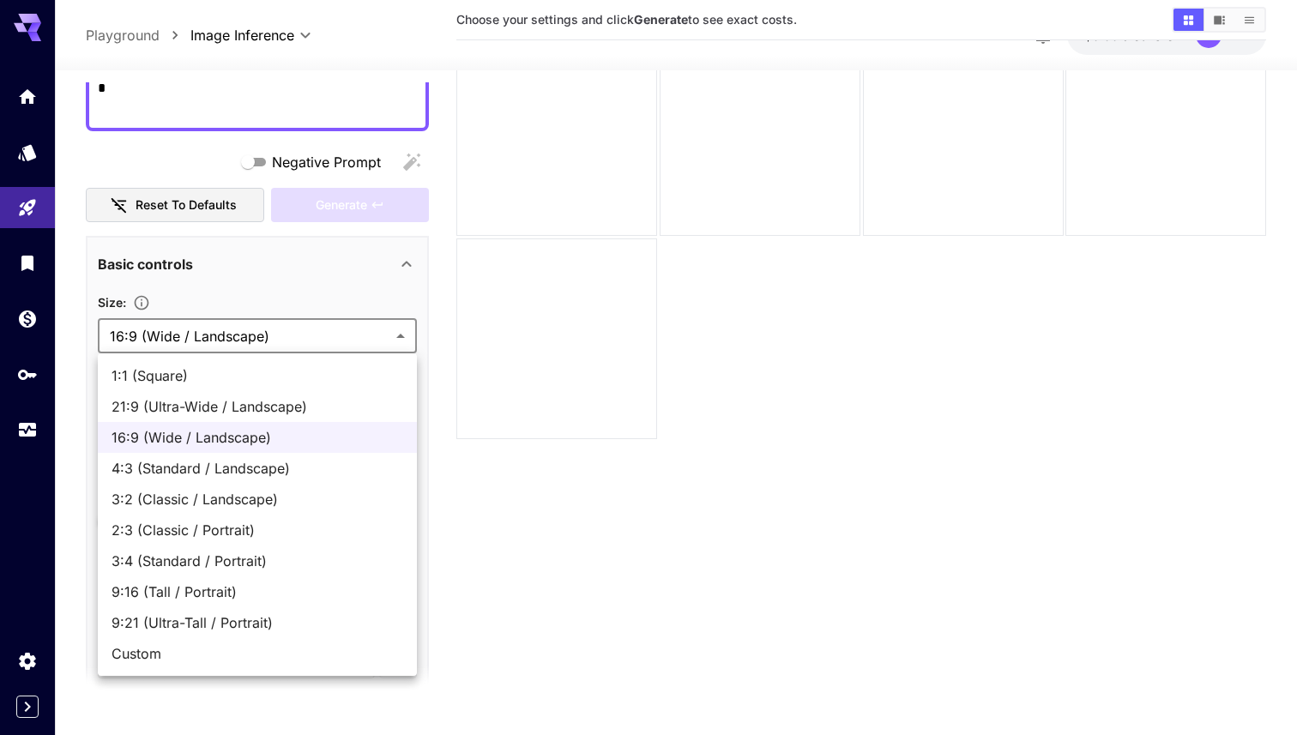
click at [306, 330] on div at bounding box center [648, 367] width 1297 height 735
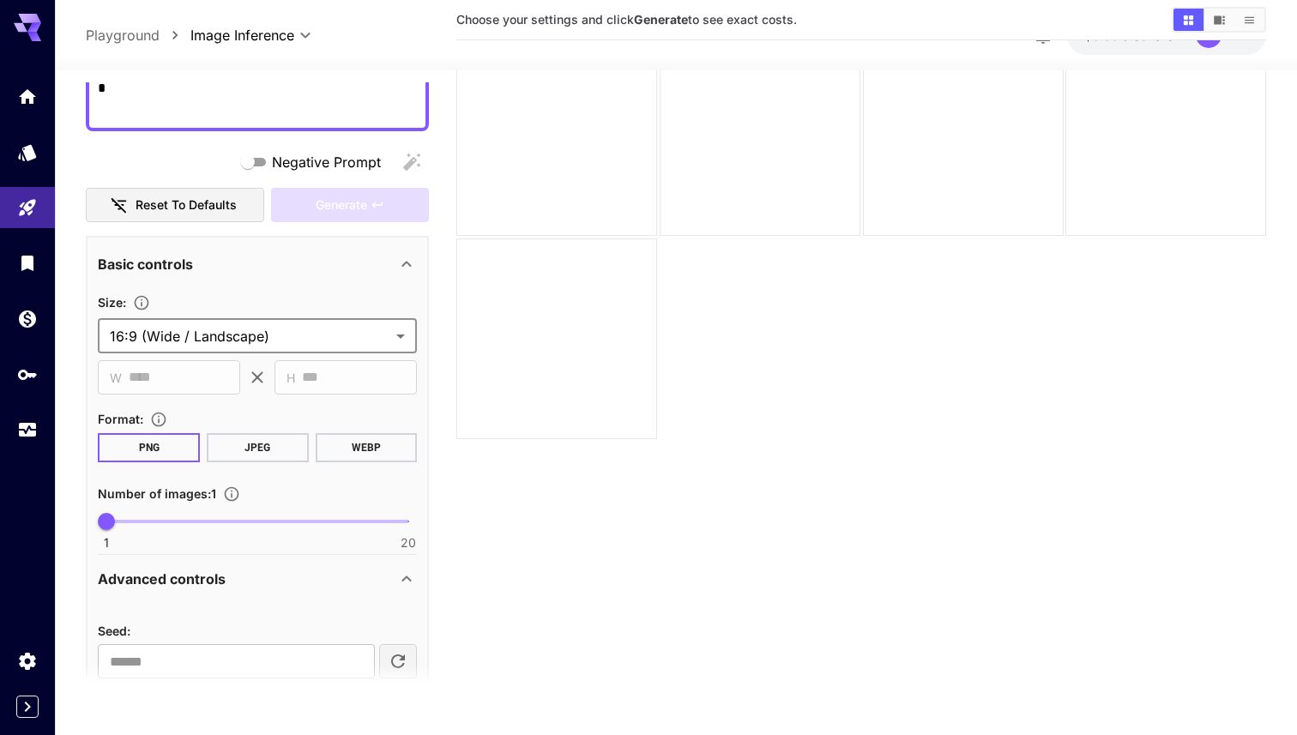
scroll to position [0, 0]
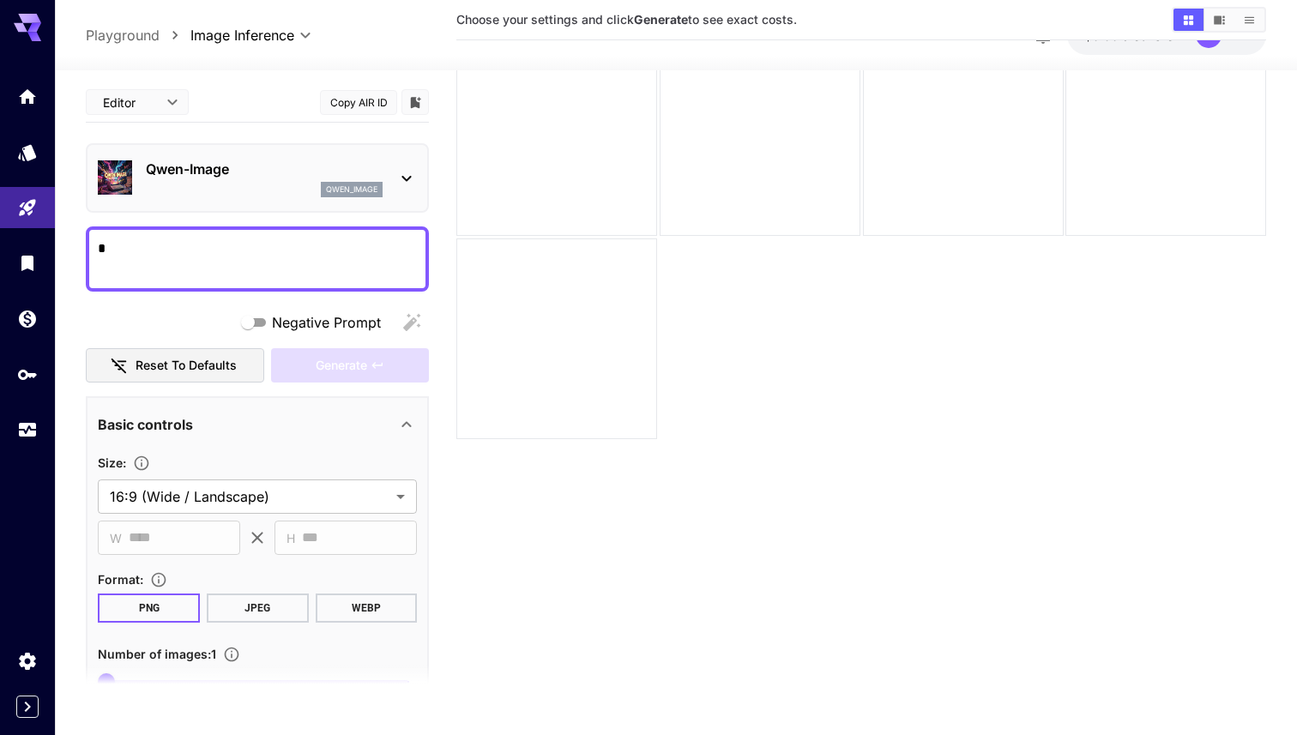
click at [314, 246] on textarea "*" at bounding box center [257, 258] width 319 height 41
click at [175, 101] on body "**********" at bounding box center [648, 332] width 1297 height 870
click at [175, 101] on div at bounding box center [648, 367] width 1297 height 735
click at [424, 107] on div at bounding box center [414, 102] width 27 height 26
click at [412, 99] on icon "Add to library" at bounding box center [416, 102] width 10 height 11
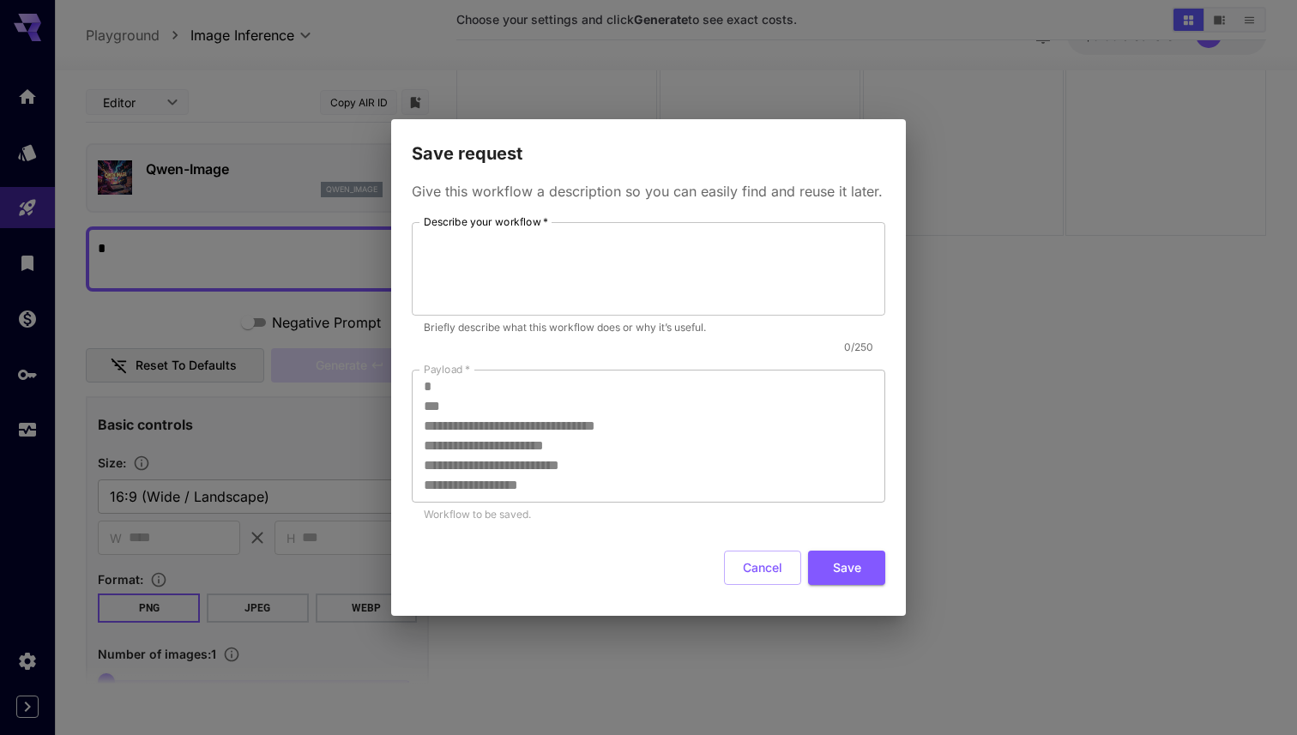
click at [741, 585] on div "**********" at bounding box center [648, 410] width 473 height 376
click at [763, 573] on button "Cancel" at bounding box center [762, 568] width 77 height 35
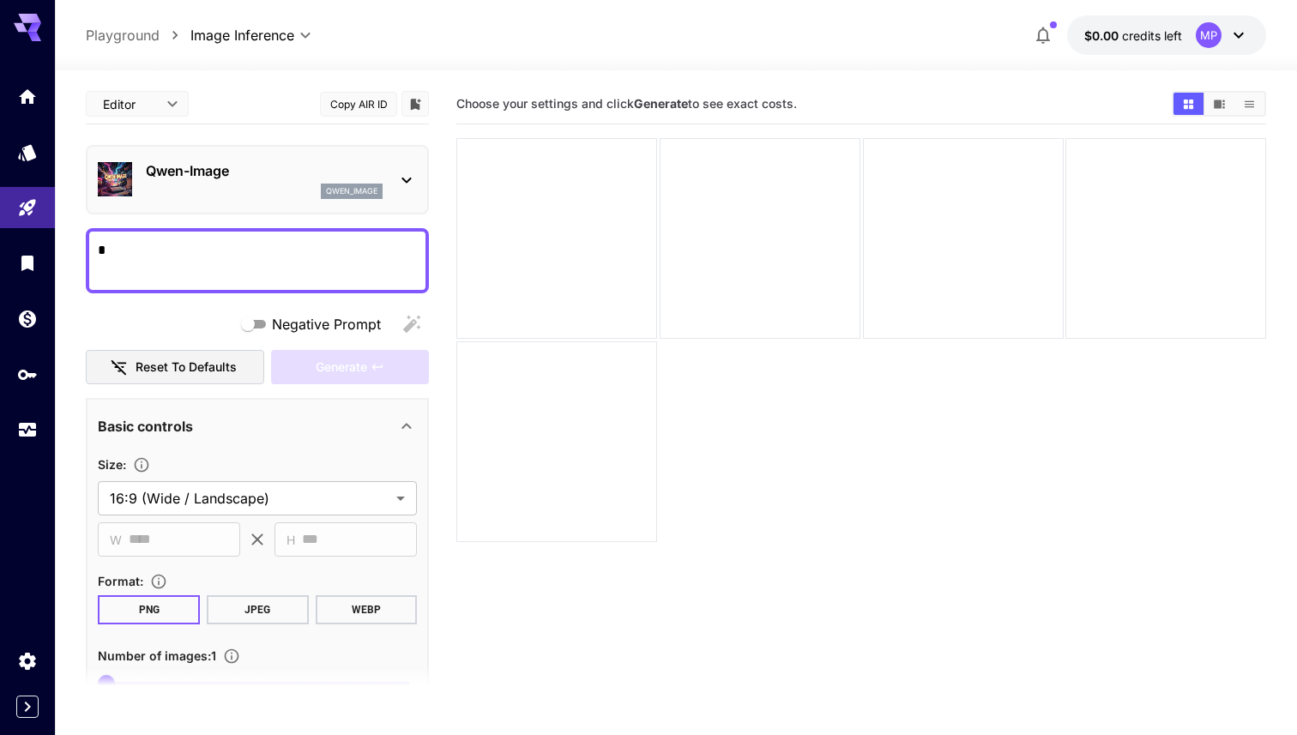
click at [670, 105] on b "Generate" at bounding box center [661, 103] width 54 height 15
click at [673, 109] on b "Generate" at bounding box center [661, 103] width 54 height 15
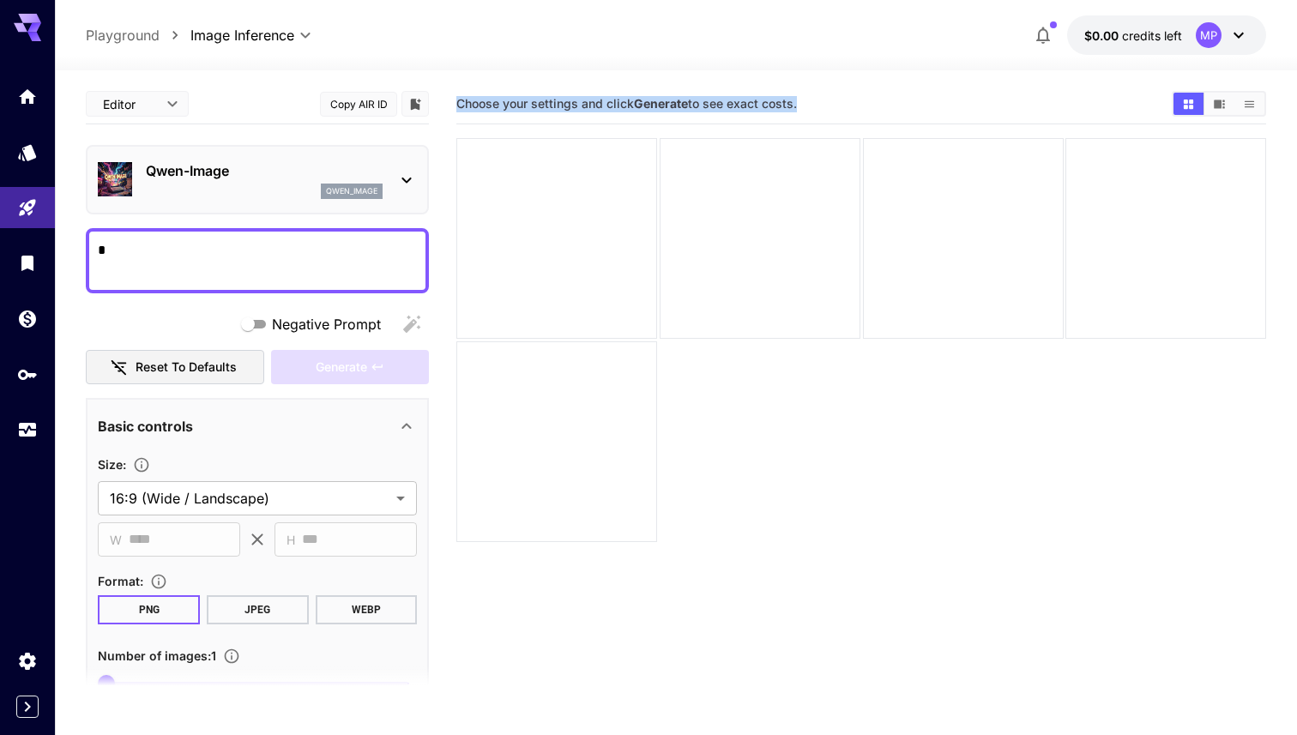
click at [673, 109] on b "Generate" at bounding box center [661, 103] width 54 height 15
click at [668, 105] on b "Generate" at bounding box center [661, 103] width 54 height 15
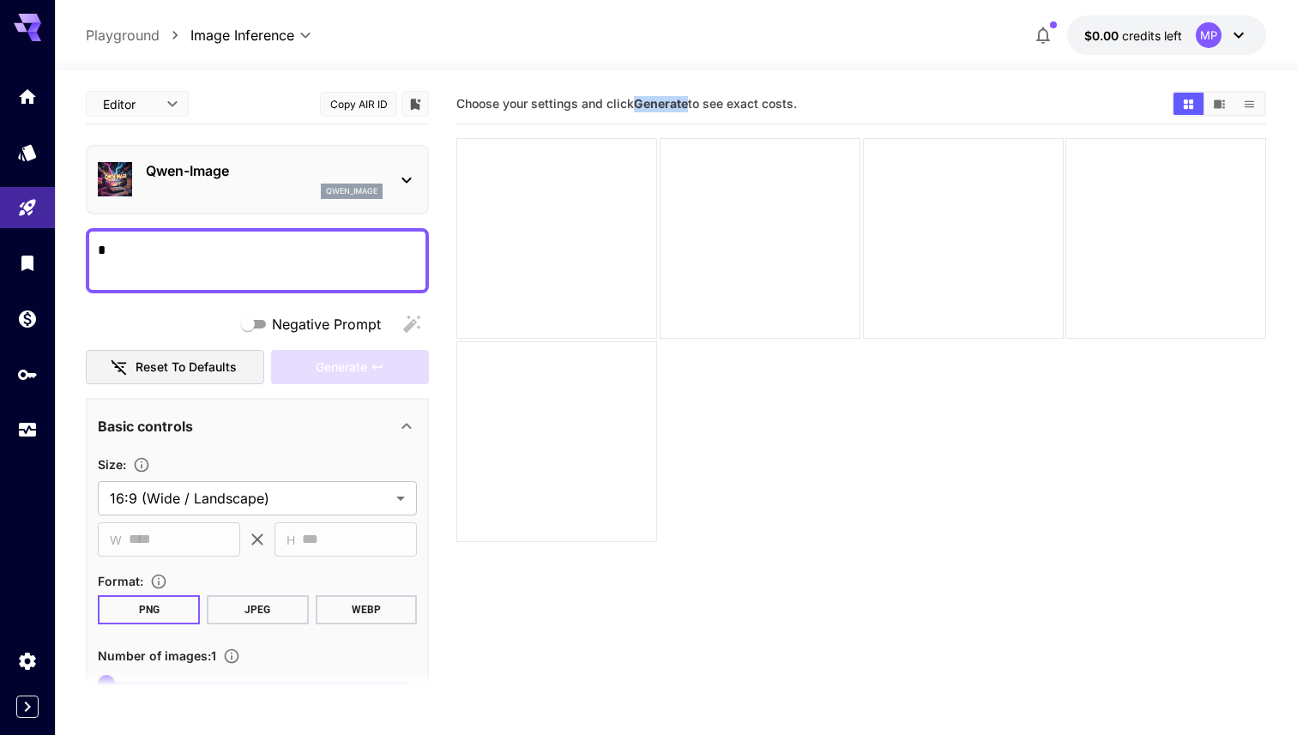
click at [668, 105] on b "Generate" at bounding box center [661, 103] width 54 height 15
click at [227, 260] on textarea "*" at bounding box center [257, 260] width 319 height 41
paste textarea "**********"
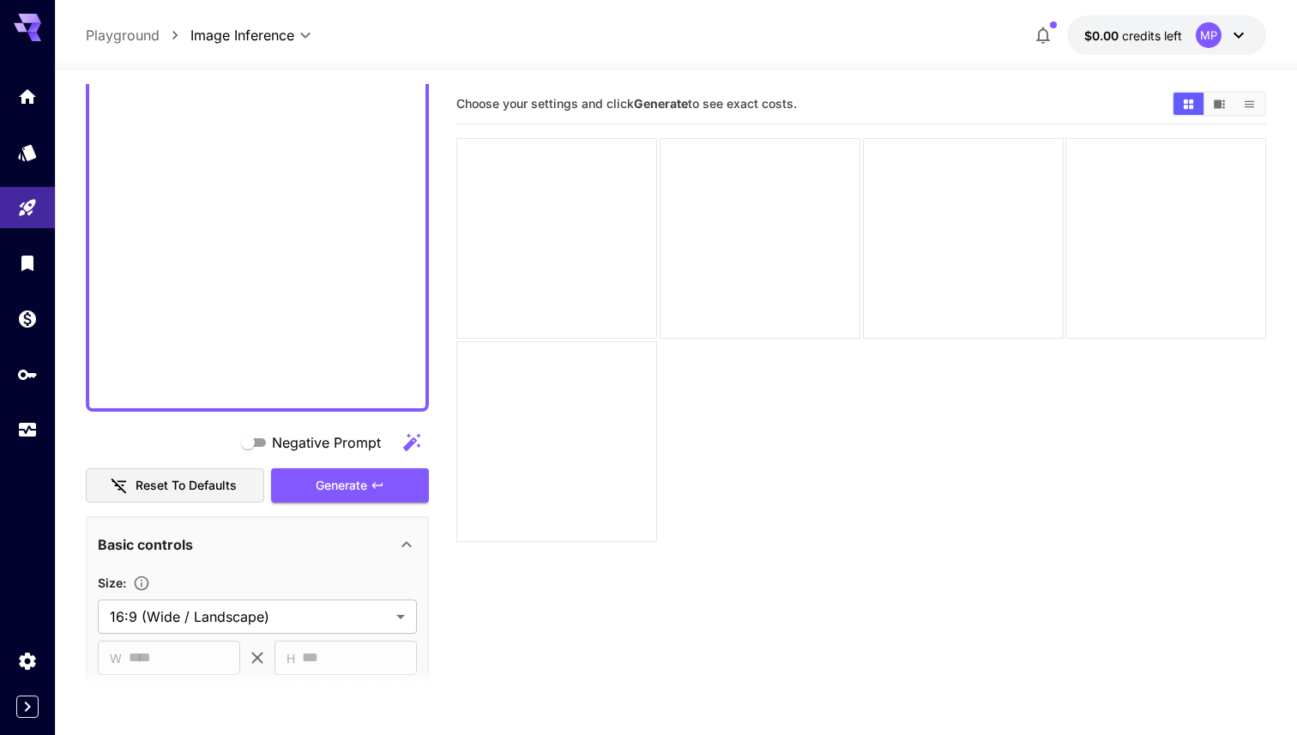
scroll to position [704, 0]
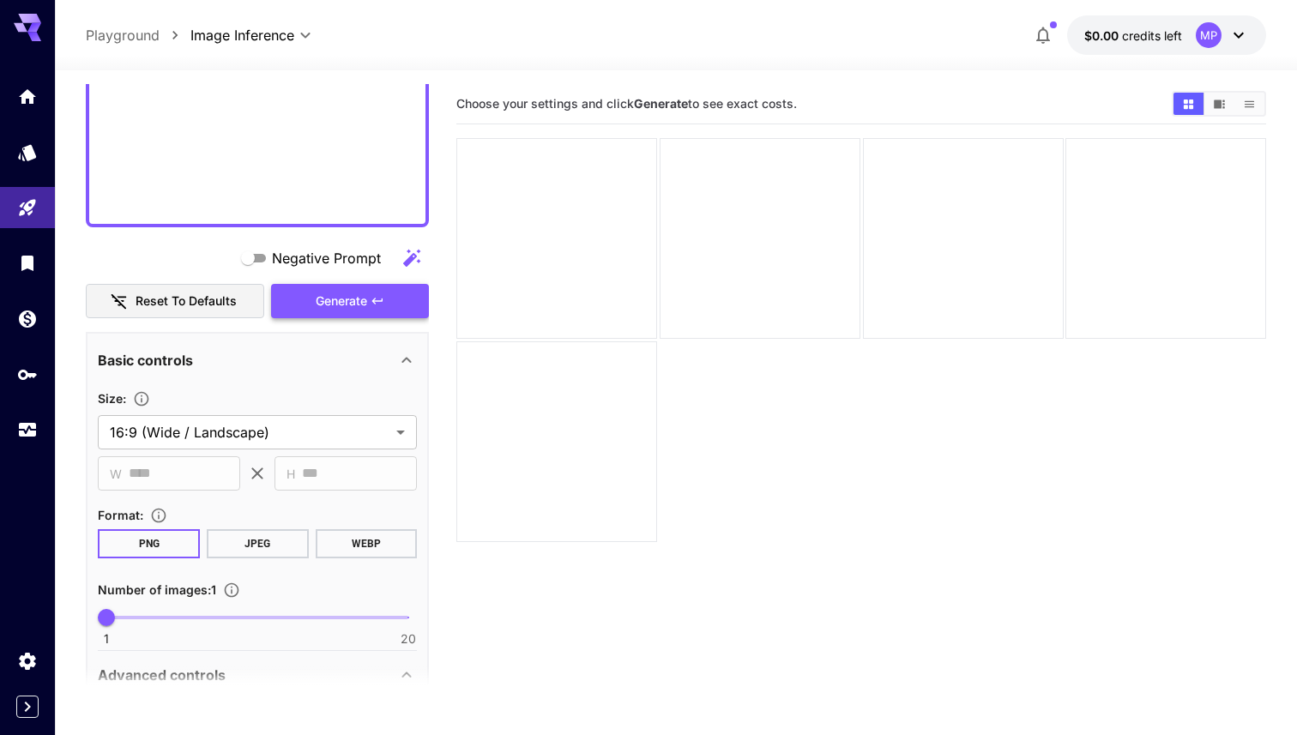
type textarea "**********"
click at [373, 296] on icon "button" at bounding box center [377, 301] width 14 height 14
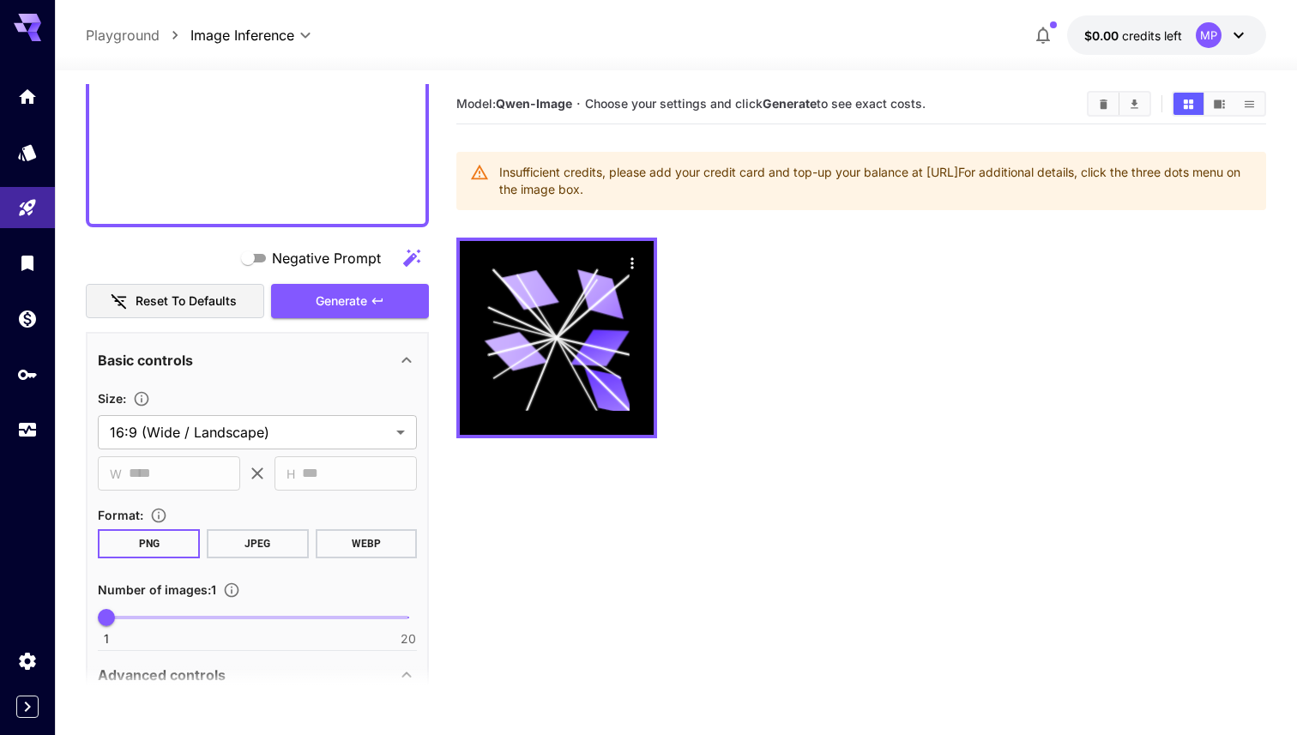
click at [587, 177] on div "Insufficient credits, please add your credit card and top-up your balance at [U…" at bounding box center [875, 181] width 753 height 48
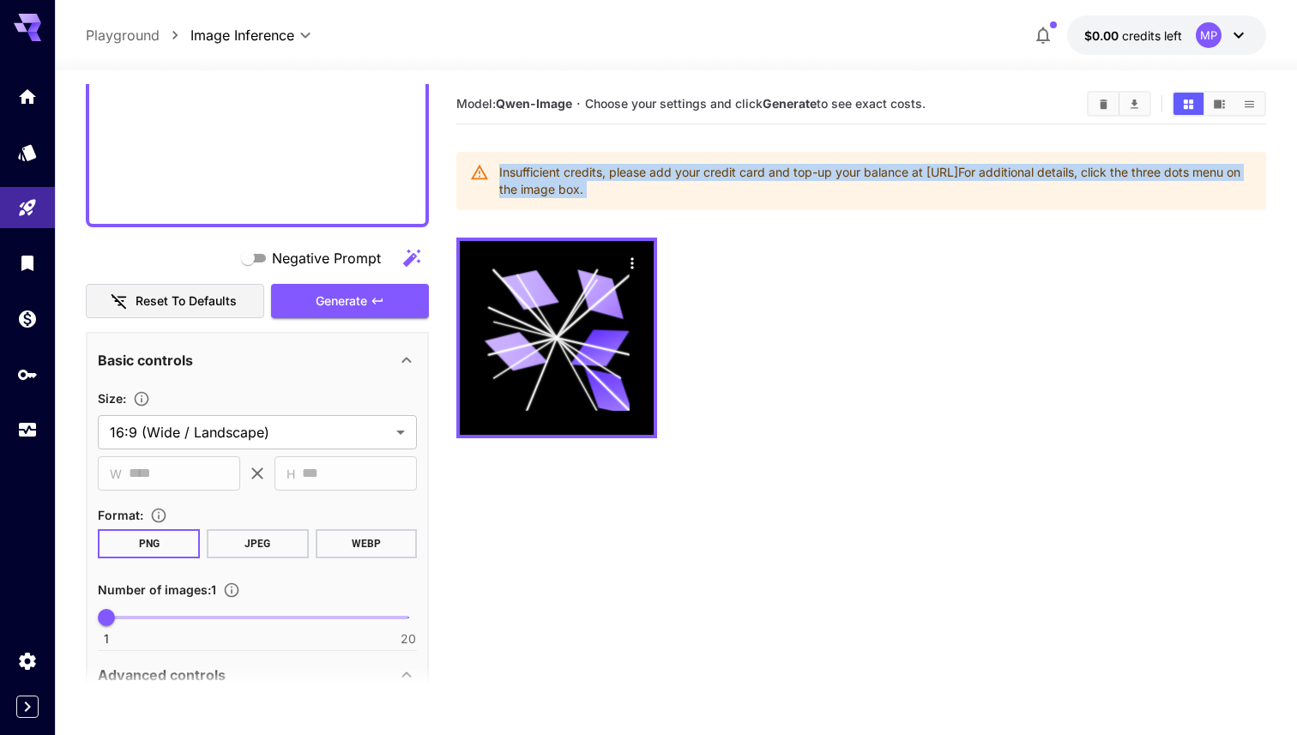
click at [587, 177] on div "Insufficient credits, please add your credit card and top-up your balance at [U…" at bounding box center [875, 181] width 753 height 48
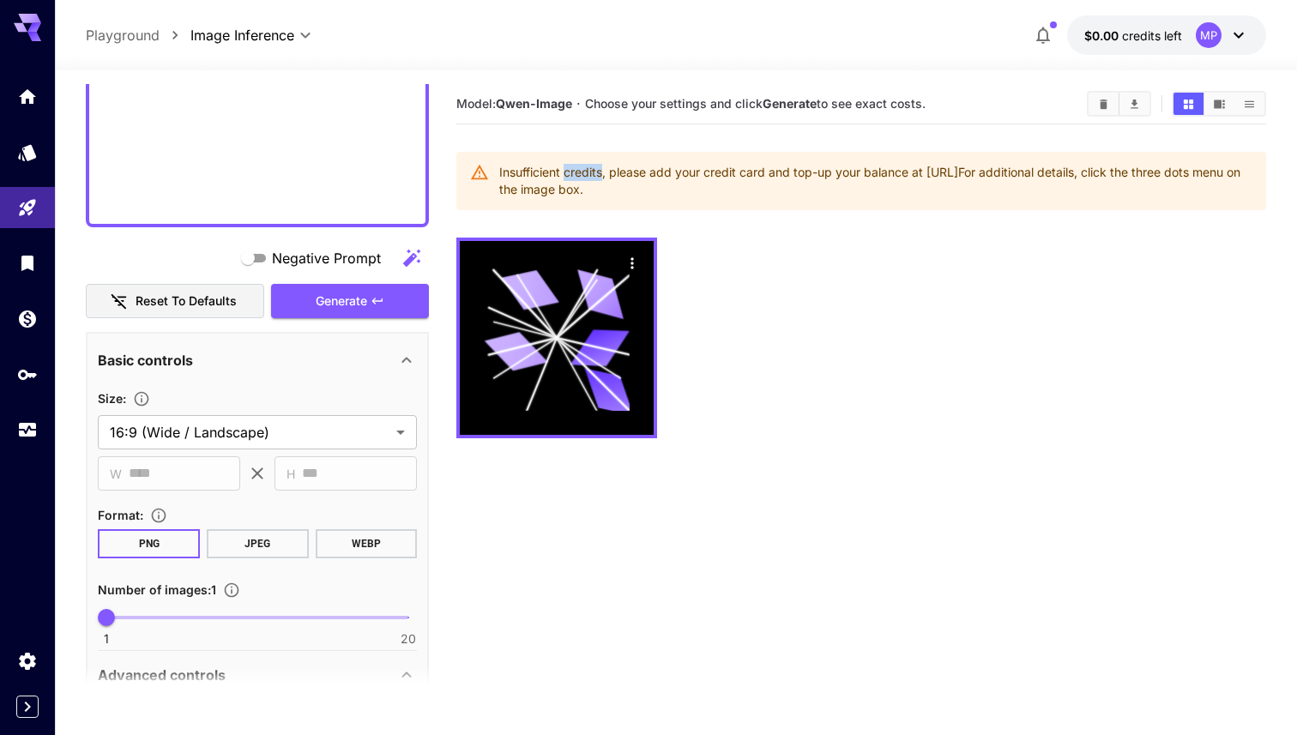
click at [587, 177] on div "Insufficient credits, please add your credit card and top-up your balance at [U…" at bounding box center [875, 181] width 753 height 48
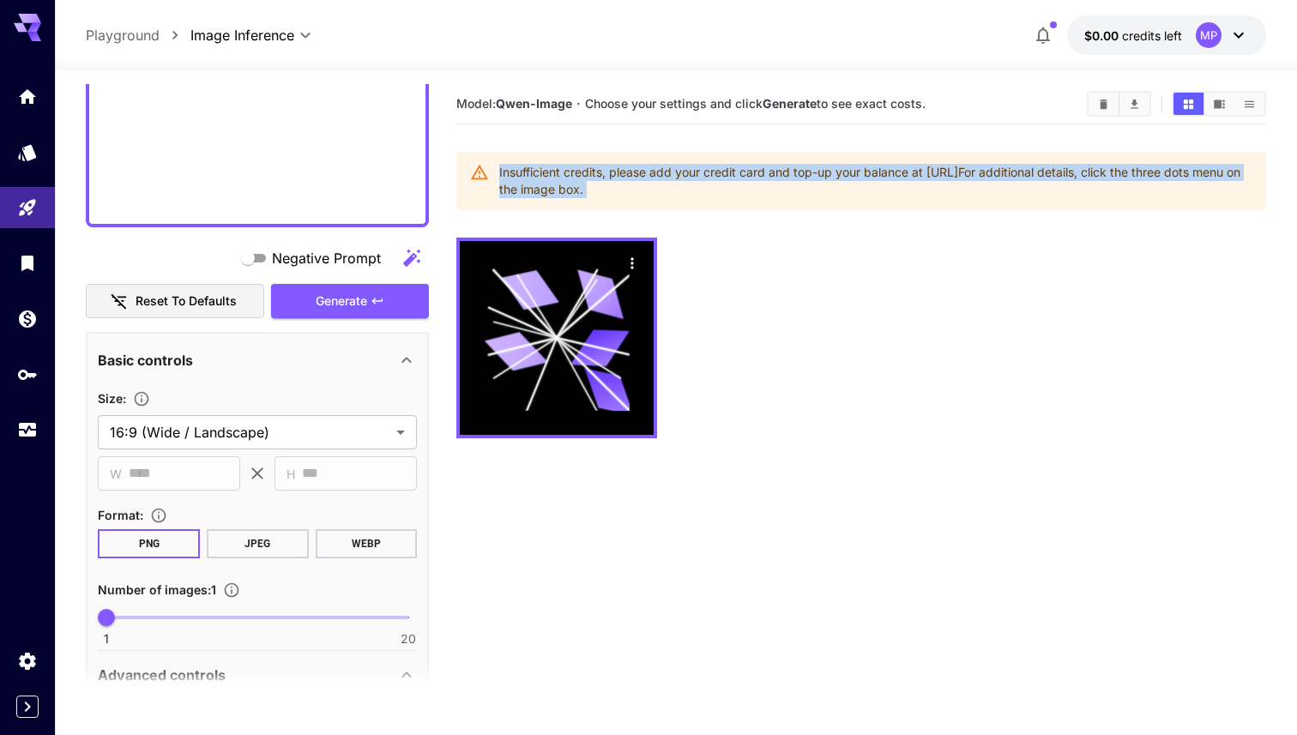
click at [587, 177] on div "Insufficient credits, please add your credit card and top-up your balance at [U…" at bounding box center [875, 181] width 753 height 48
click at [591, 178] on div "Insufficient credits, please add your credit card and top-up your balance at [U…" at bounding box center [875, 181] width 753 height 48
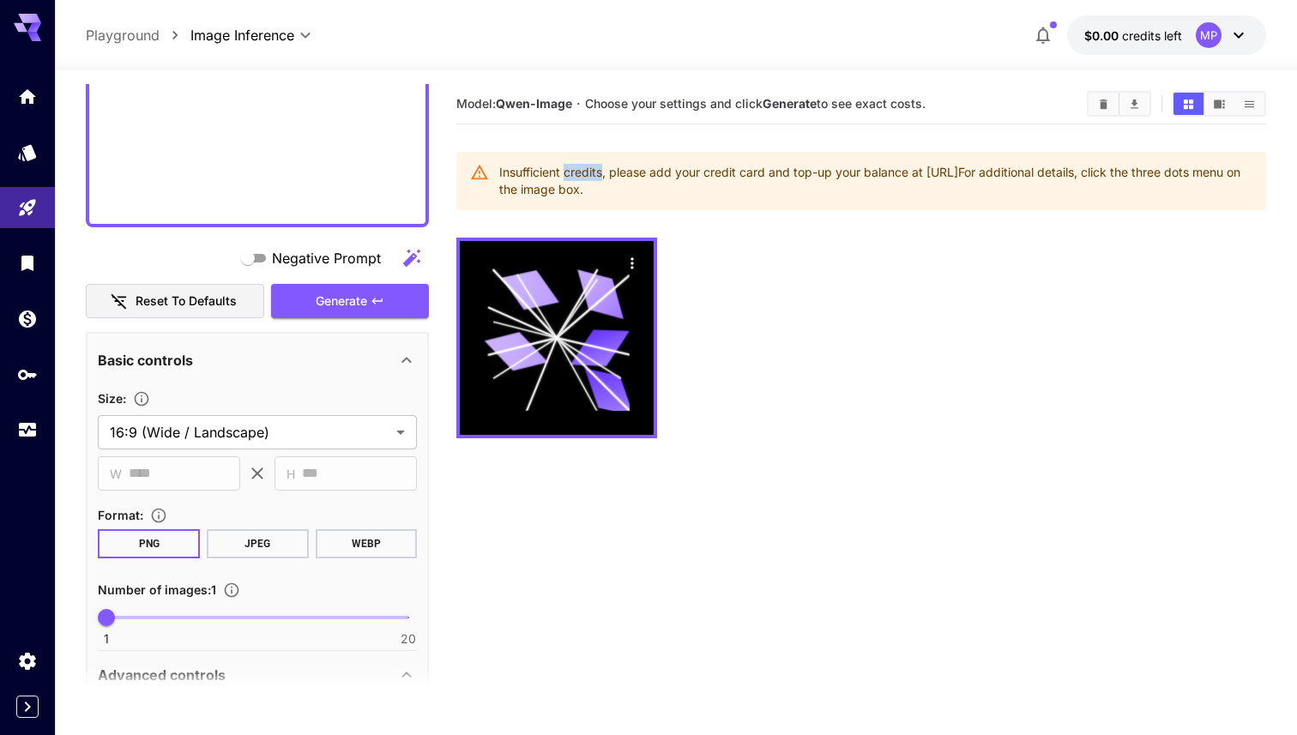
click at [591, 178] on div "Insufficient credits, please add your credit card and top-up your balance at [U…" at bounding box center [875, 181] width 753 height 48
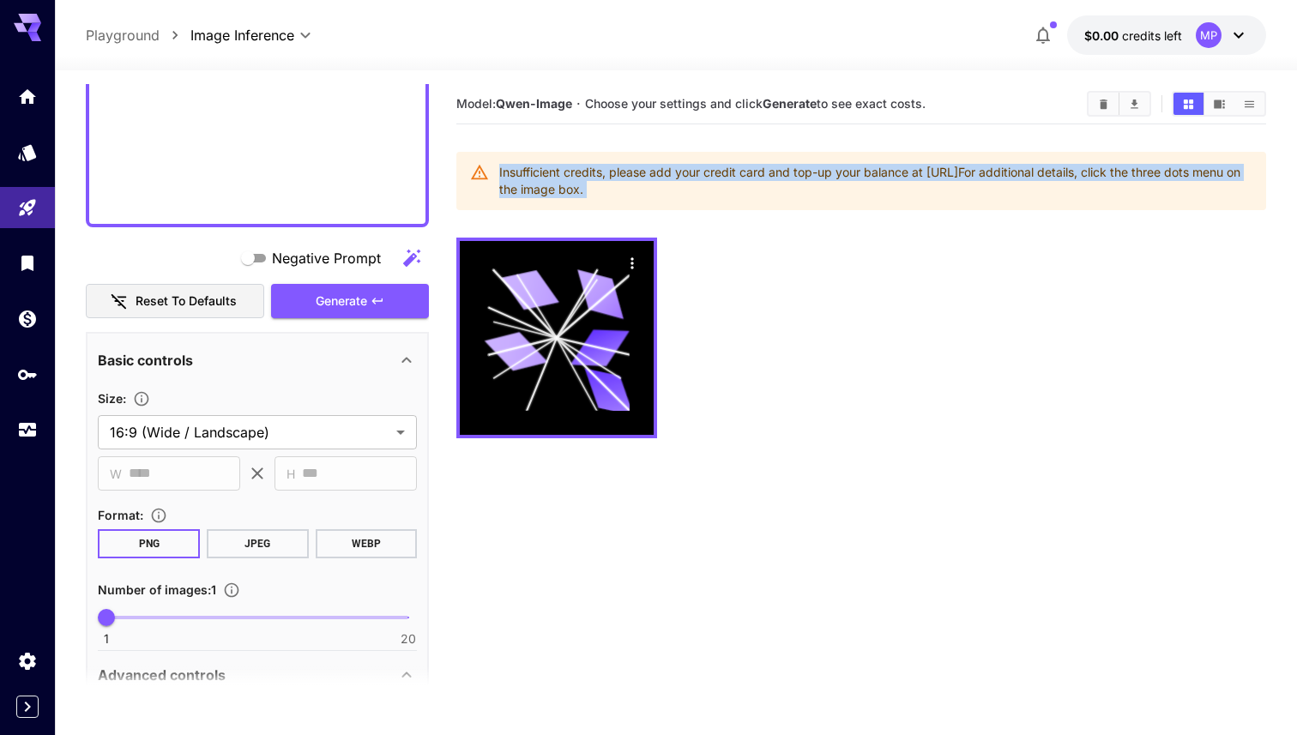
click at [591, 178] on div "Insufficient credits, please add your credit card and top-up your balance at [U…" at bounding box center [875, 181] width 753 height 48
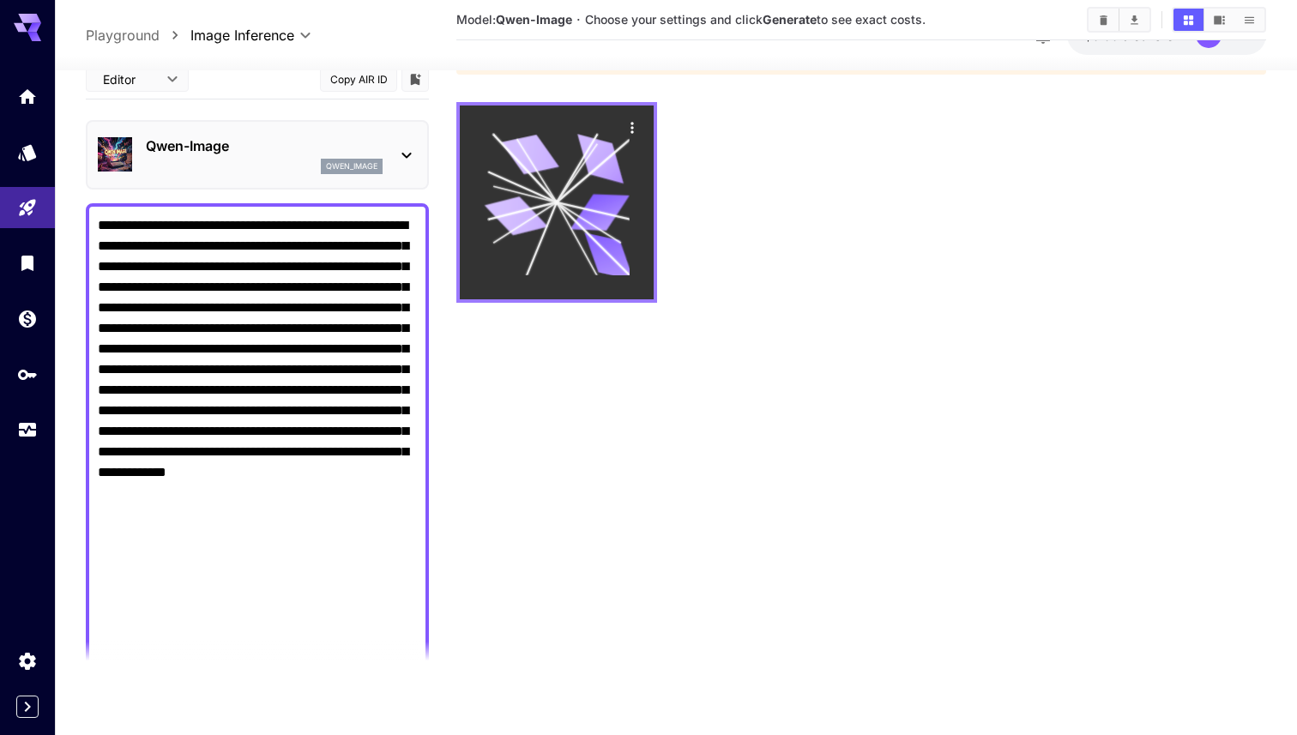
scroll to position [0, 0]
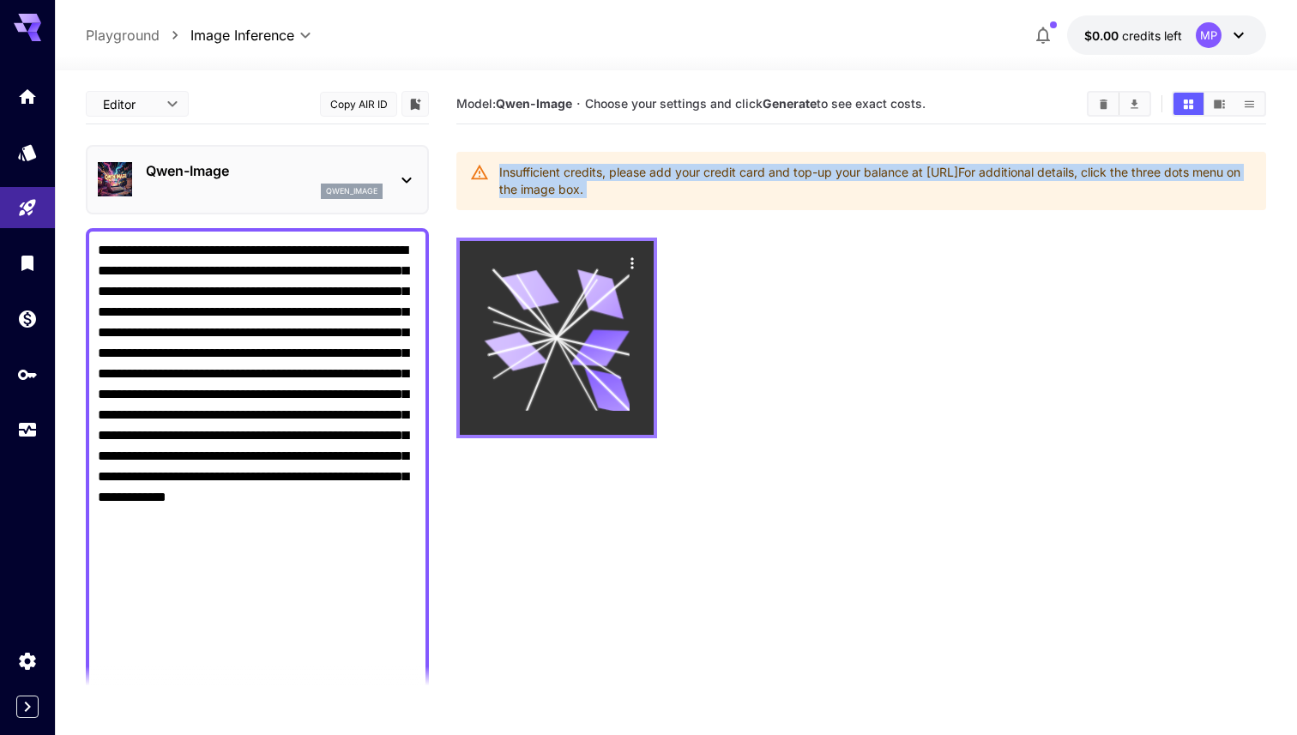
click at [635, 250] on button "Actions" at bounding box center [632, 263] width 26 height 26
click at [638, 266] on icon "Actions" at bounding box center [631, 263] width 17 height 17
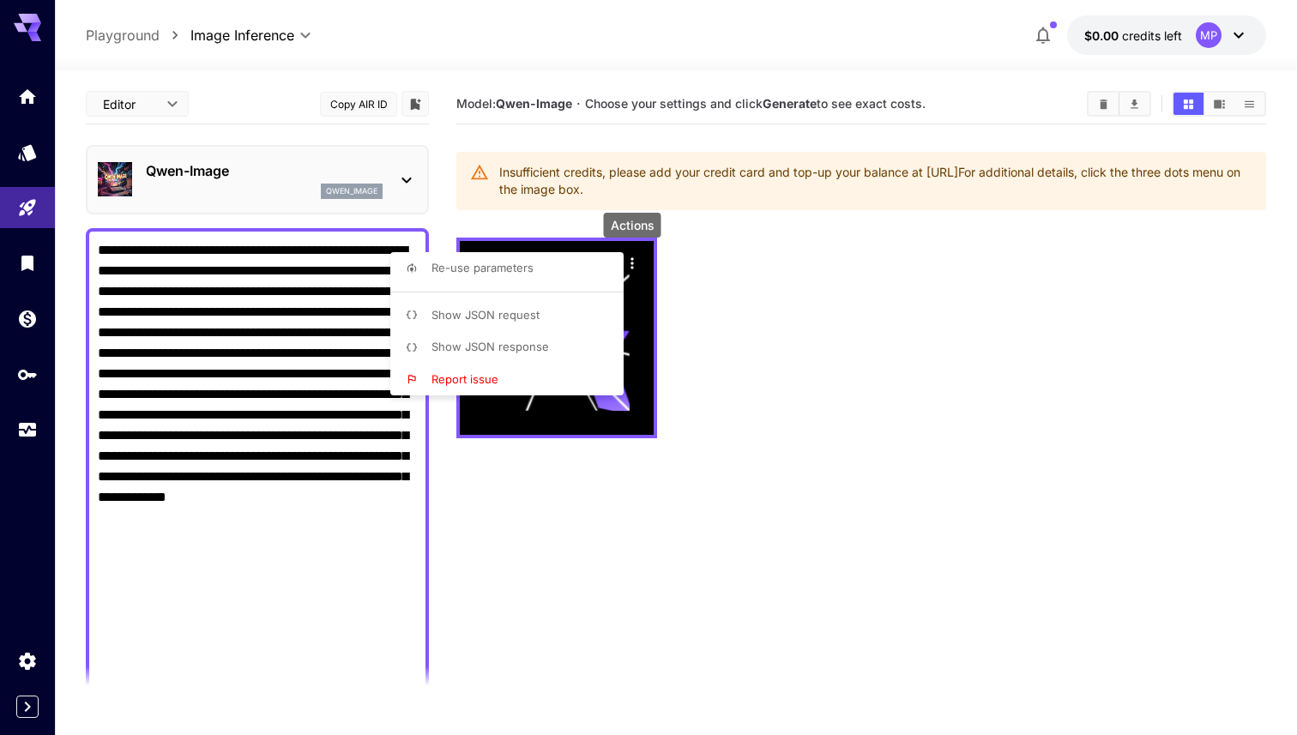
click at [838, 330] on div at bounding box center [648, 367] width 1297 height 735
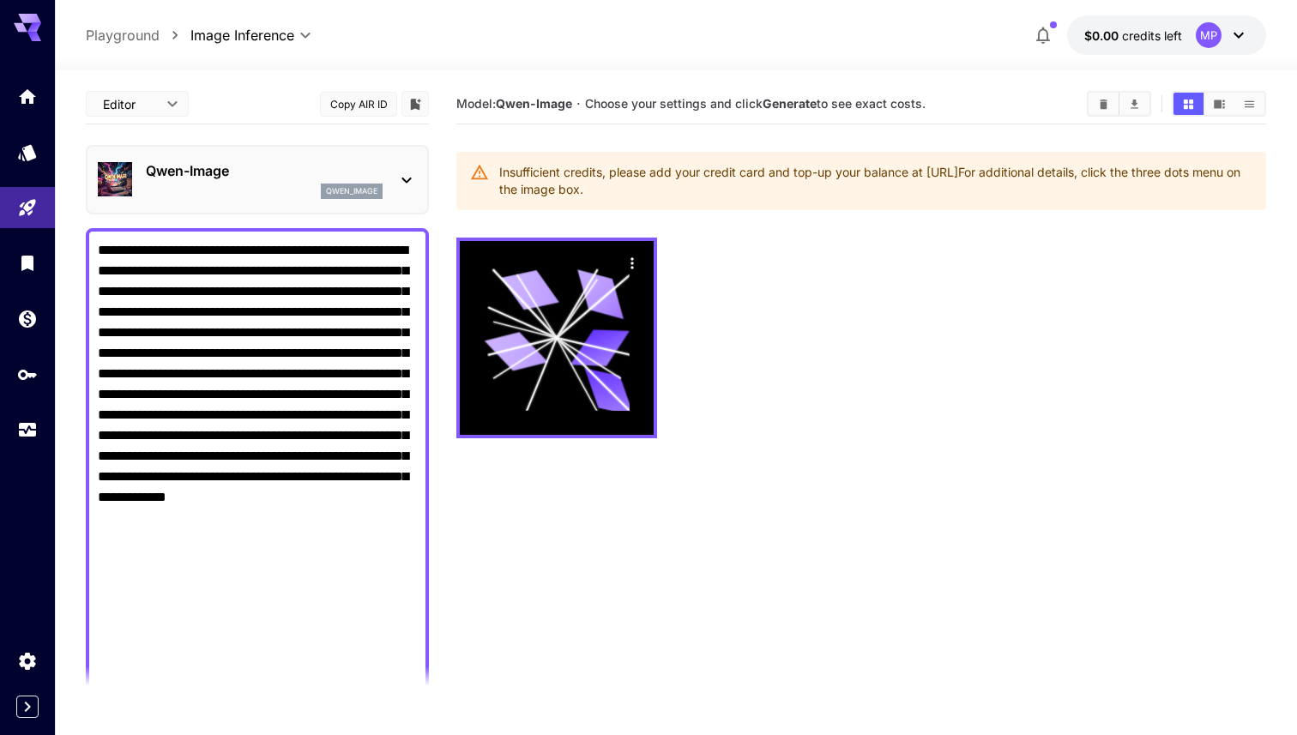
click at [1185, 36] on button "$0.00 credits left MP" at bounding box center [1166, 34] width 199 height 39
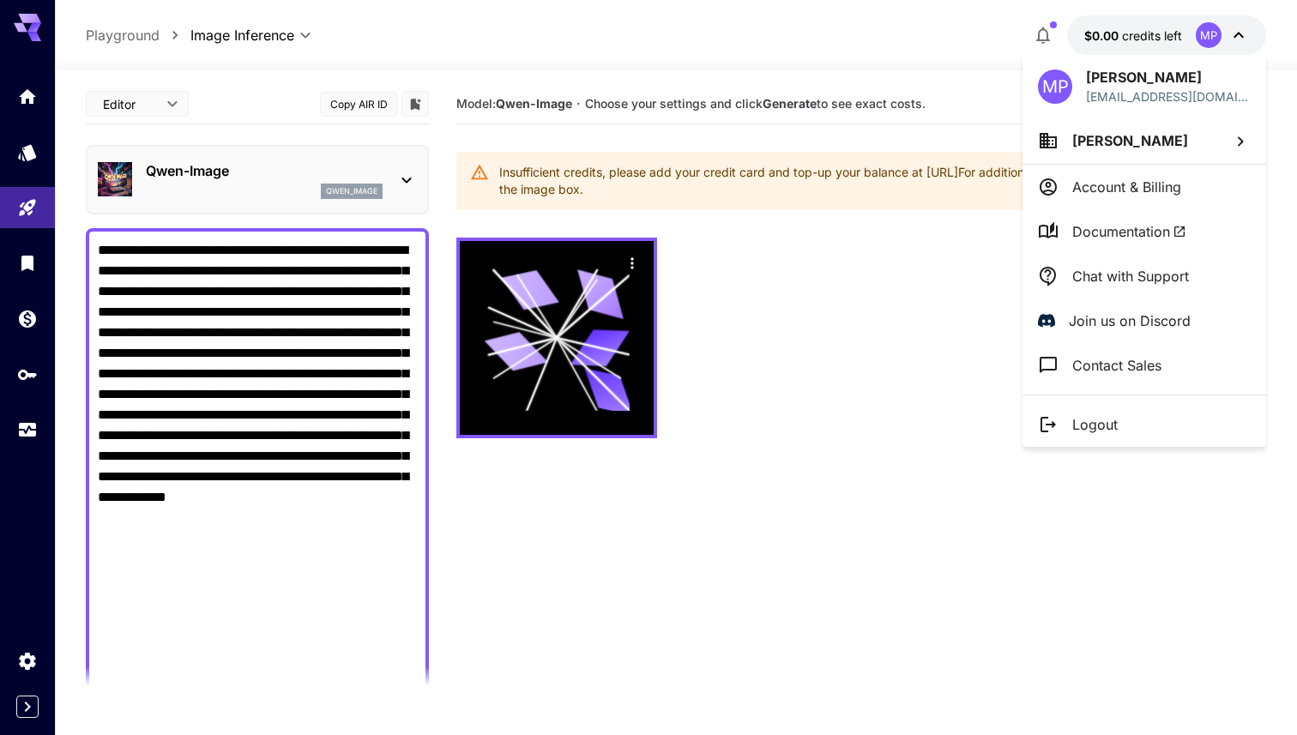
click at [1116, 196] on li "Account & Billing" at bounding box center [1144, 187] width 244 height 45
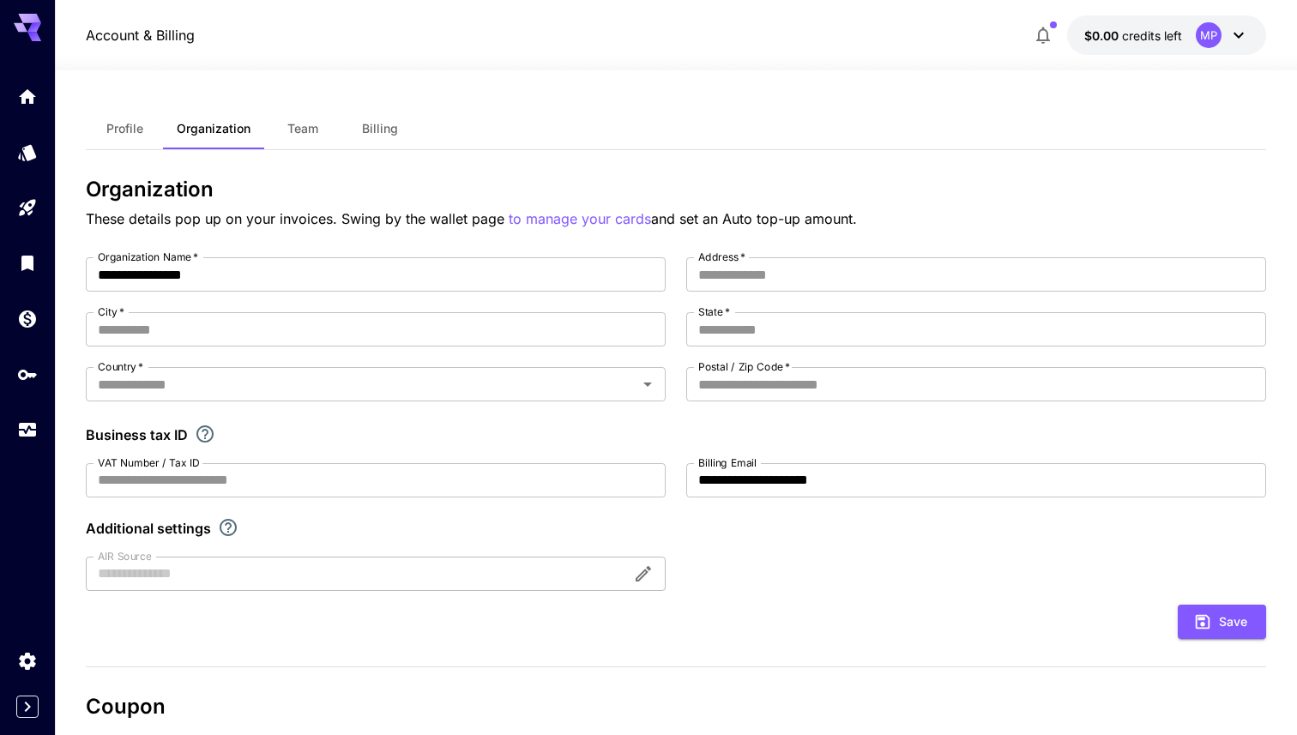
click at [371, 129] on span "Billing" at bounding box center [380, 128] width 36 height 15
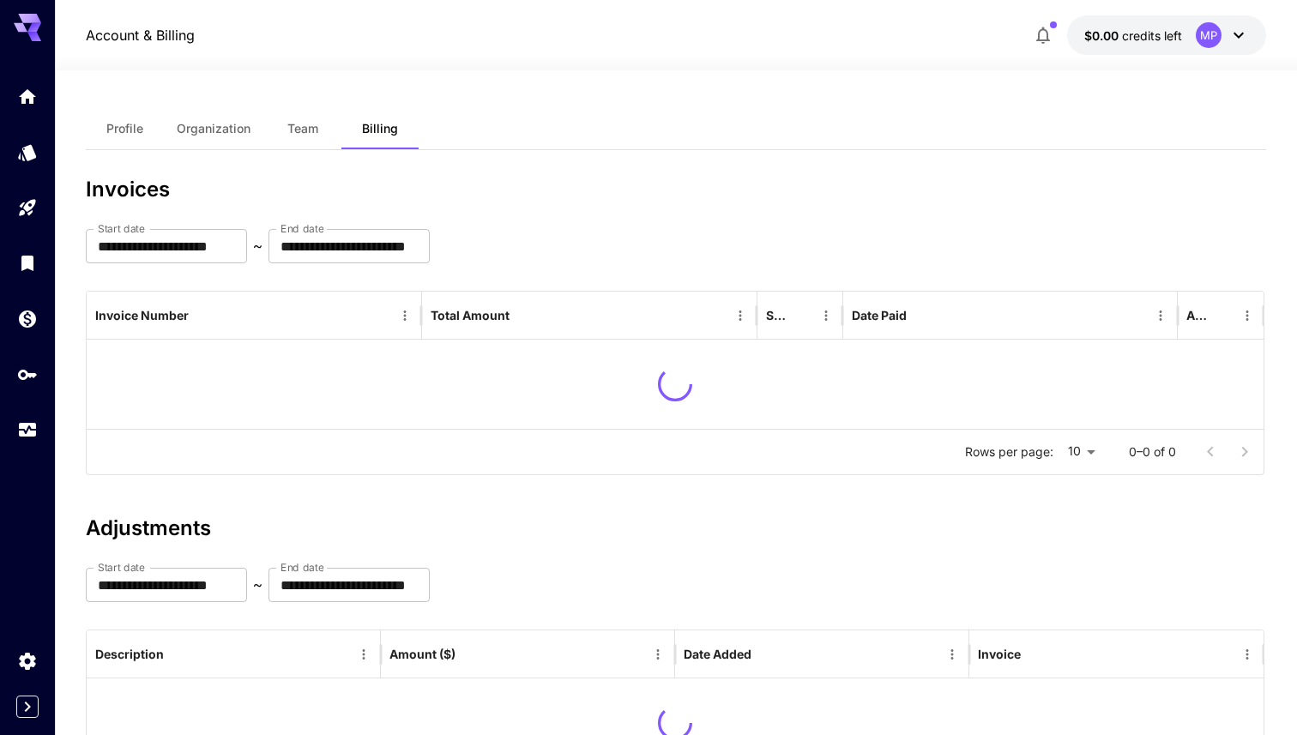
click at [313, 131] on span "Team" at bounding box center [302, 128] width 31 height 15
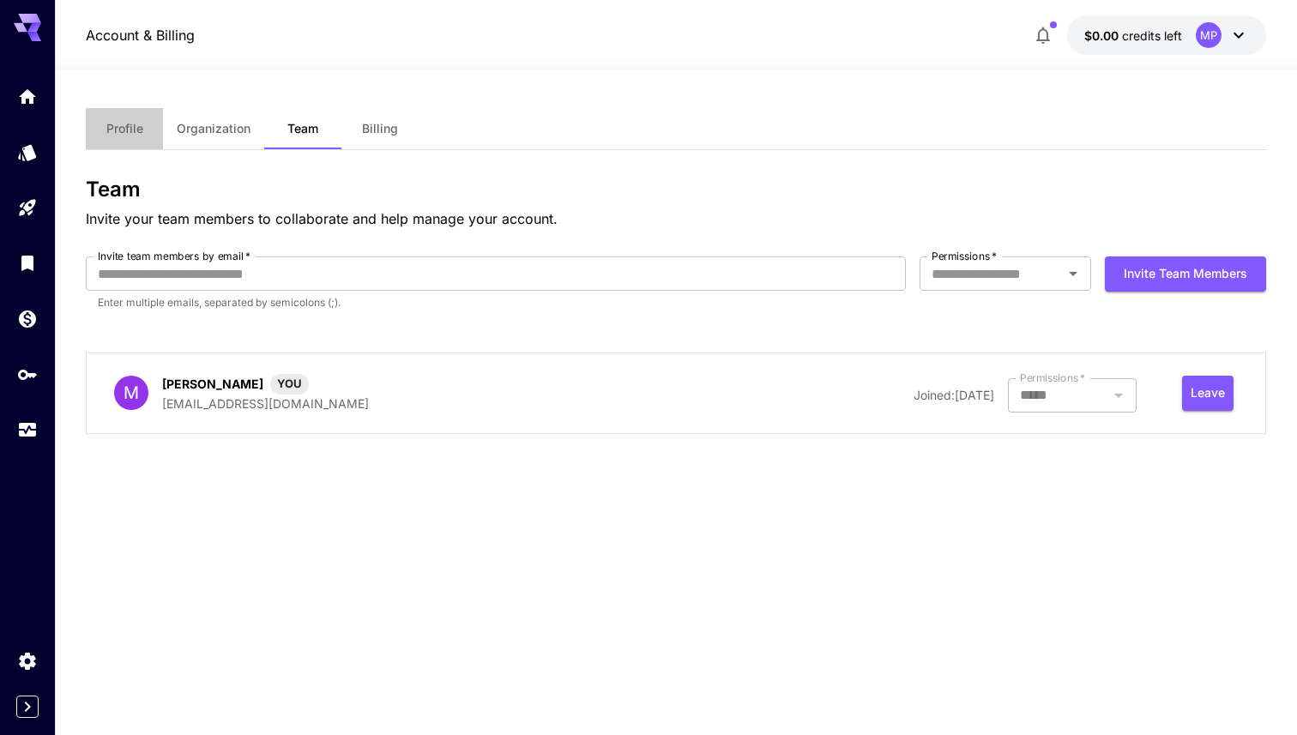
click at [155, 135] on button "Profile" at bounding box center [124, 128] width 77 height 41
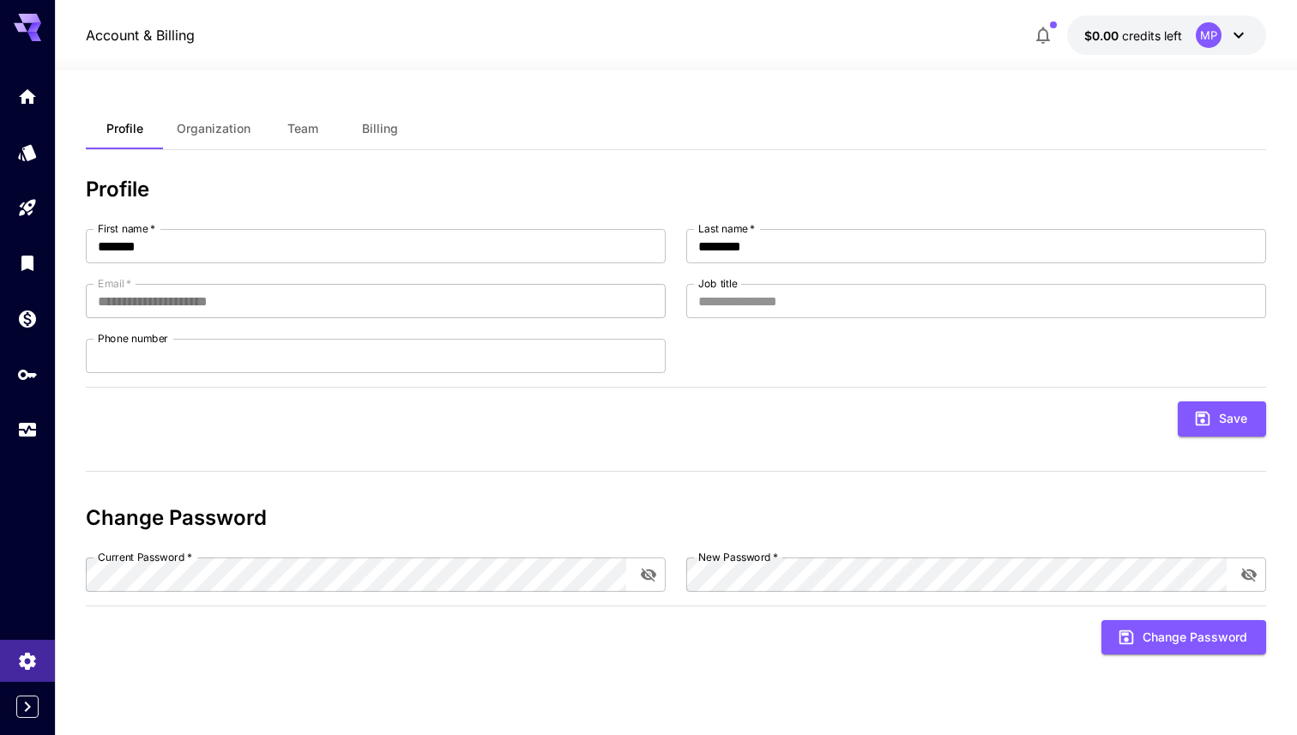
click at [220, 141] on button "Organization" at bounding box center [213, 128] width 101 height 41
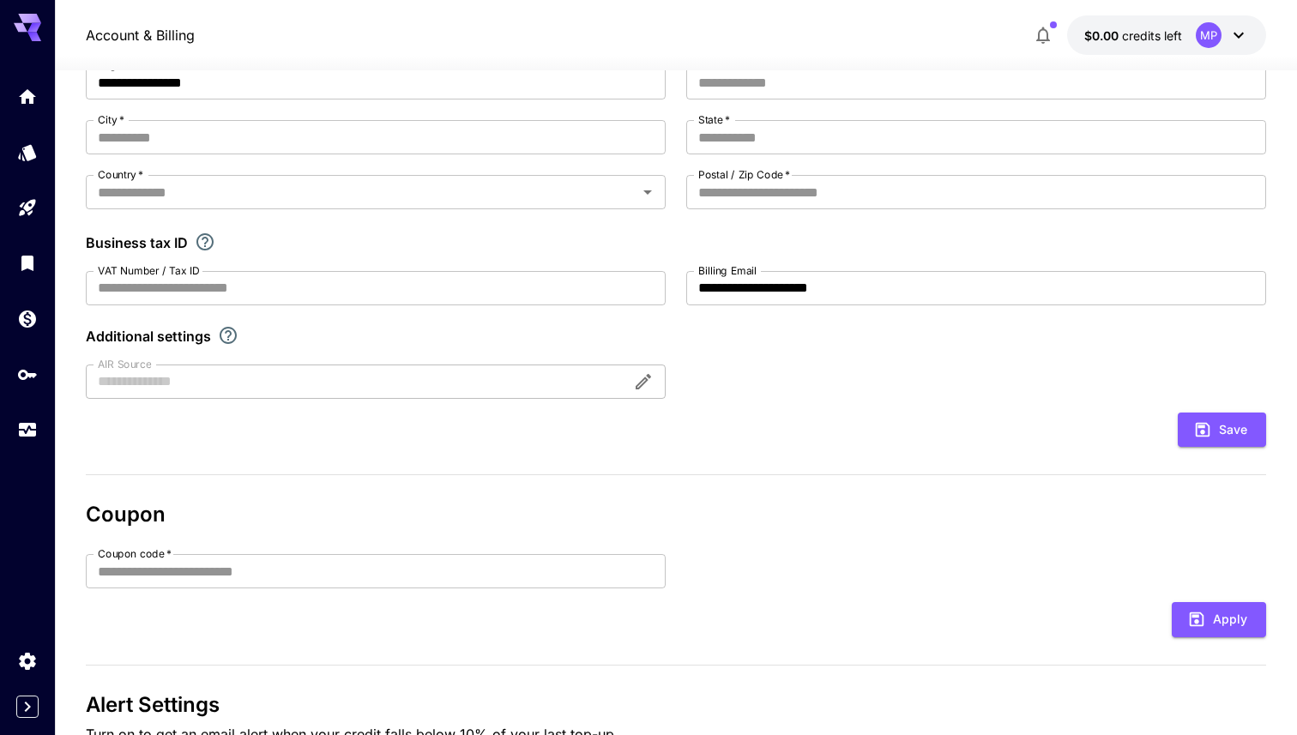
scroll to position [312, 0]
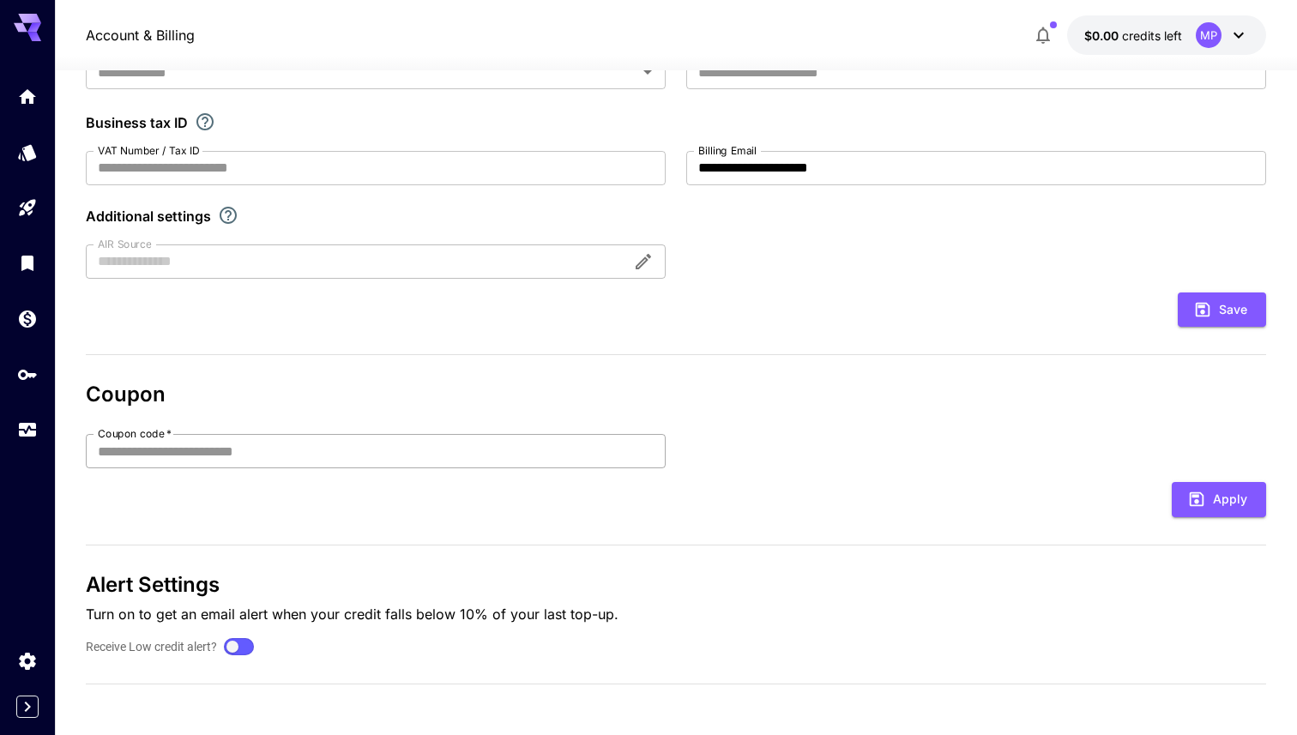
click at [172, 436] on input "Coupon code   *" at bounding box center [376, 451] width 580 height 34
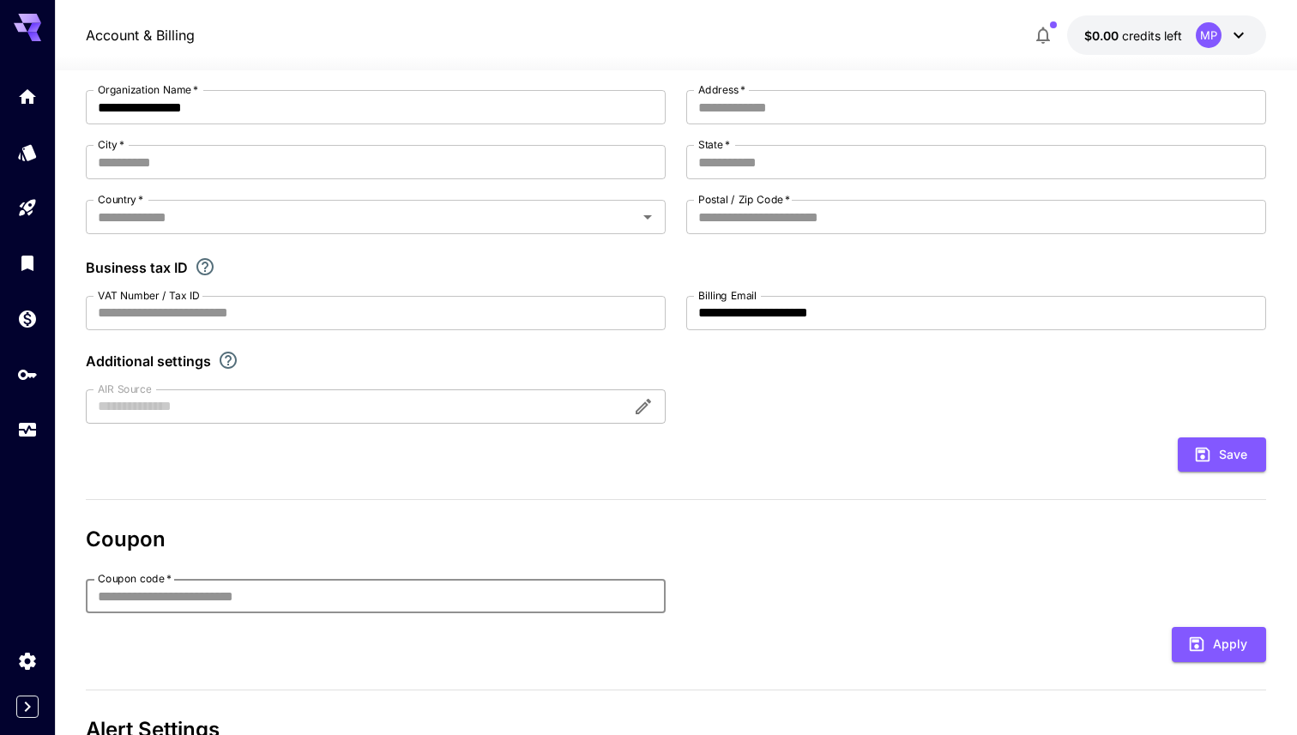
scroll to position [6, 0]
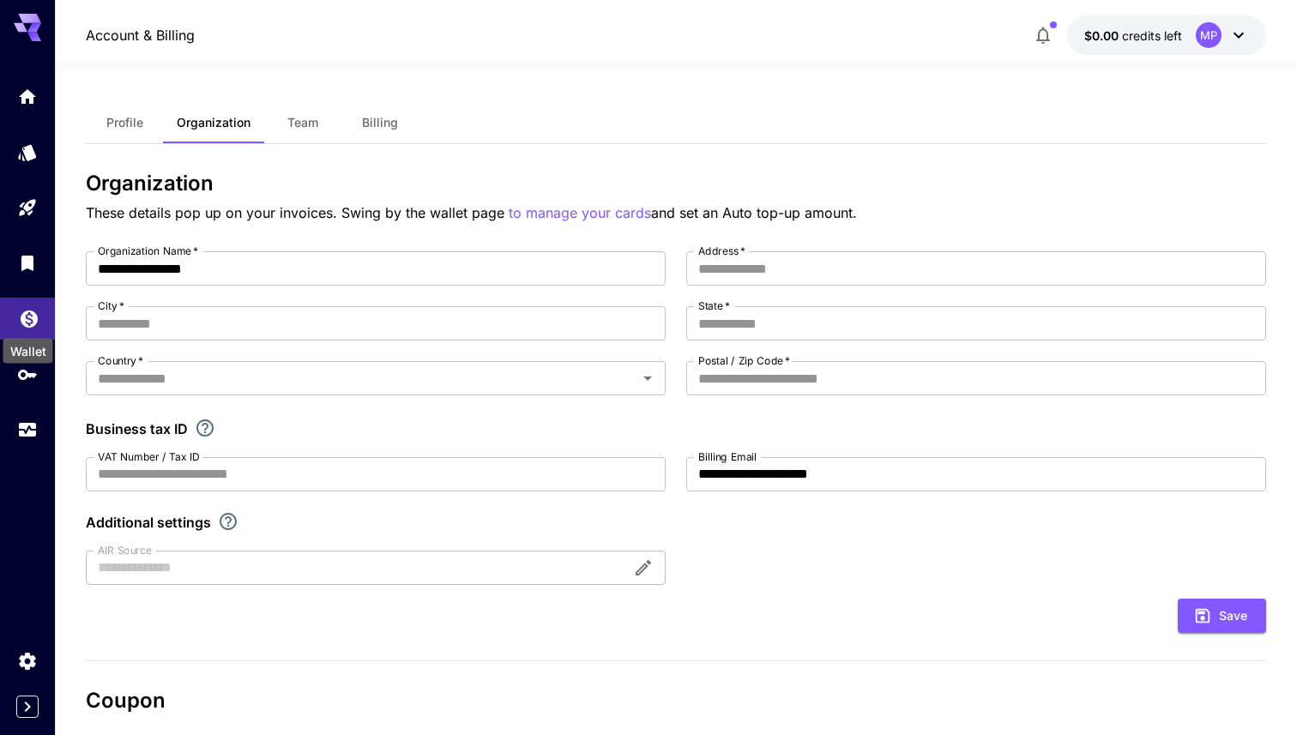
click at [29, 310] on icon "Wallet" at bounding box center [29, 314] width 21 height 21
